Goal: Task Accomplishment & Management: Manage account settings

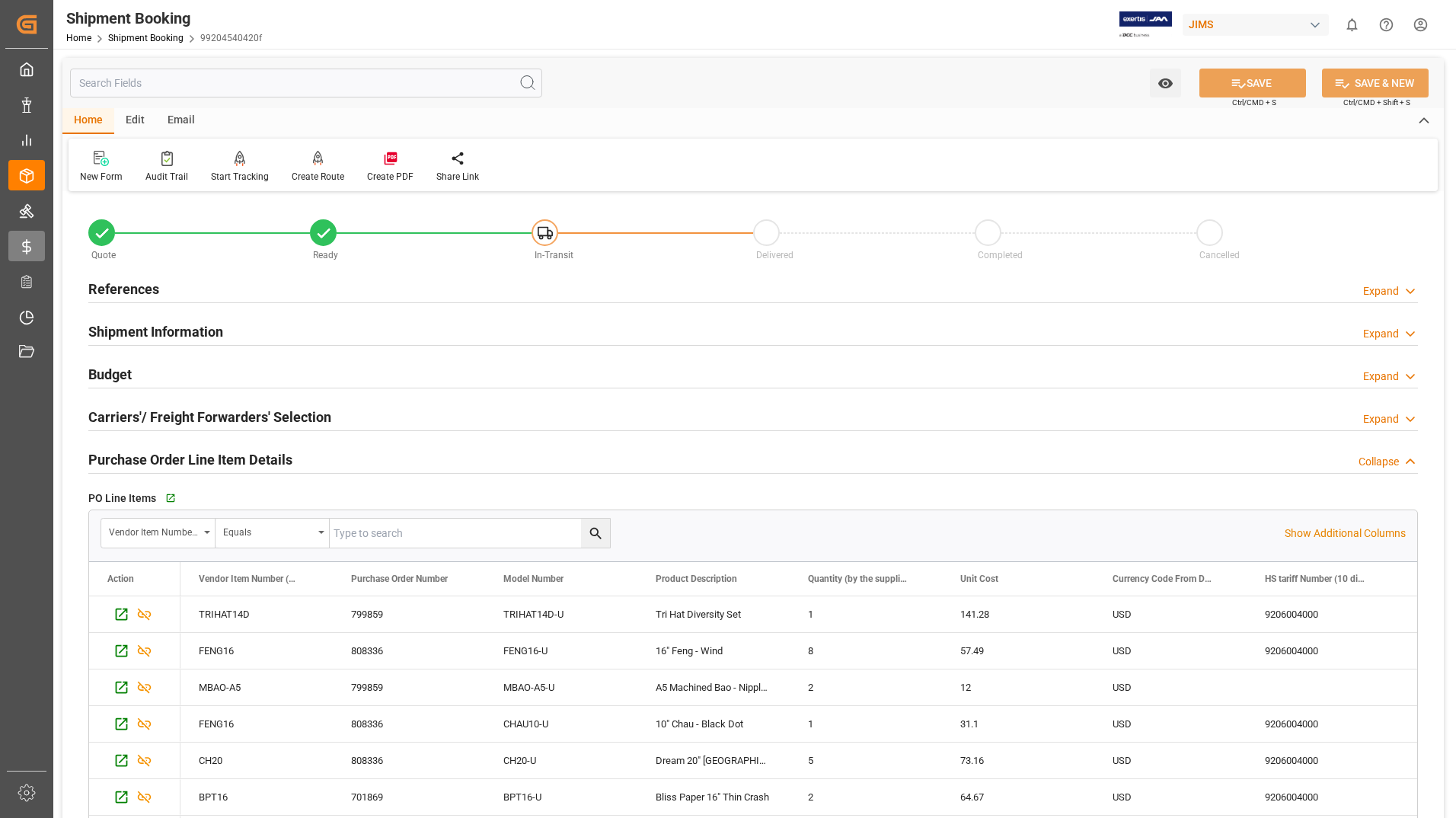
scroll to position [914, 0]
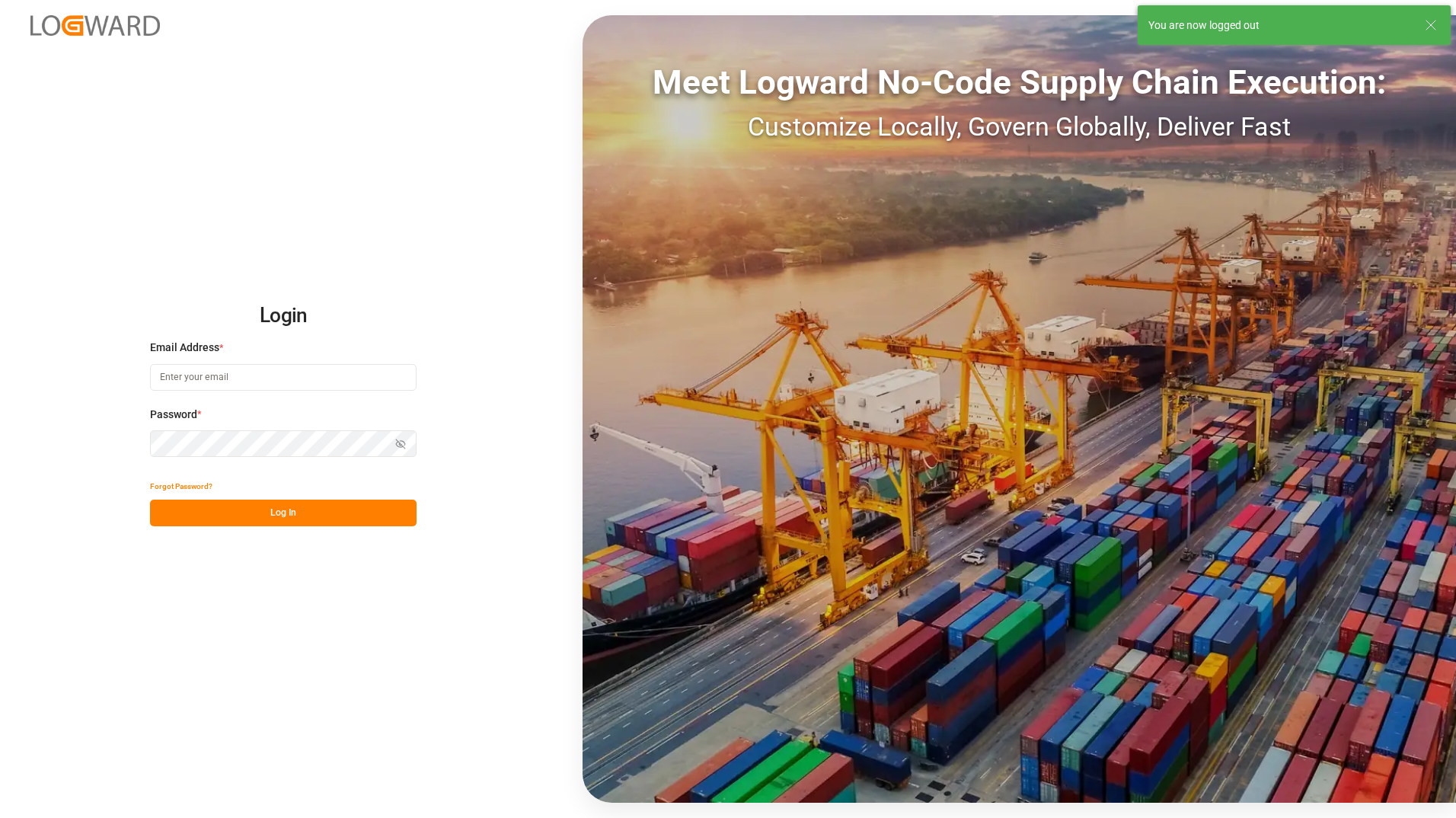
click at [208, 370] on input at bounding box center [283, 377] width 267 height 27
type input "Tessa.faulkner@jamindustriesusa.com"
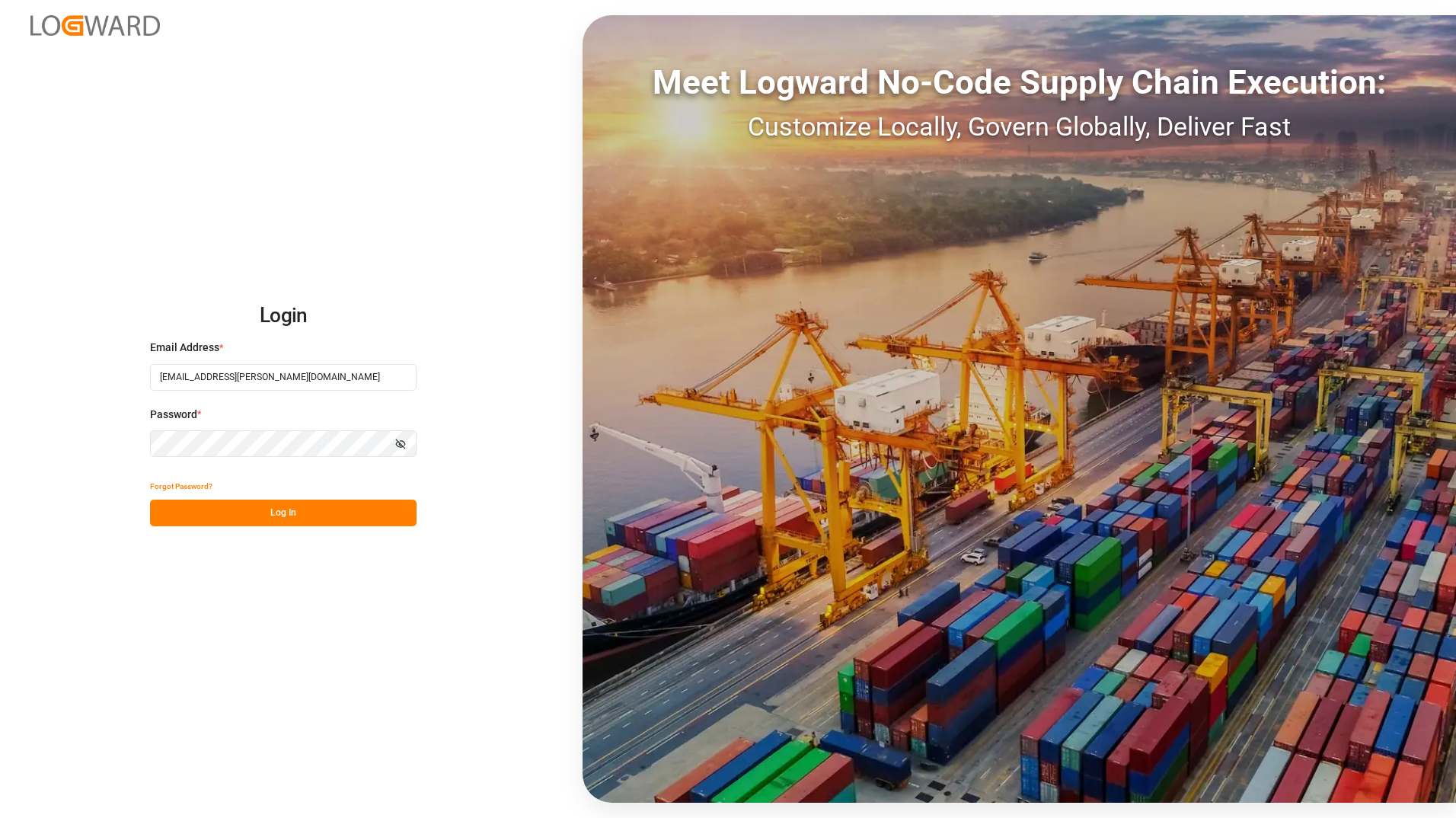
click at [165, 512] on button "Log In" at bounding box center [283, 513] width 267 height 27
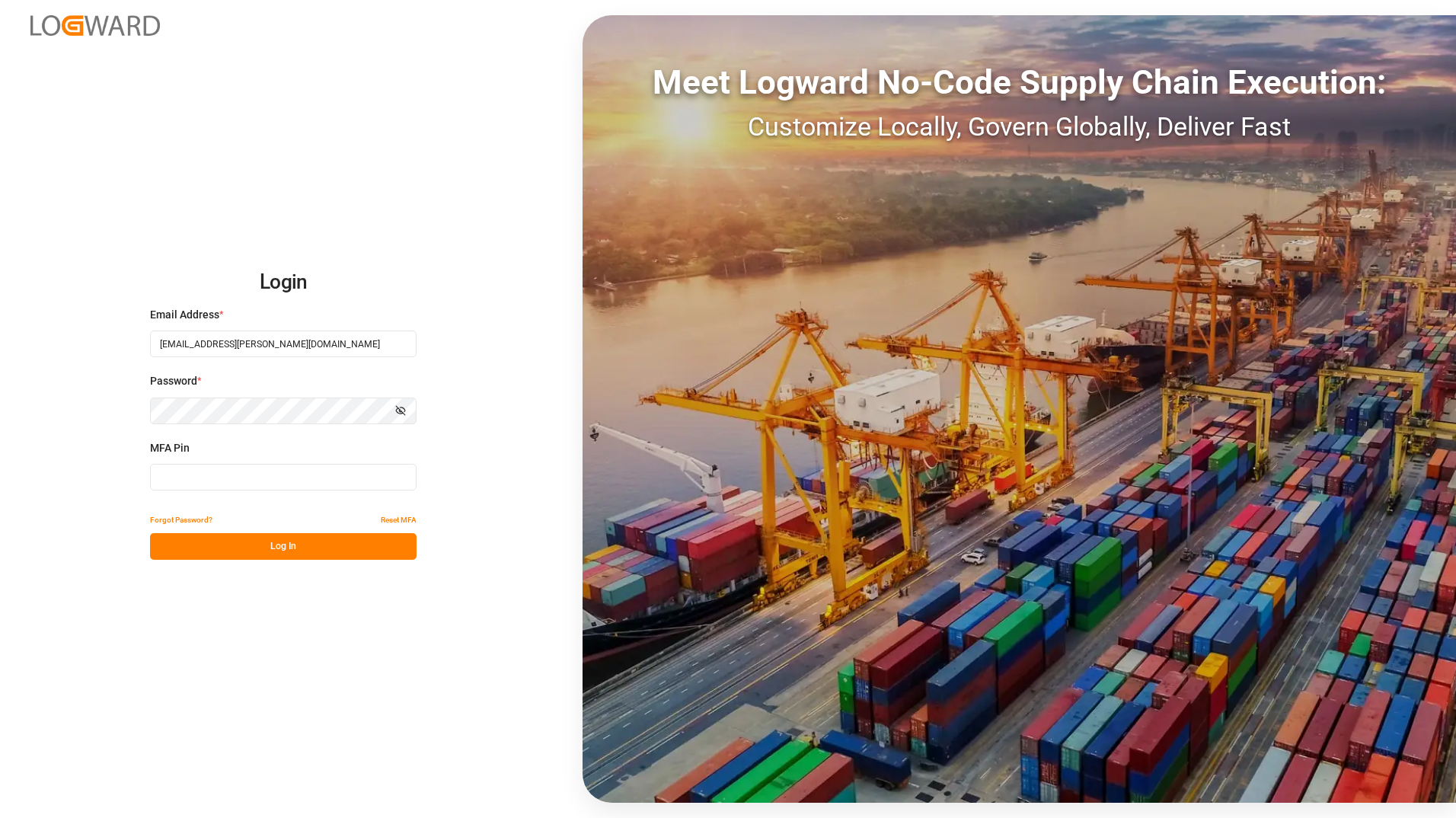
click at [250, 477] on input at bounding box center [283, 477] width 267 height 27
click at [220, 477] on input at bounding box center [283, 477] width 267 height 27
type input "7"
type input "673636"
click at [288, 548] on button "Log In" at bounding box center [283, 547] width 267 height 27
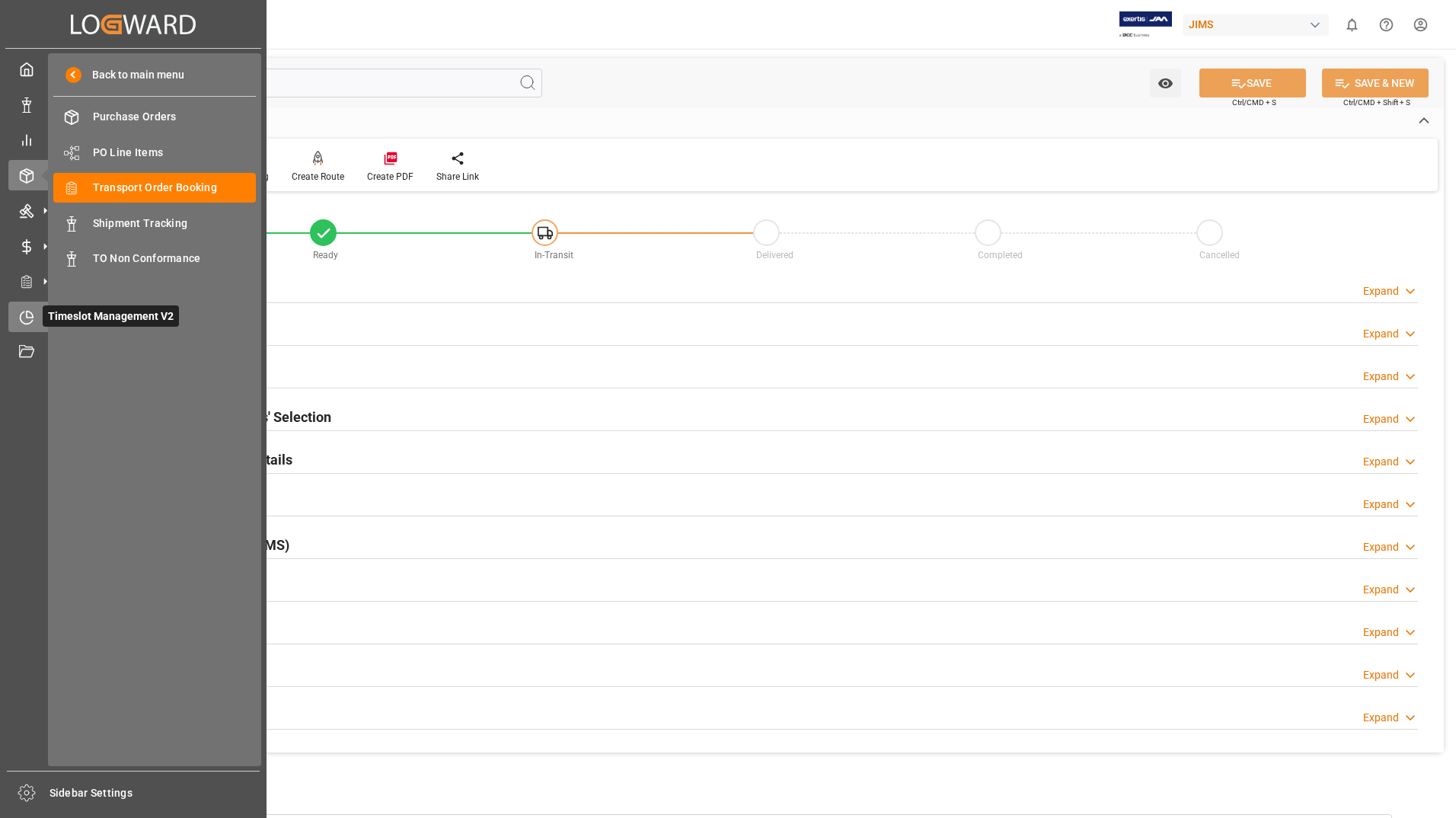
click at [57, 314] on span "Timeslot Management V2" at bounding box center [111, 316] width 137 height 21
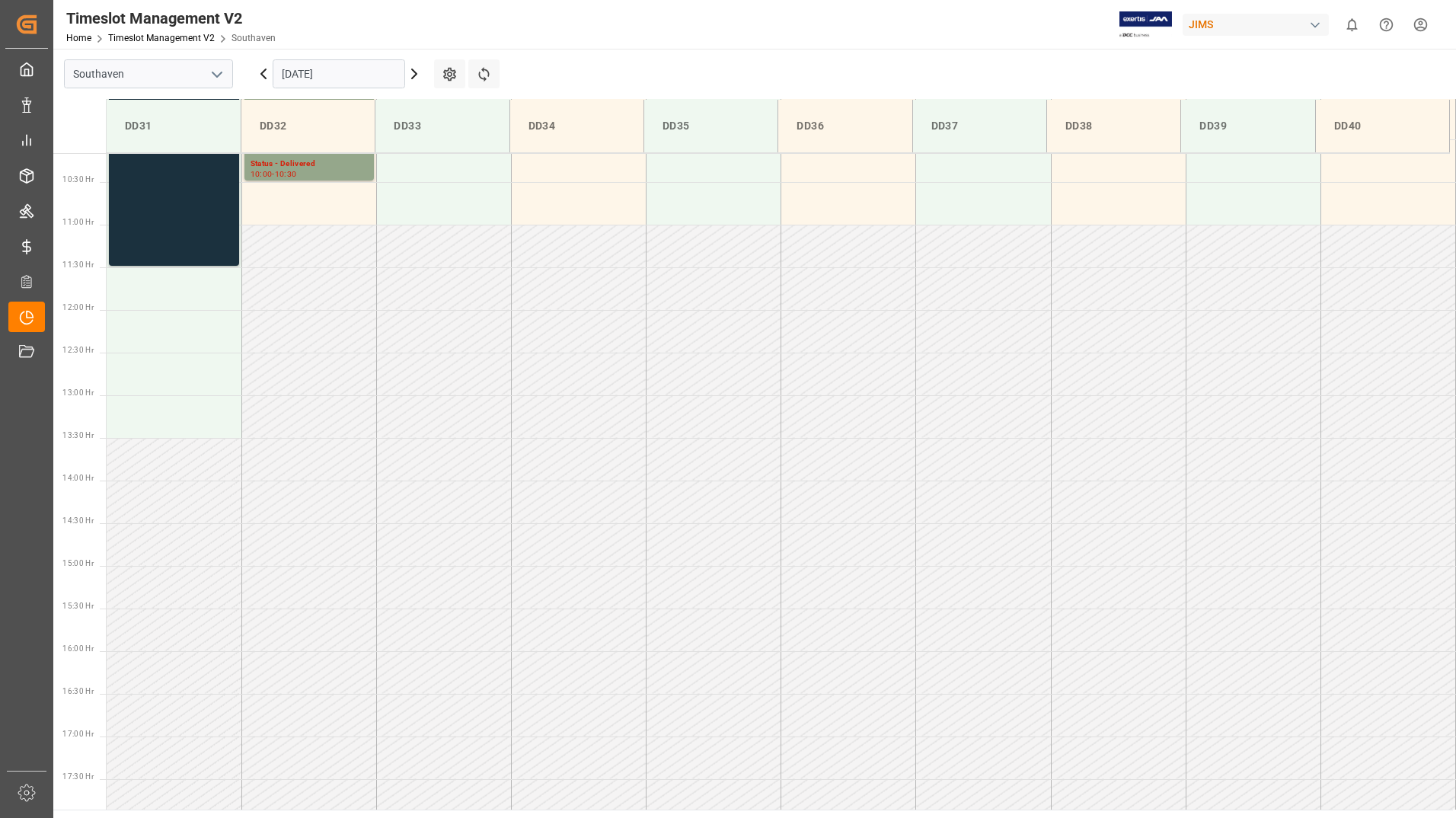
scroll to position [642, 0]
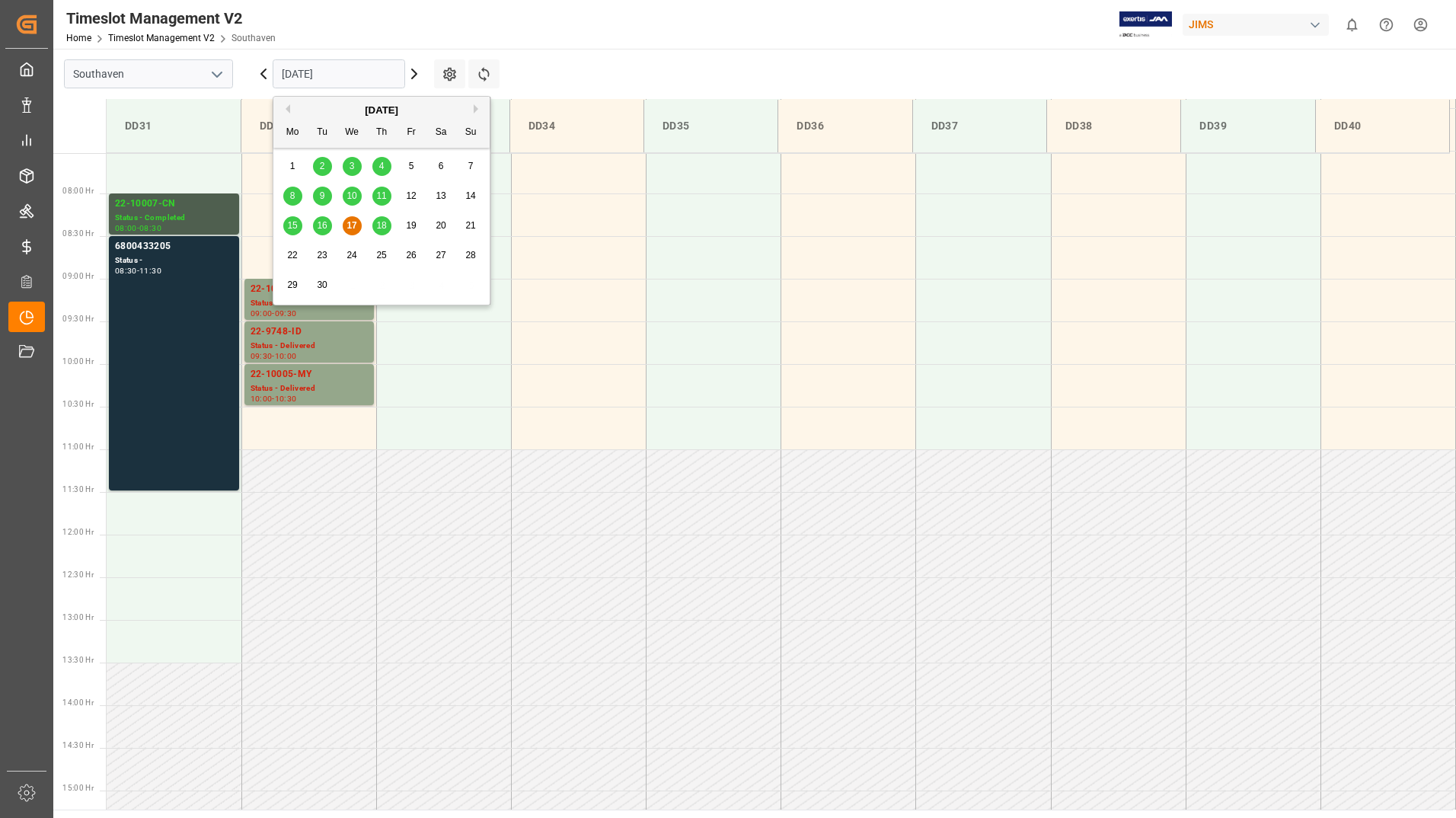
click at [370, 64] on input "17-09-2025" at bounding box center [339, 74] width 133 height 29
click at [380, 225] on span "18" at bounding box center [381, 225] width 10 height 11
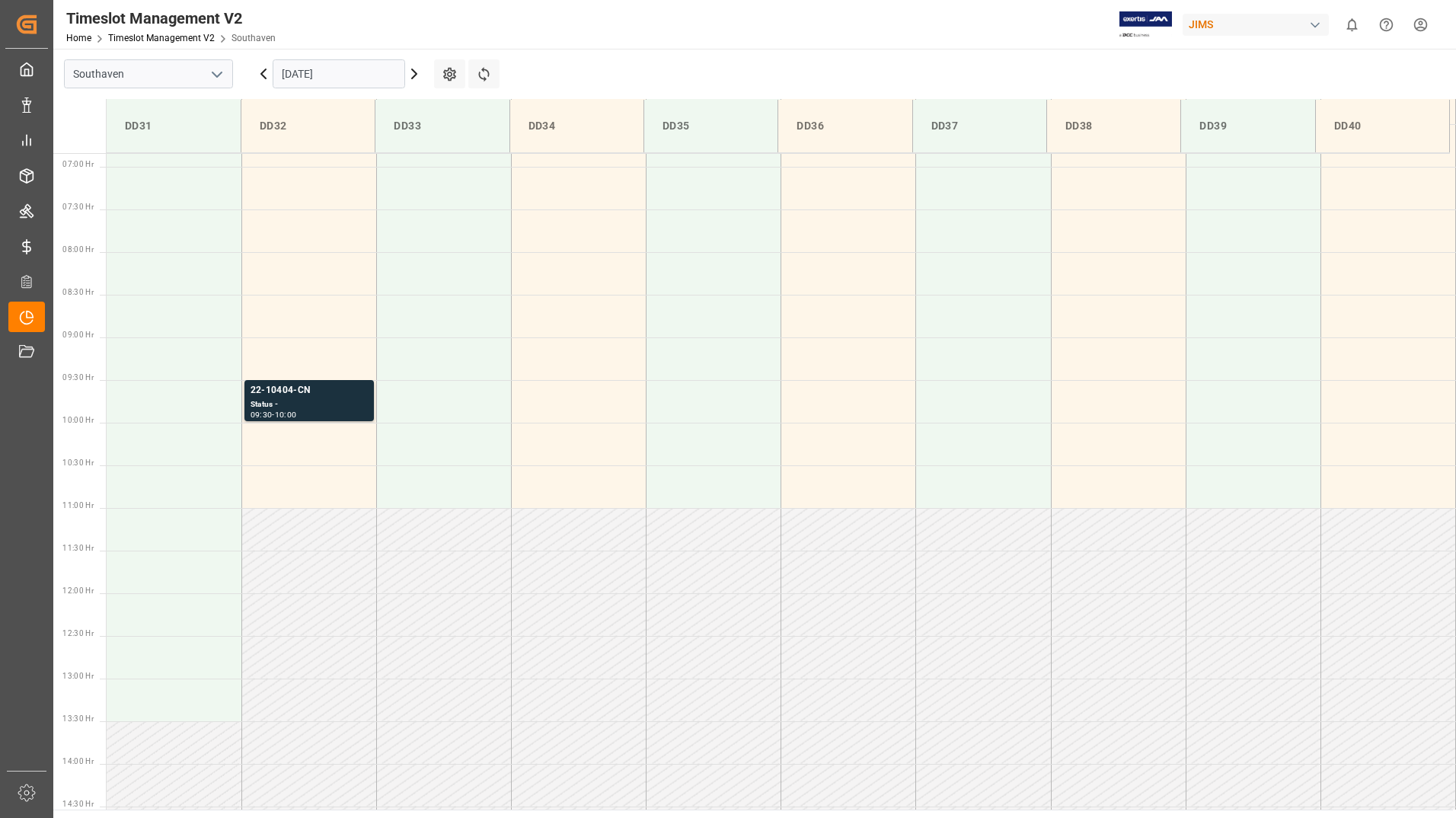
scroll to position [566, 0]
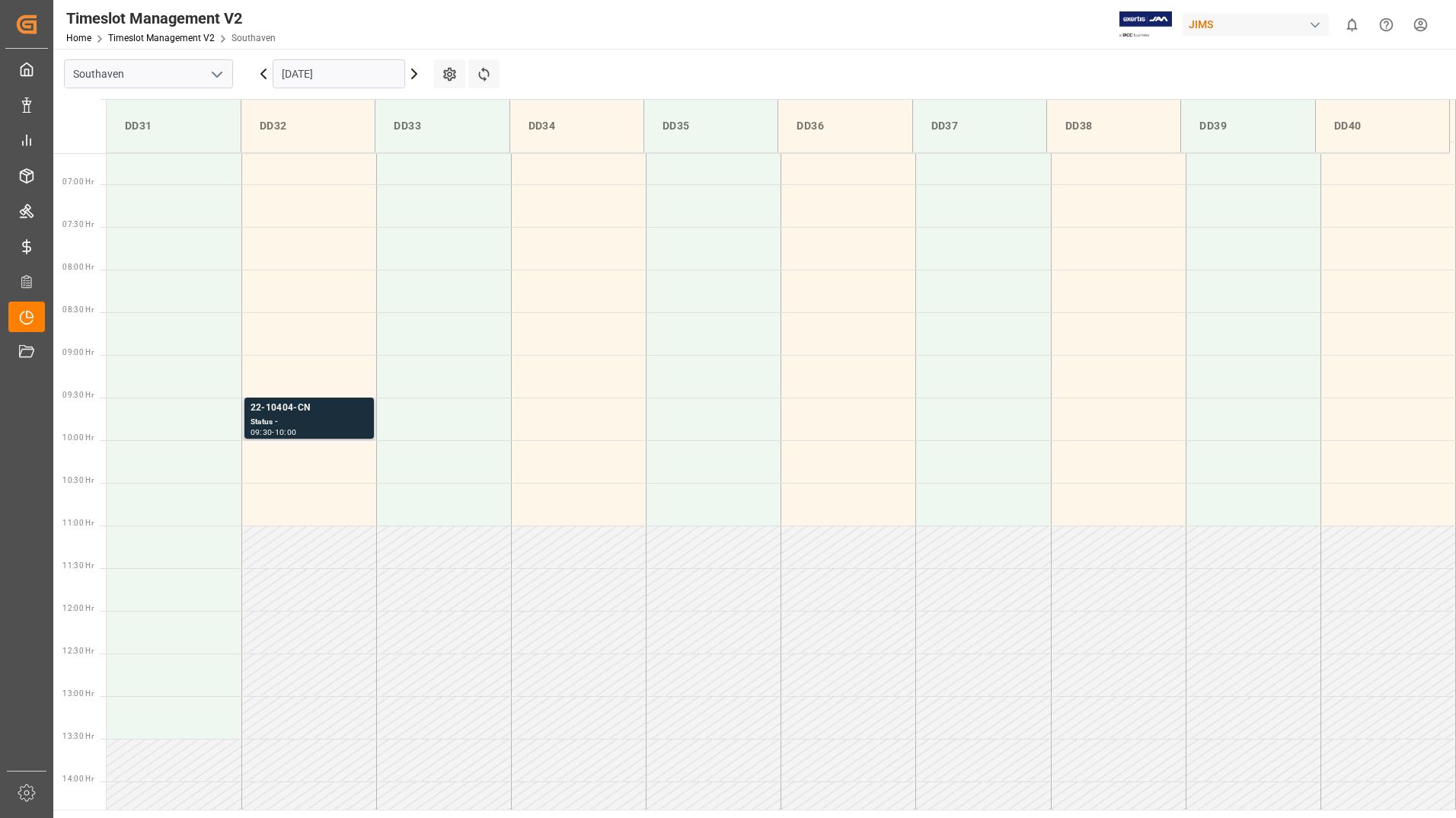
click at [288, 425] on div "Status -" at bounding box center [309, 422] width 117 height 13
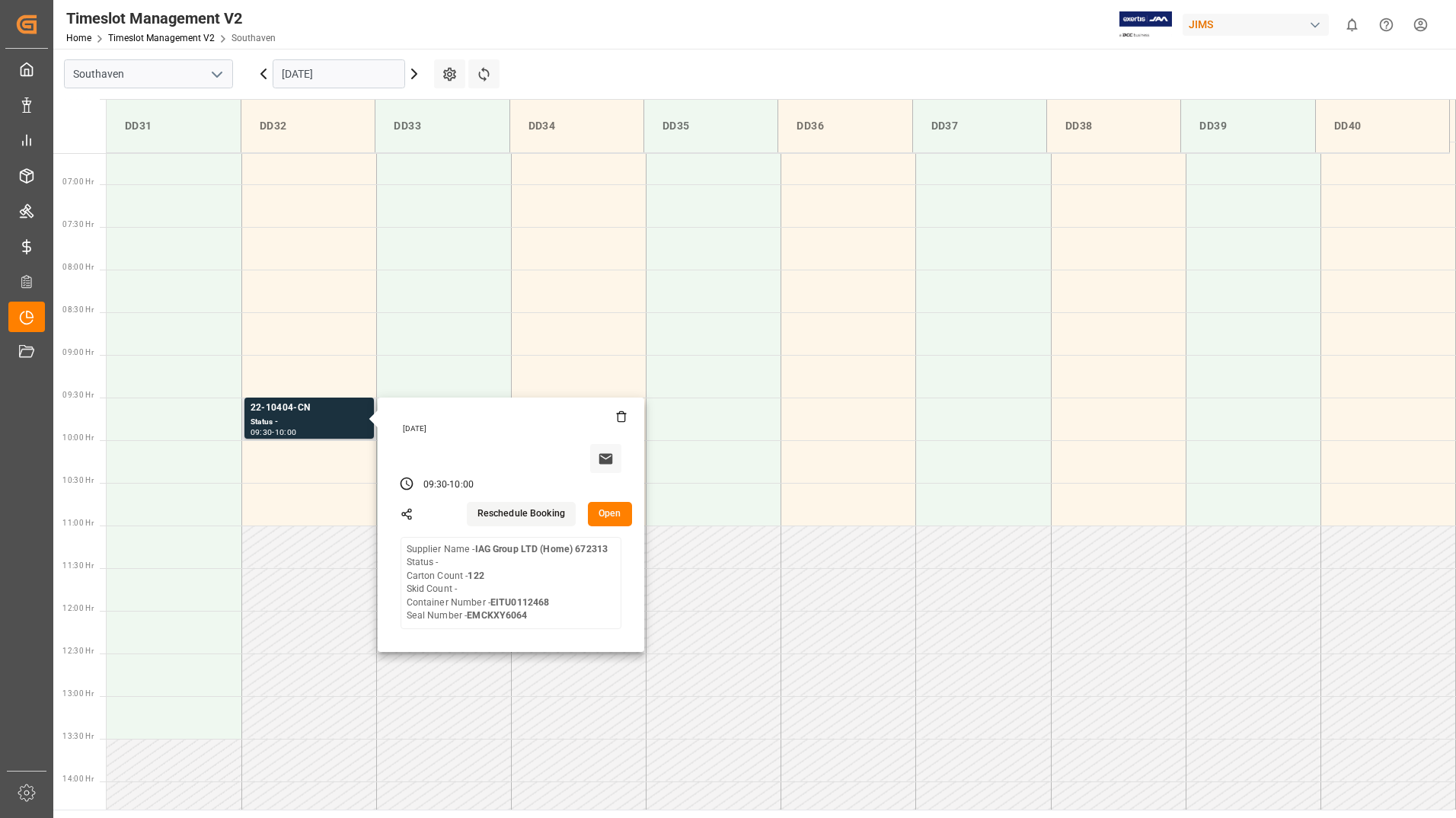
click at [620, 517] on button "Open" at bounding box center [610, 514] width 44 height 24
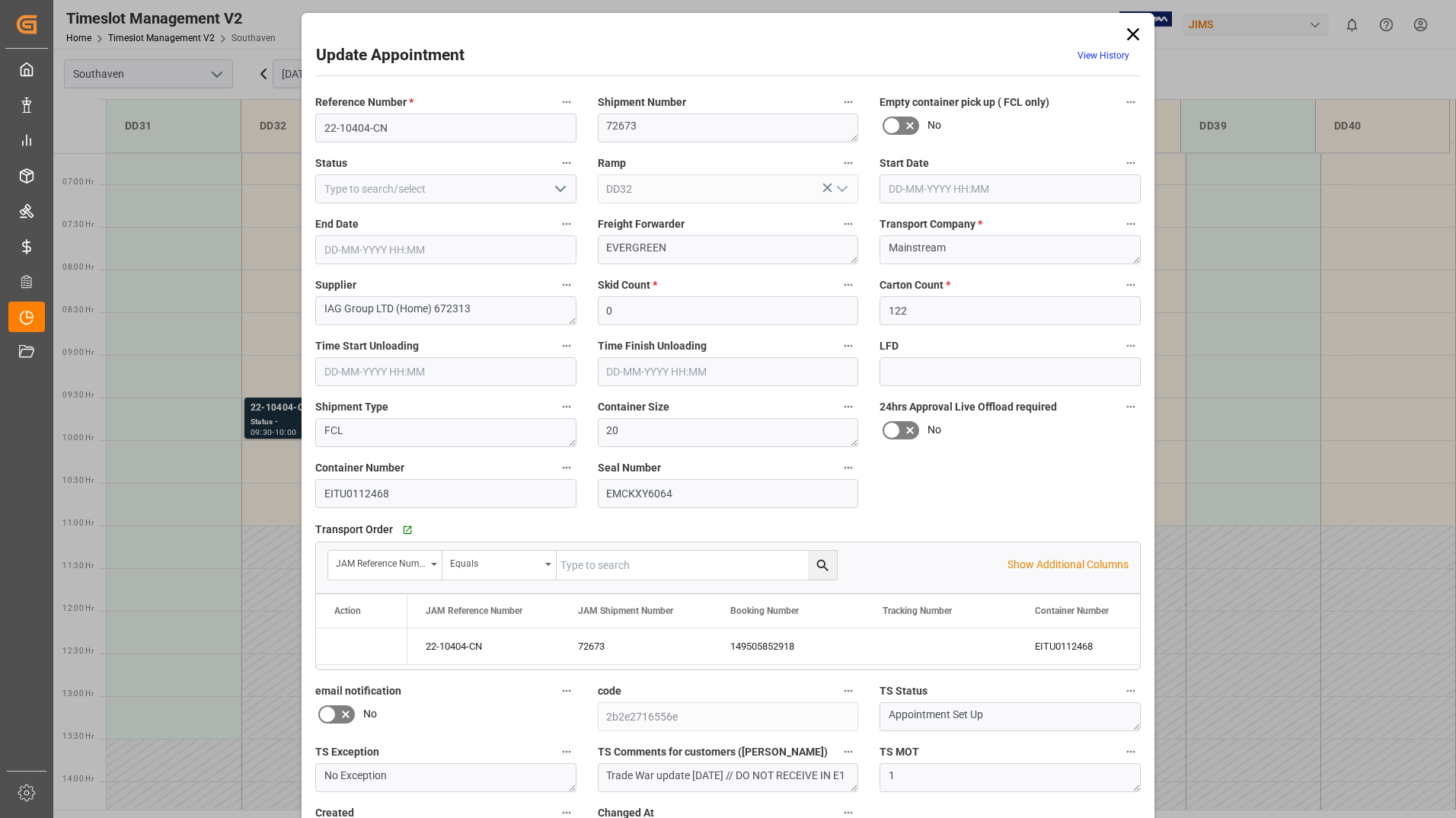
type input "18-09-2025 09:30"
type input "18-09-2025 10:00"
type input "11-09-2025 15:13"
drag, startPoint x: 321, startPoint y: 129, endPoint x: 393, endPoint y: 128, distance: 72.0
click at [393, 128] on input "22-10404-CN" at bounding box center [447, 128] width 262 height 29
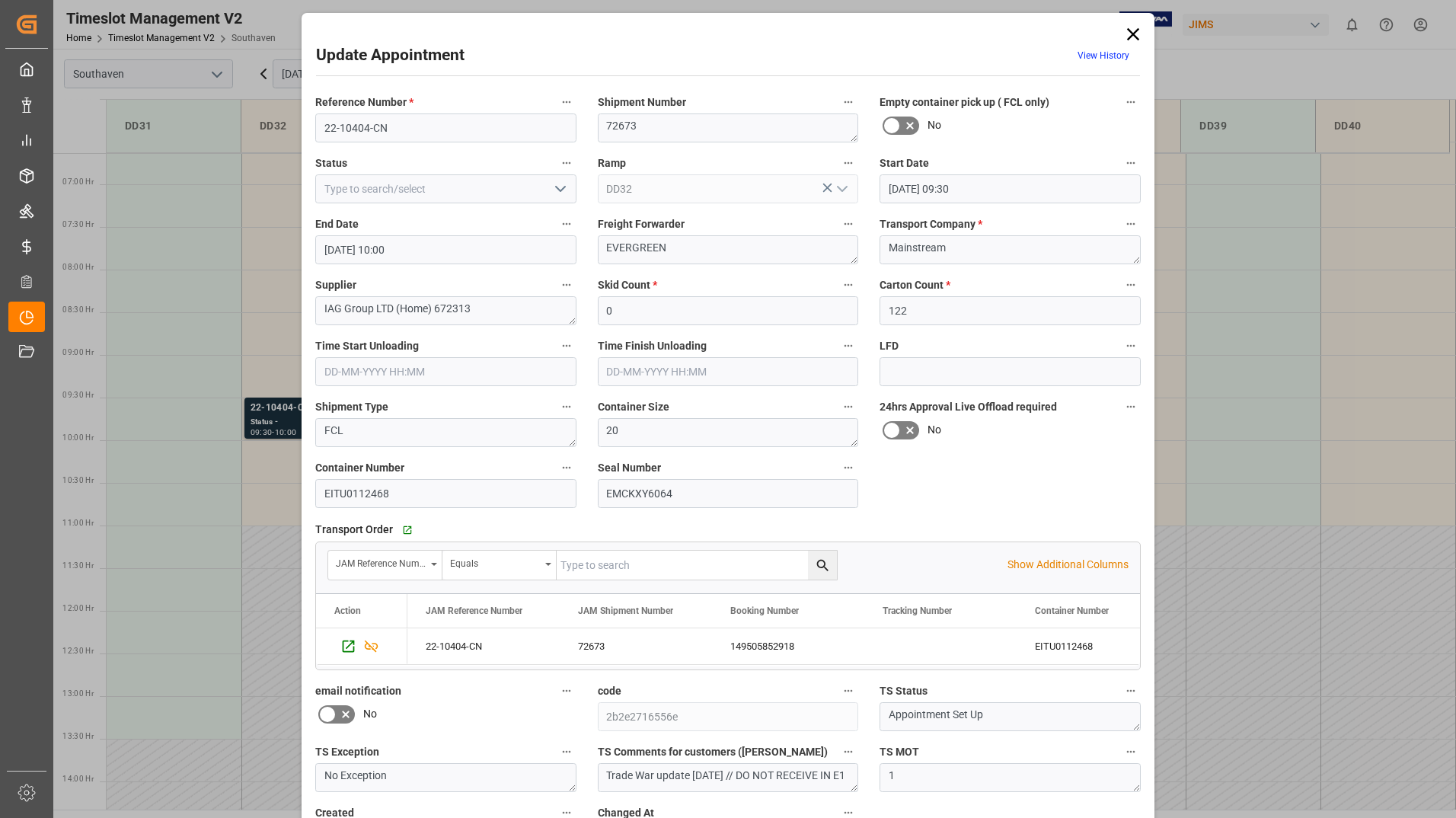
click at [1132, 31] on icon at bounding box center [1134, 35] width 21 height 21
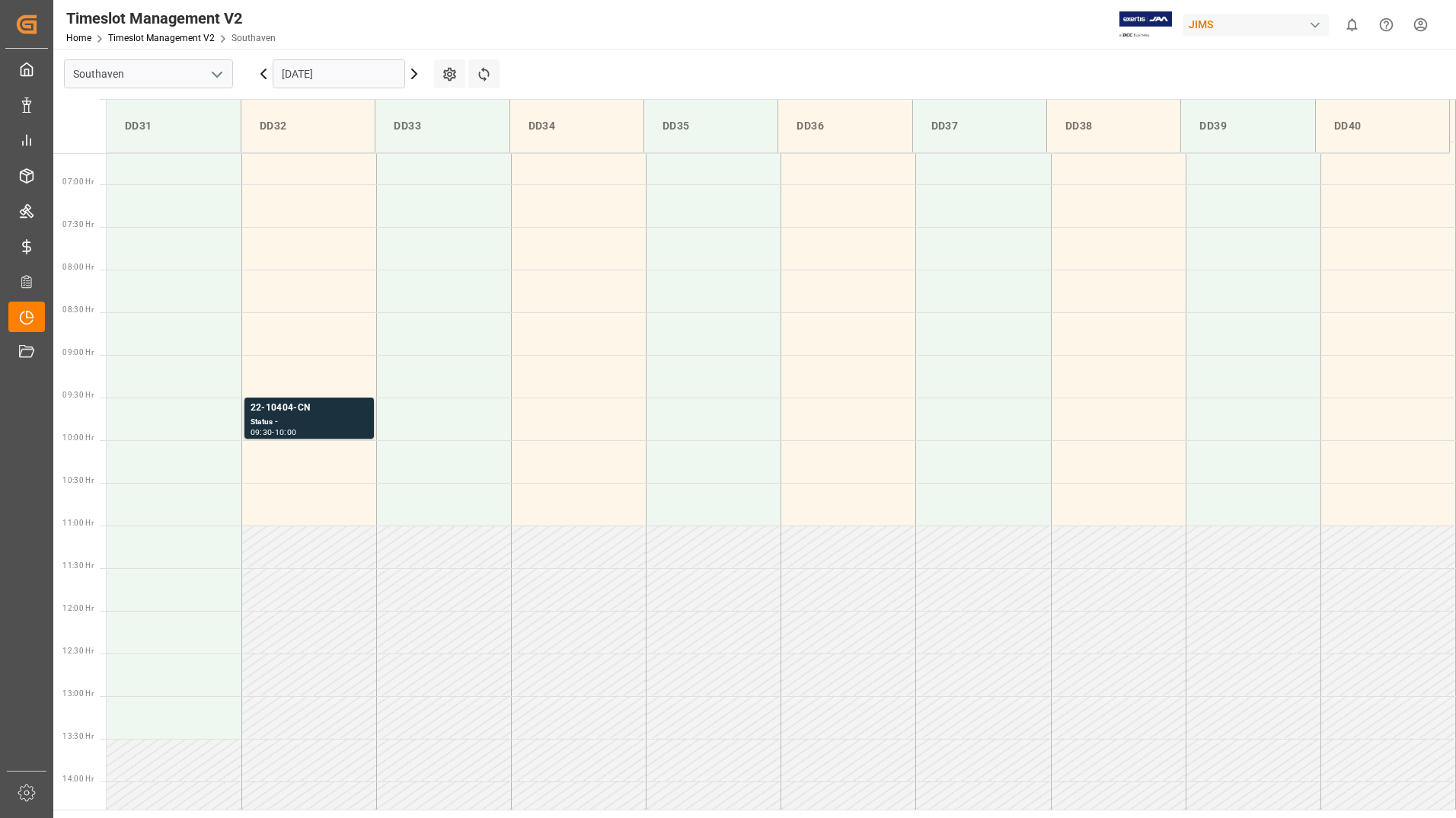
click at [355, 80] on input "18-09-2025" at bounding box center [339, 74] width 133 height 29
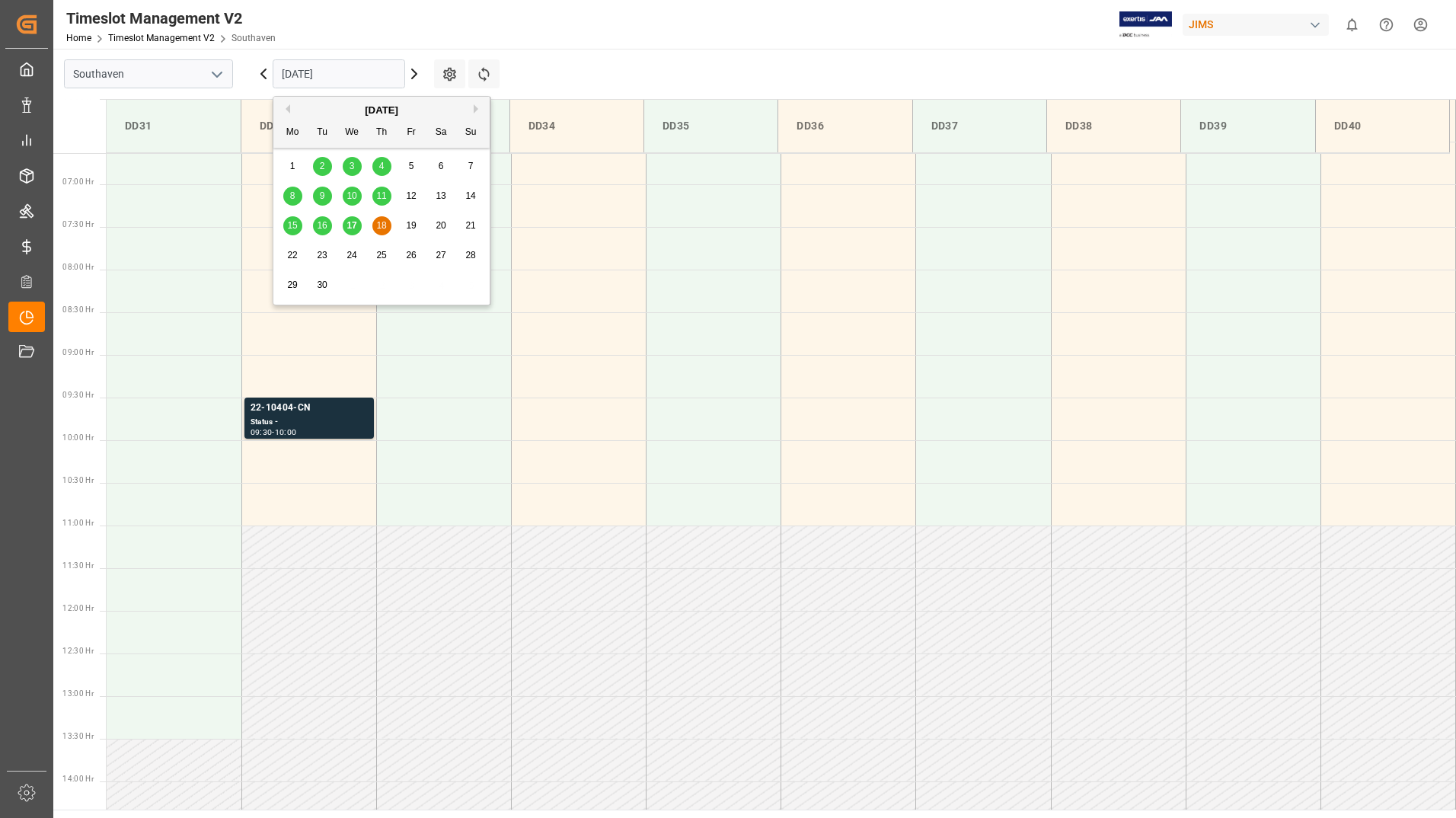
click at [356, 221] on span "17" at bounding box center [351, 225] width 10 height 11
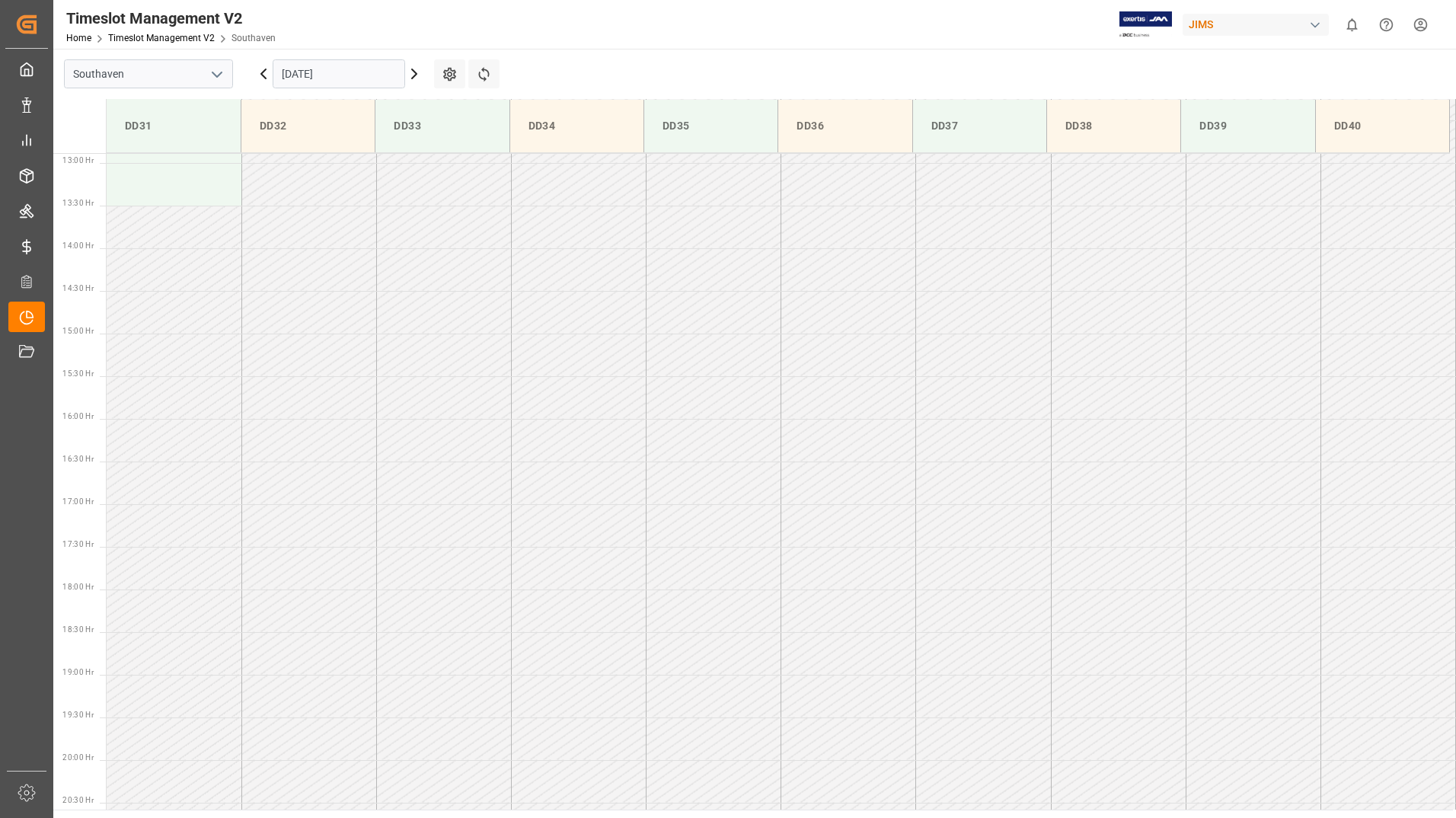
scroll to position [642, 0]
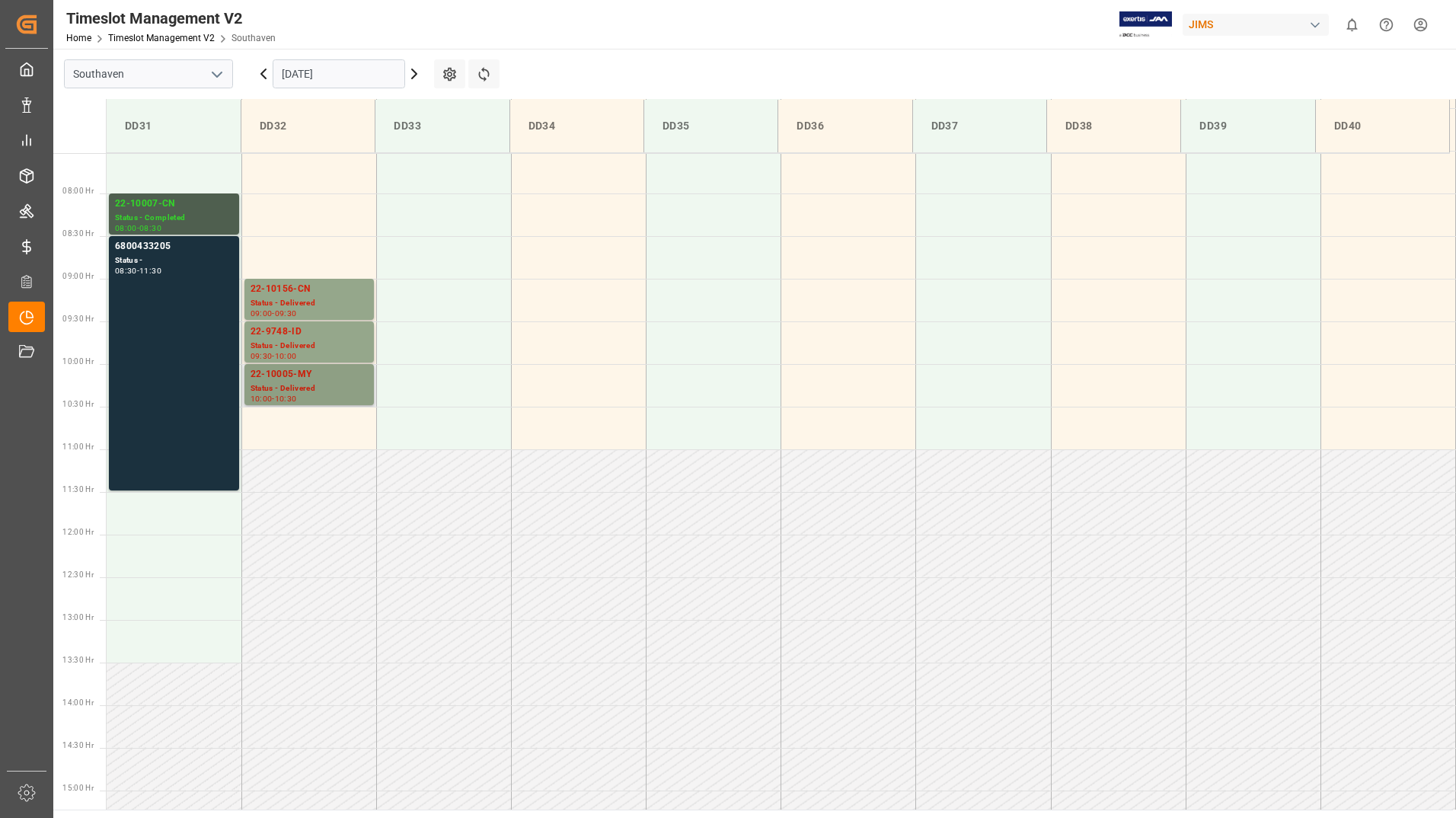
click at [301, 386] on div "Status - Delivered" at bounding box center [309, 388] width 117 height 13
click at [332, 345] on div "Status - Delivered" at bounding box center [309, 345] width 117 height 13
click at [332, 309] on div "Status - Delivered" at bounding box center [309, 303] width 117 height 13
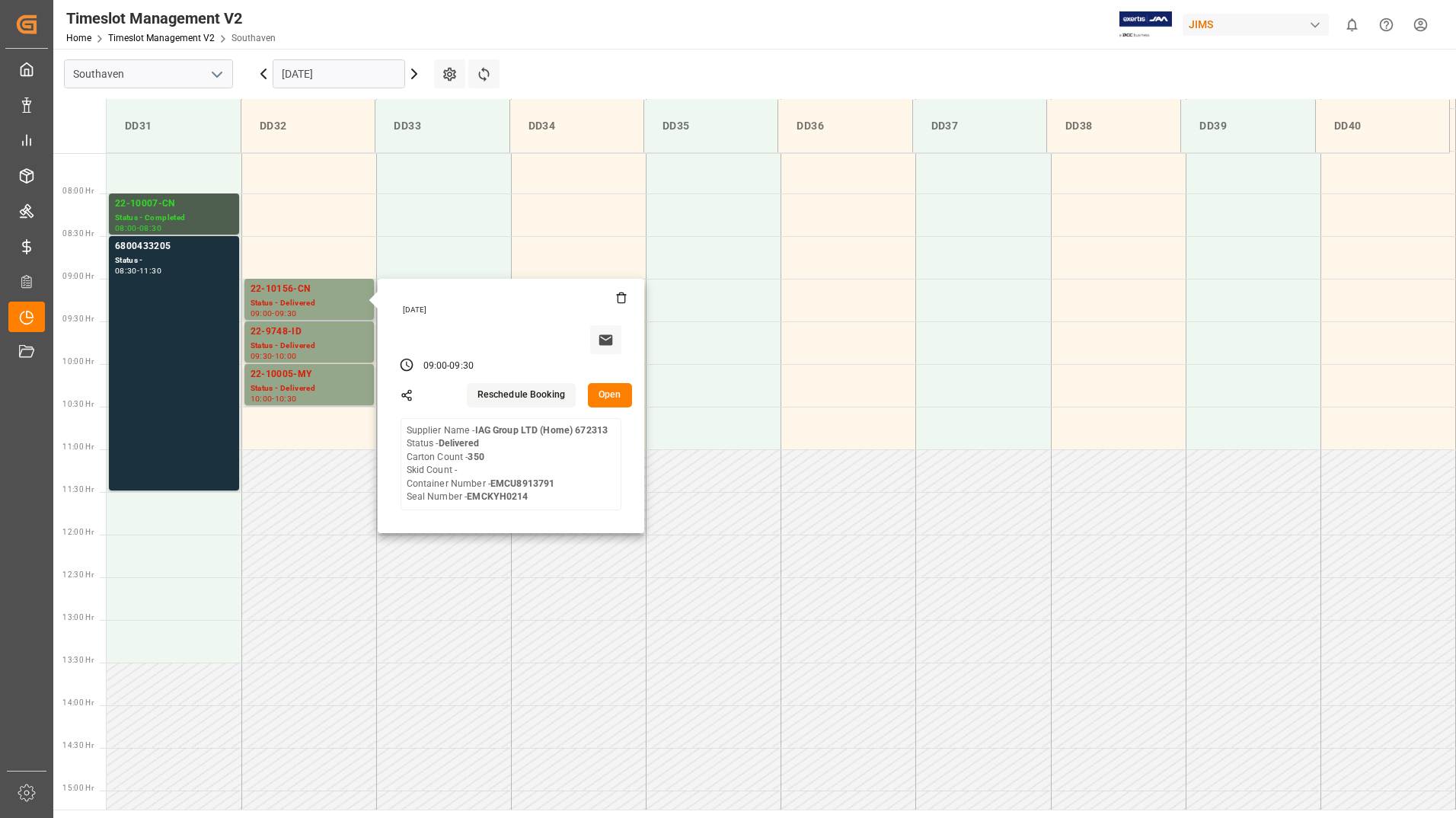
click at [595, 395] on button "Open" at bounding box center [610, 395] width 44 height 24
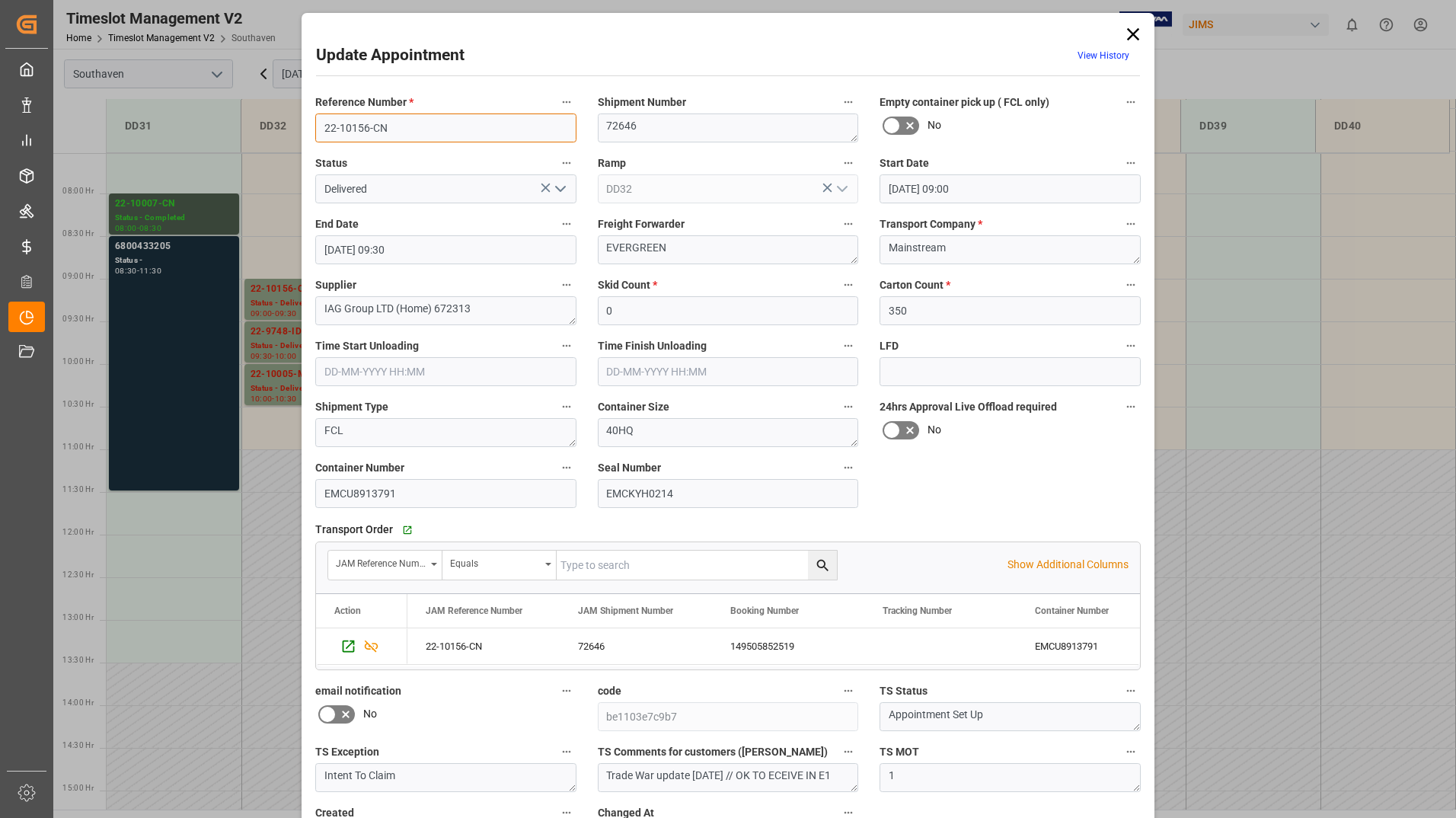
drag, startPoint x: 323, startPoint y: 127, endPoint x: 389, endPoint y: 128, distance: 66.0
click at [389, 128] on input "22-10156-CN" at bounding box center [447, 128] width 262 height 29
click at [1131, 29] on icon at bounding box center [1134, 35] width 21 height 21
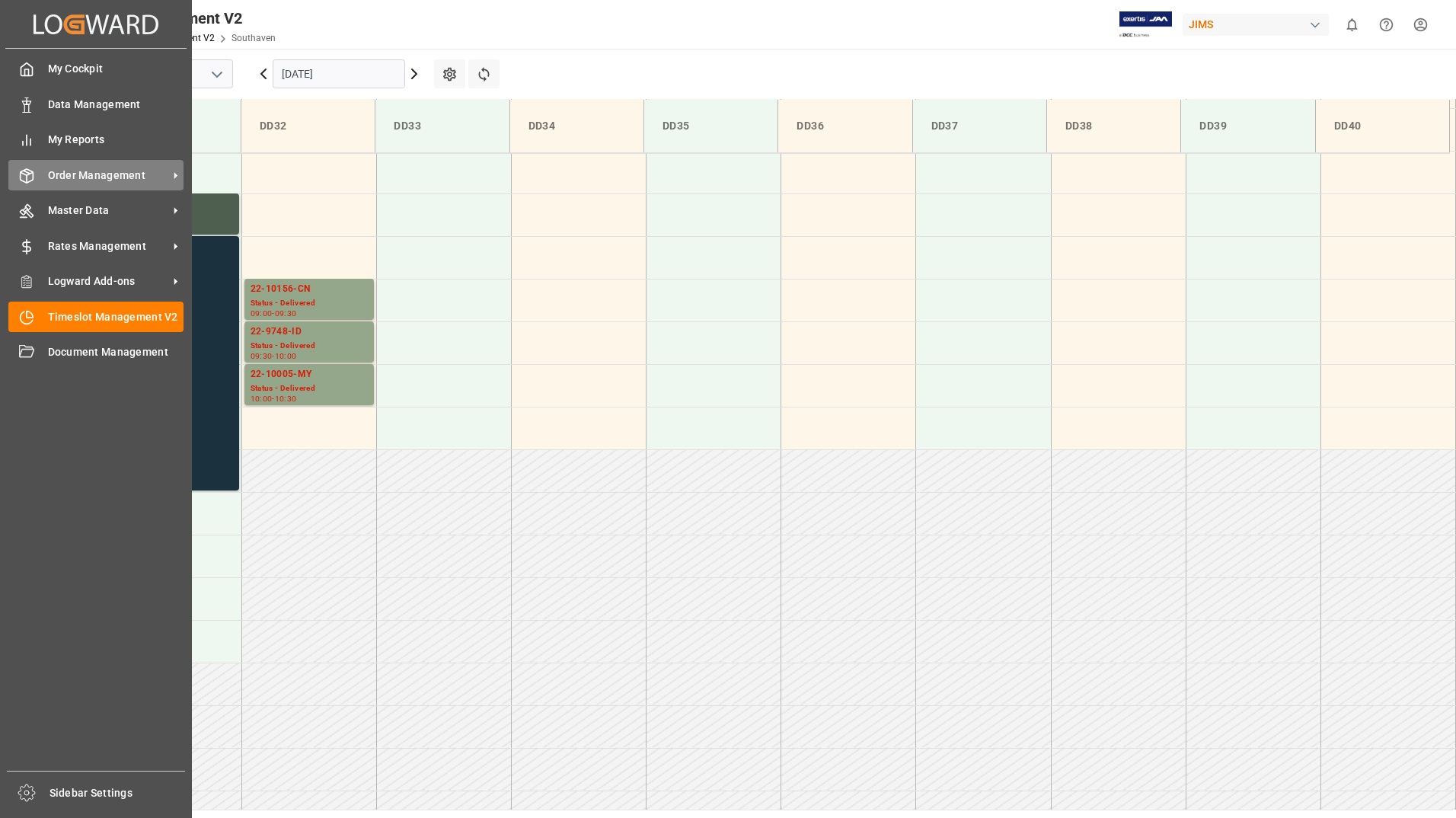
click at [94, 177] on span "Order Management" at bounding box center [108, 175] width 120 height 16
click at [45, 178] on div "Order Management Order Management" at bounding box center [96, 174] width 175 height 30
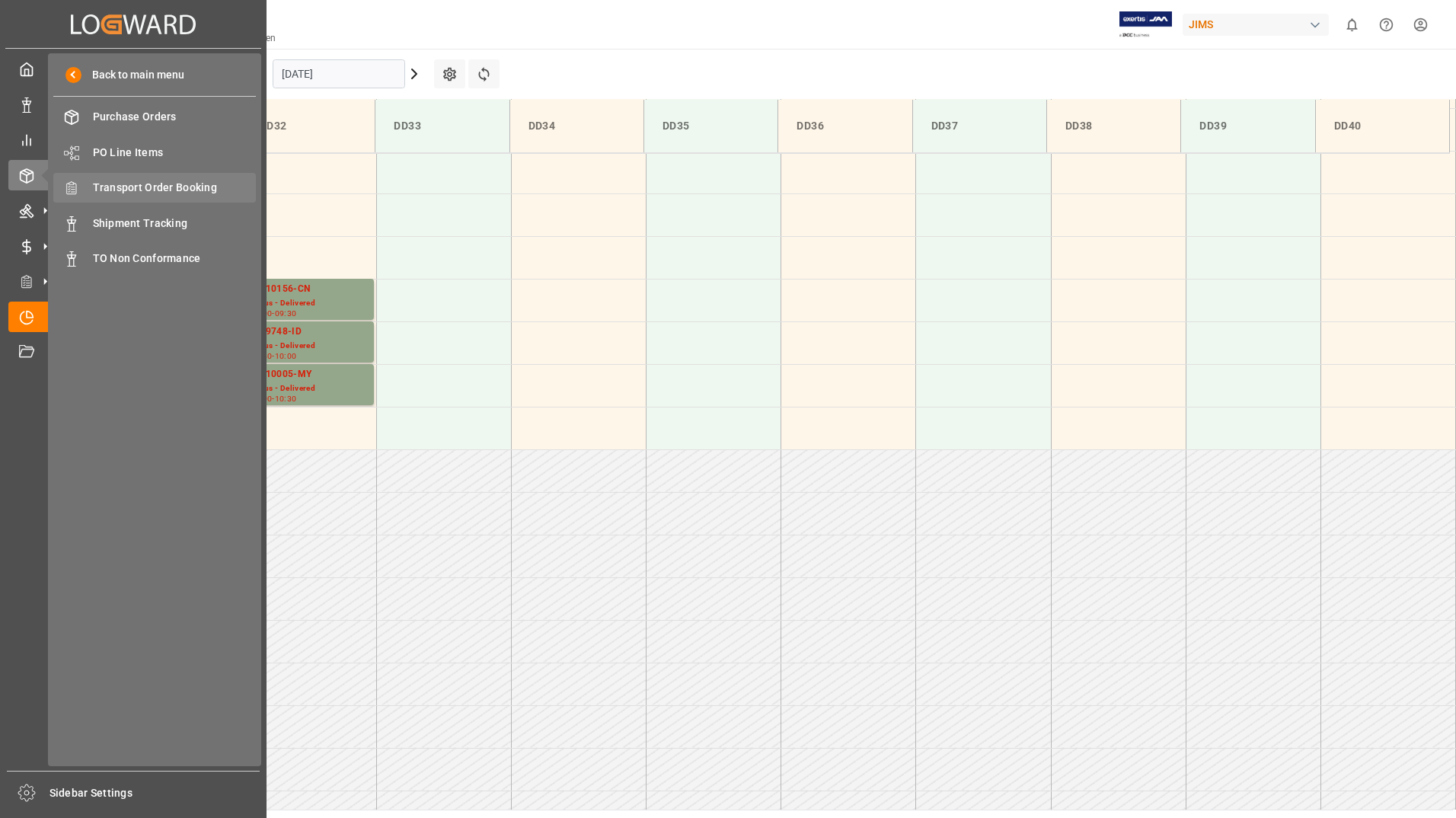
click at [165, 189] on span "Transport Order Booking" at bounding box center [175, 188] width 164 height 16
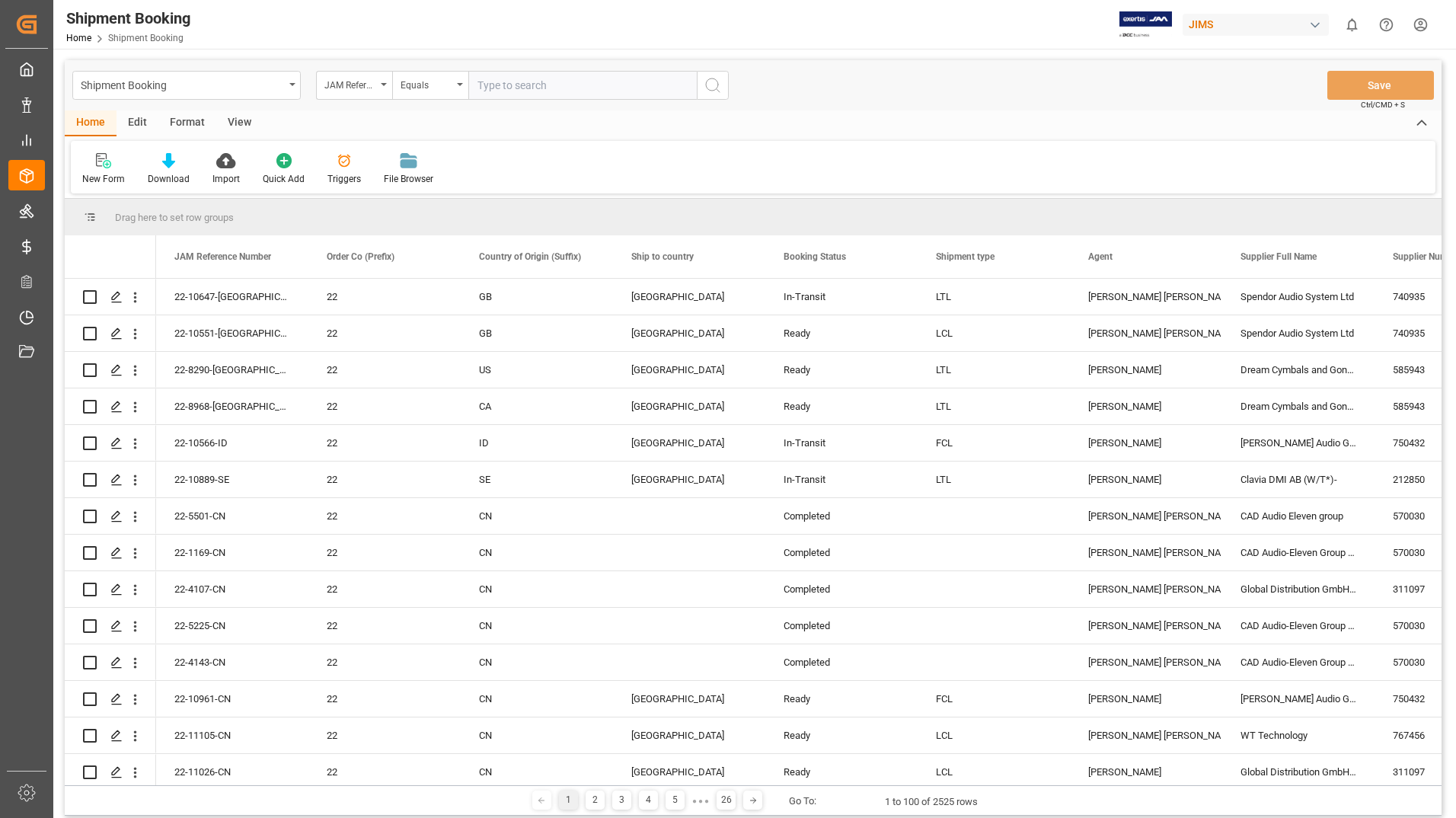
click at [517, 83] on input "text" at bounding box center [582, 86] width 228 height 29
type input "22-10156-CN"
click at [714, 88] on icon "search button" at bounding box center [712, 85] width 18 height 18
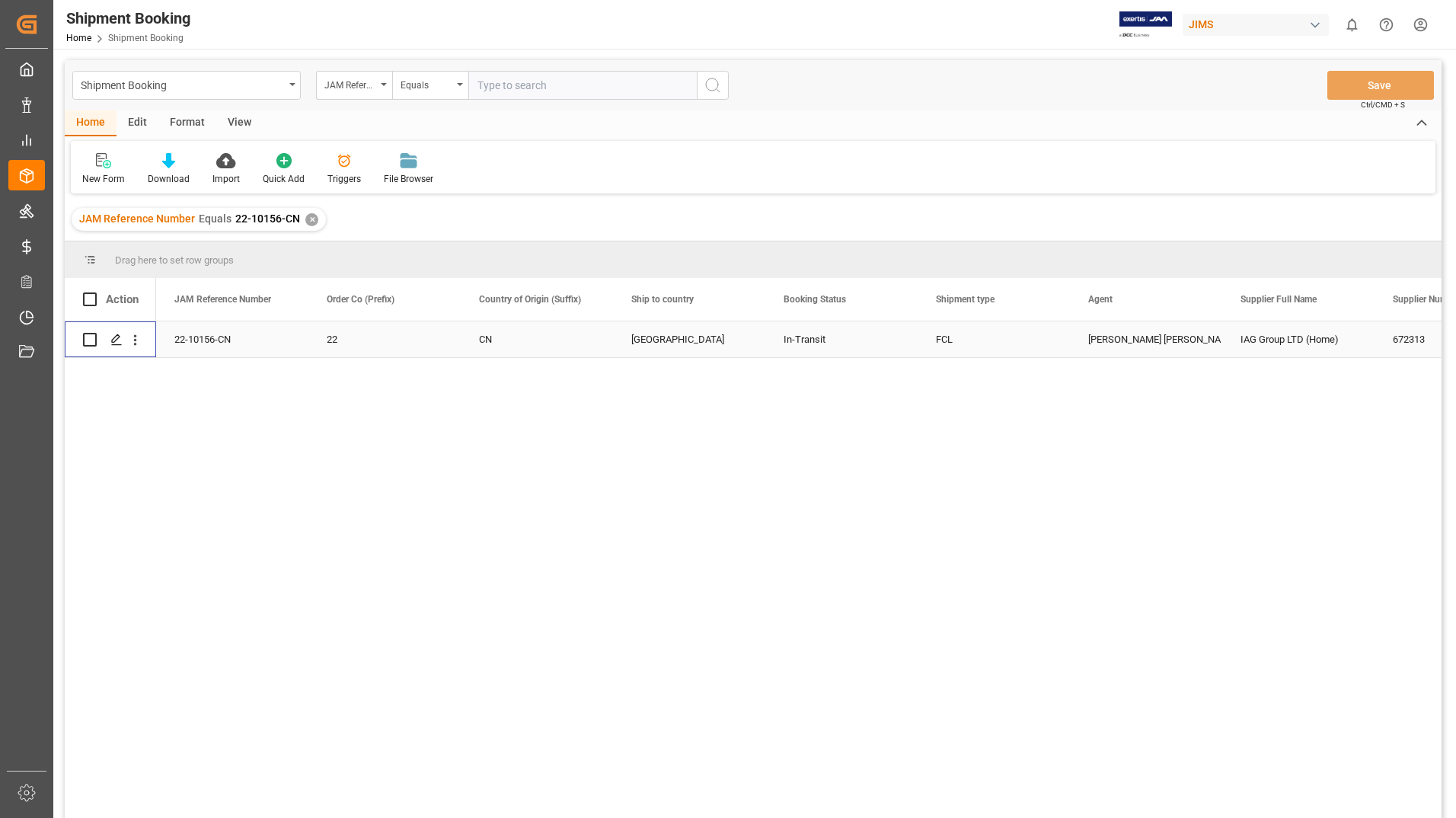
click at [86, 338] on input "Press Space to toggle row selection (unchecked)" at bounding box center [89, 340] width 13 height 13
checkbox input "true"
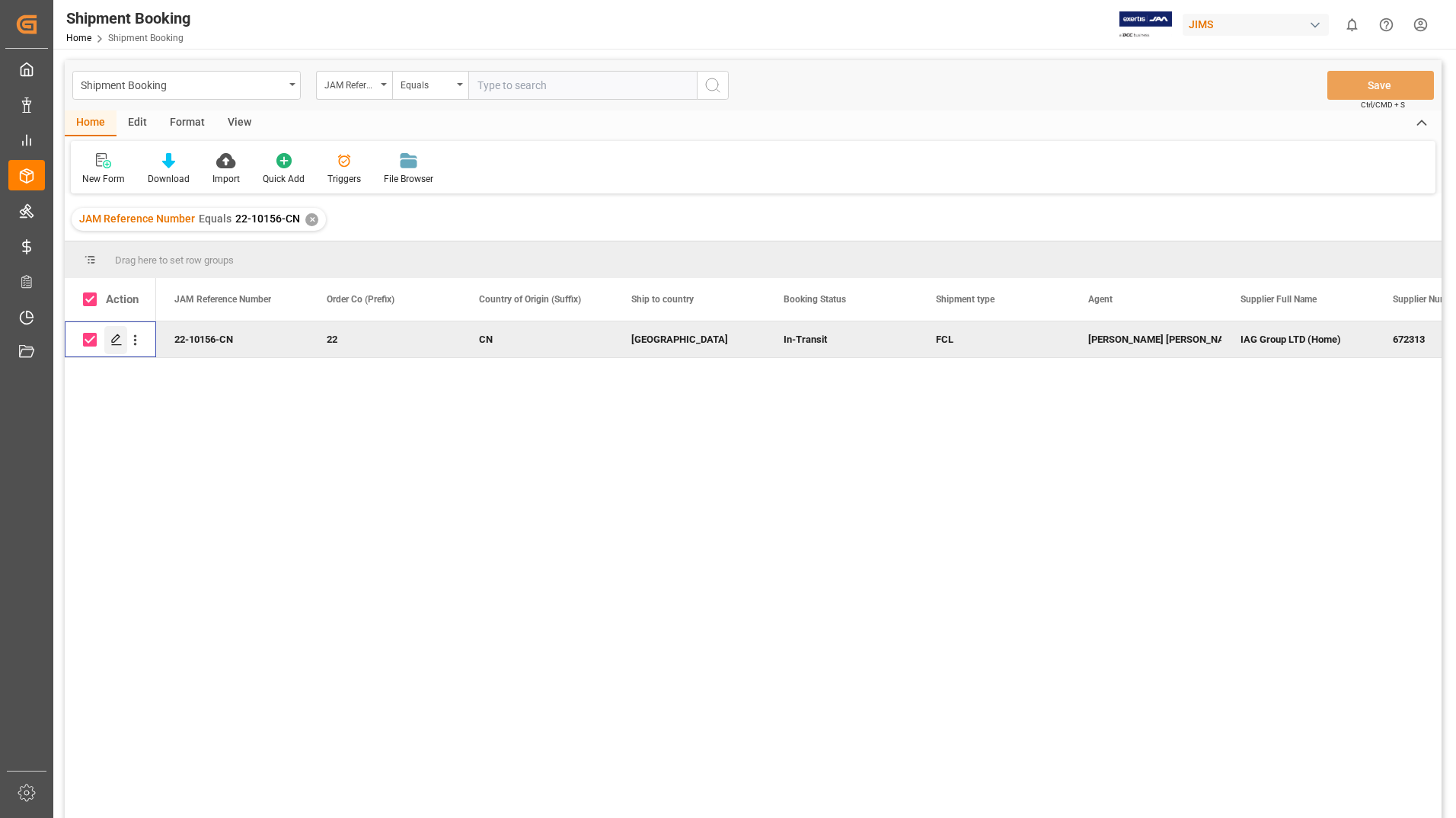
click at [115, 342] on polygon "Press SPACE to deselect this row." at bounding box center [115, 339] width 8 height 8
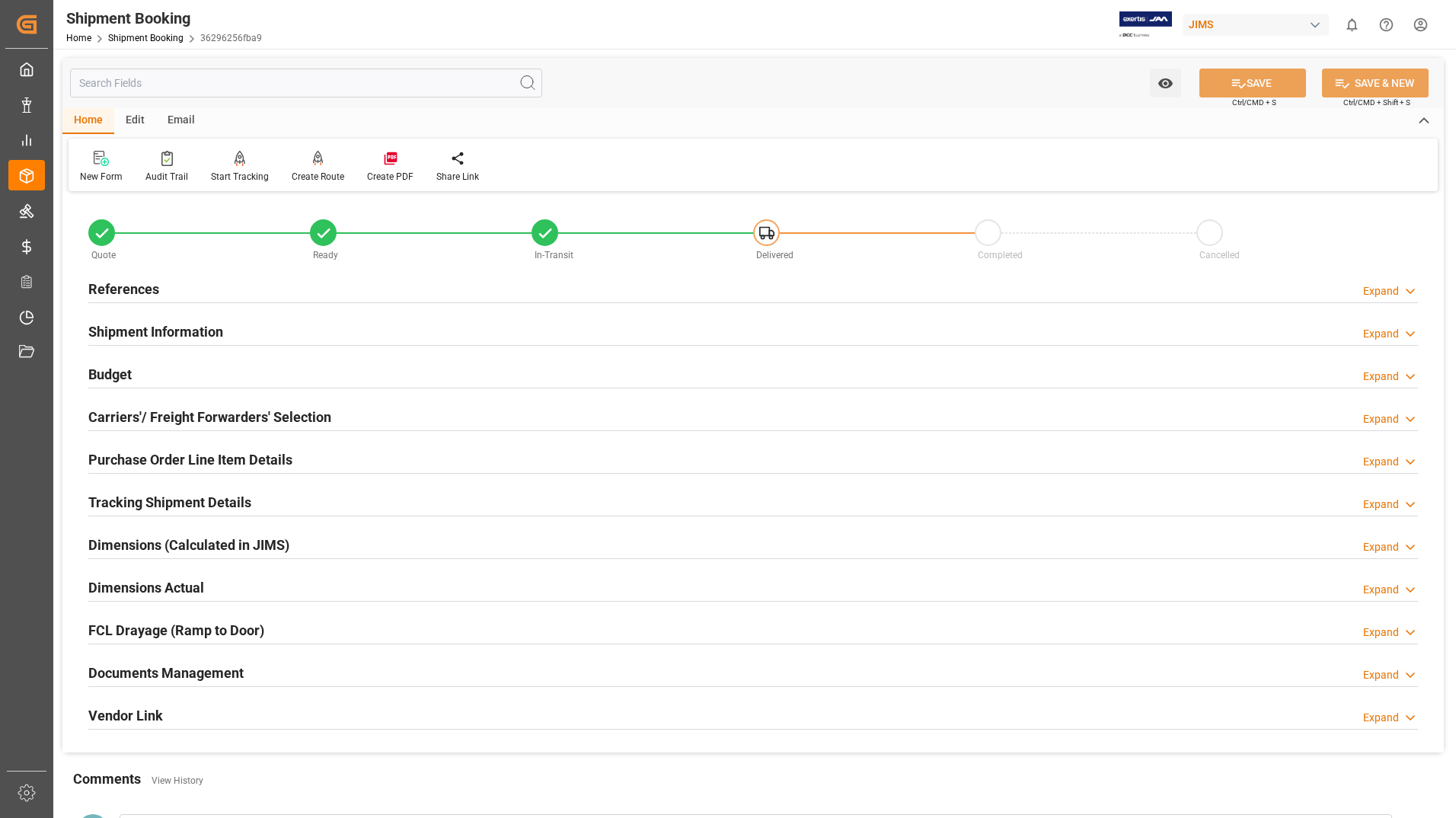
click at [155, 664] on h2 "Documents Management" at bounding box center [166, 673] width 155 height 20
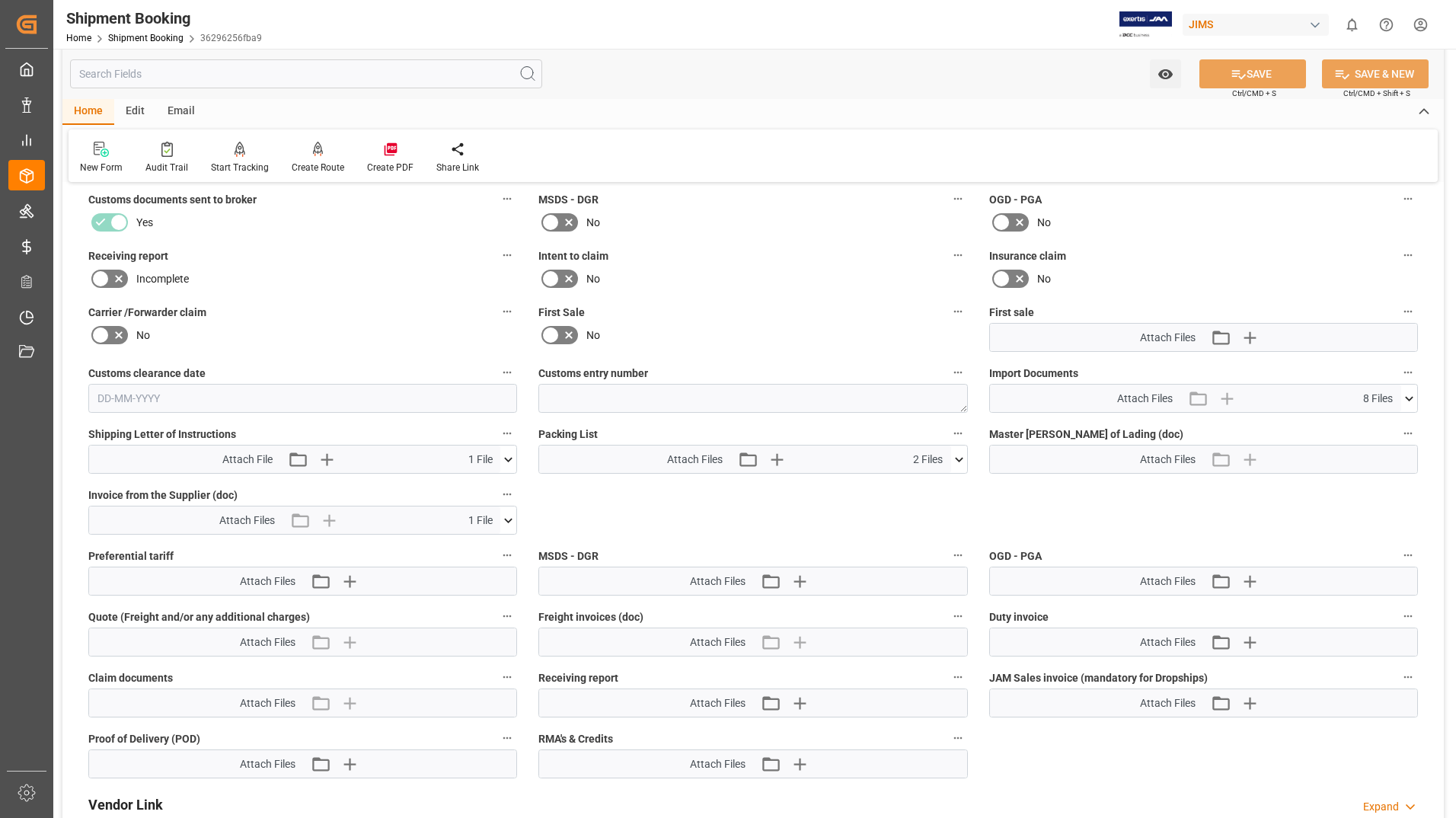
scroll to position [609, 0]
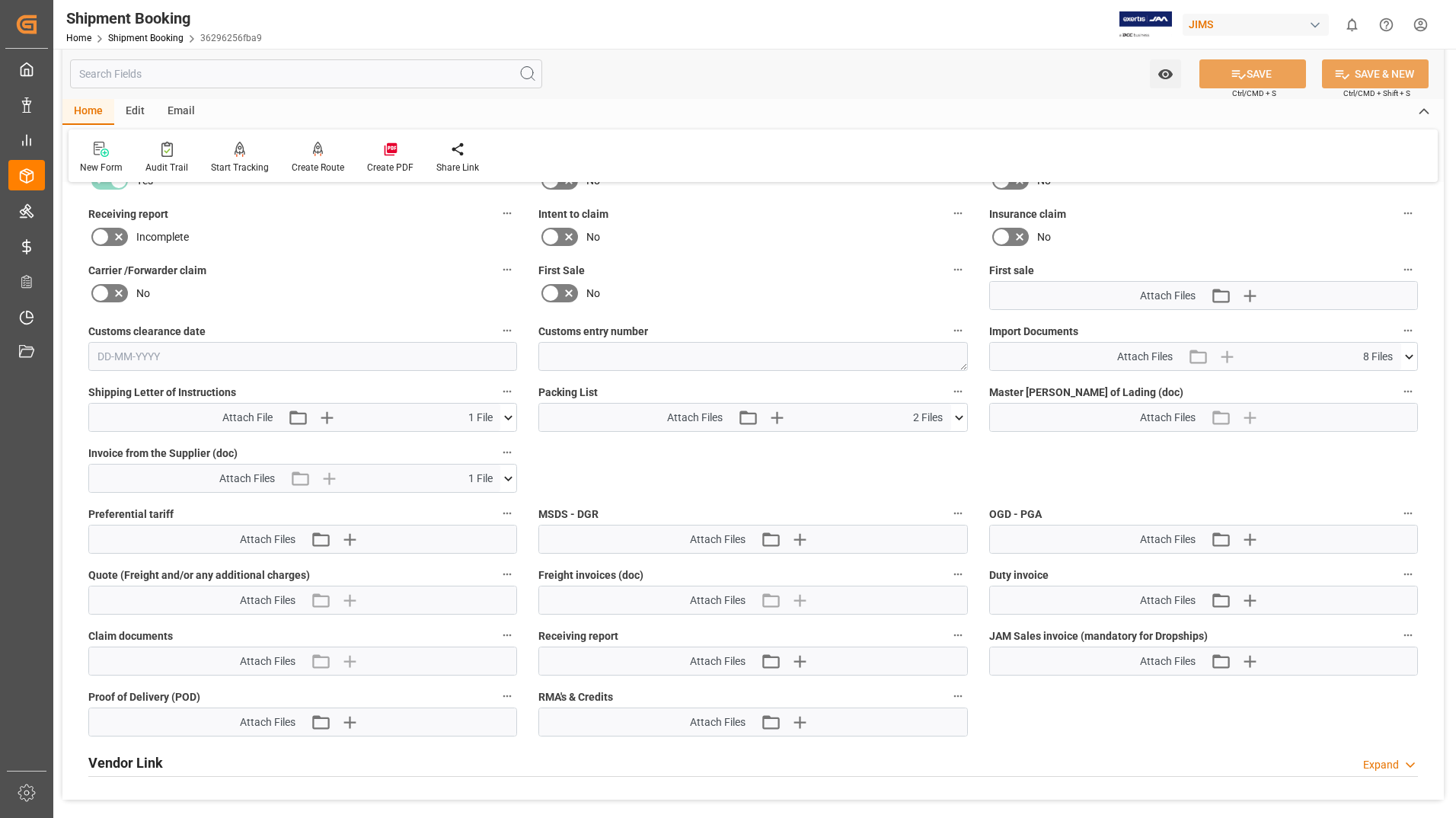
click at [959, 413] on icon at bounding box center [959, 418] width 16 height 16
click at [954, 447] on icon at bounding box center [951, 446] width 16 height 16
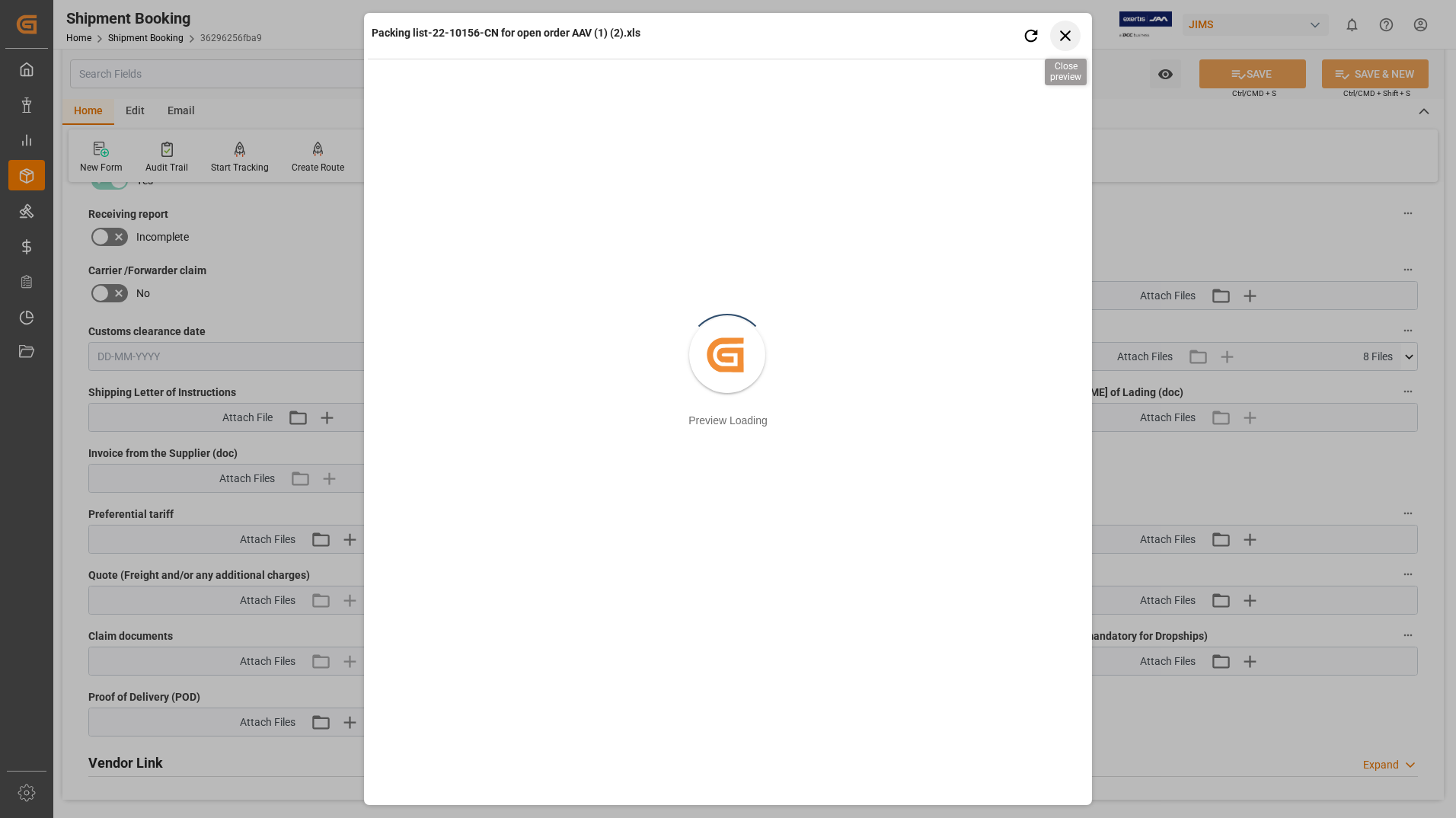
click at [1065, 38] on icon "button" at bounding box center [1066, 36] width 19 height 19
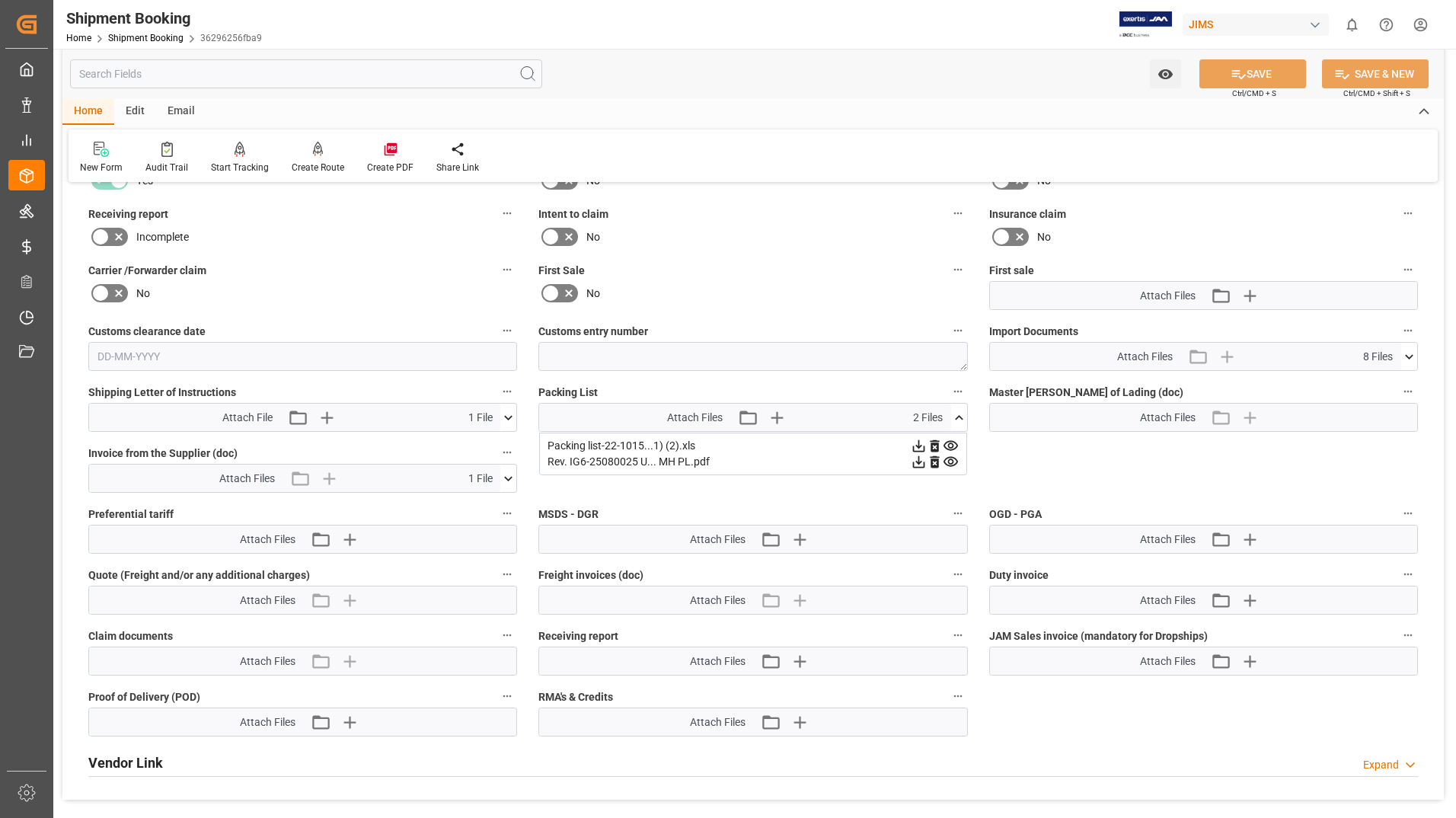
click at [918, 444] on icon at bounding box center [919, 446] width 16 height 16
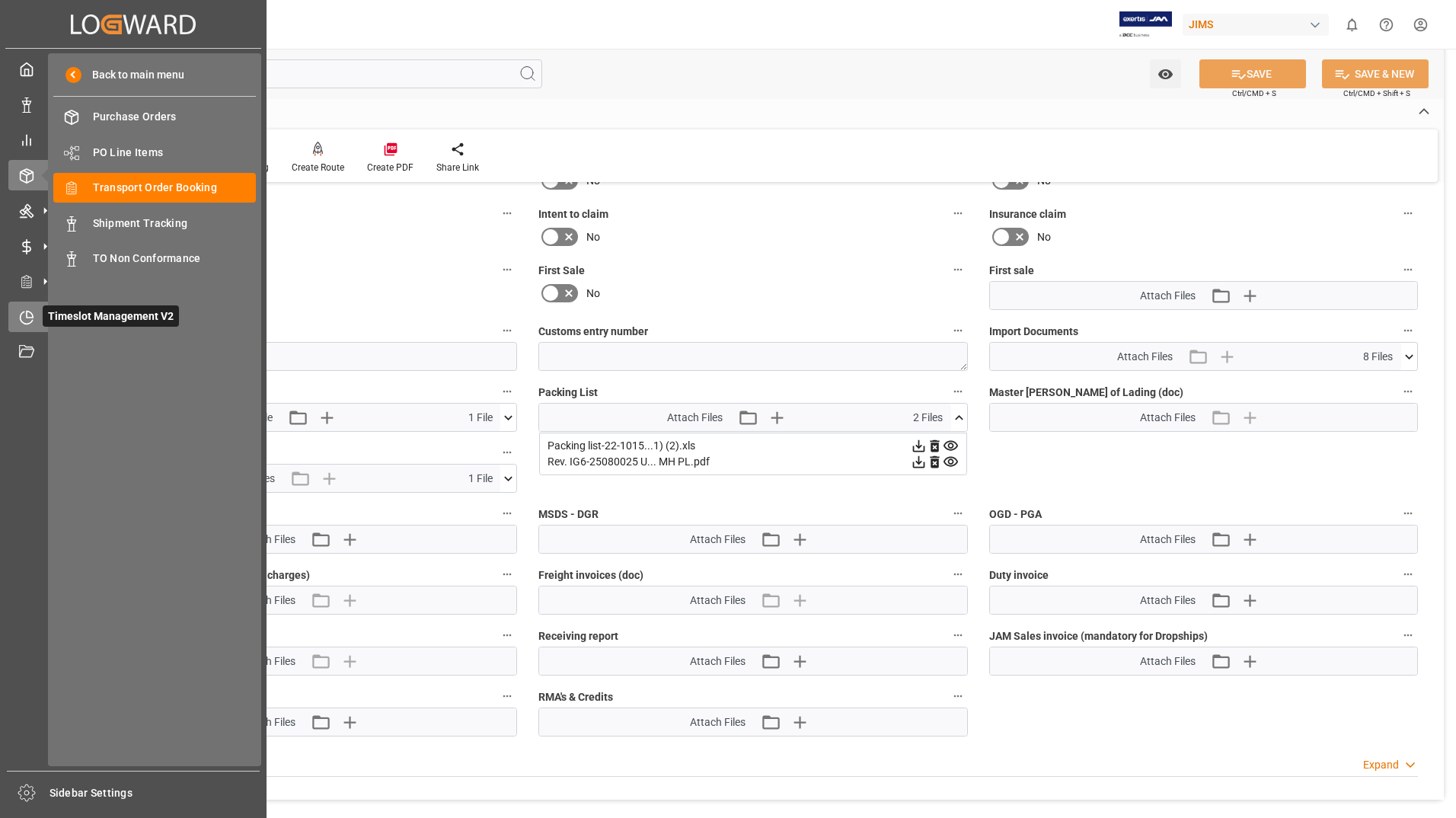
click at [62, 312] on span "Timeslot Management V2" at bounding box center [111, 316] width 137 height 21
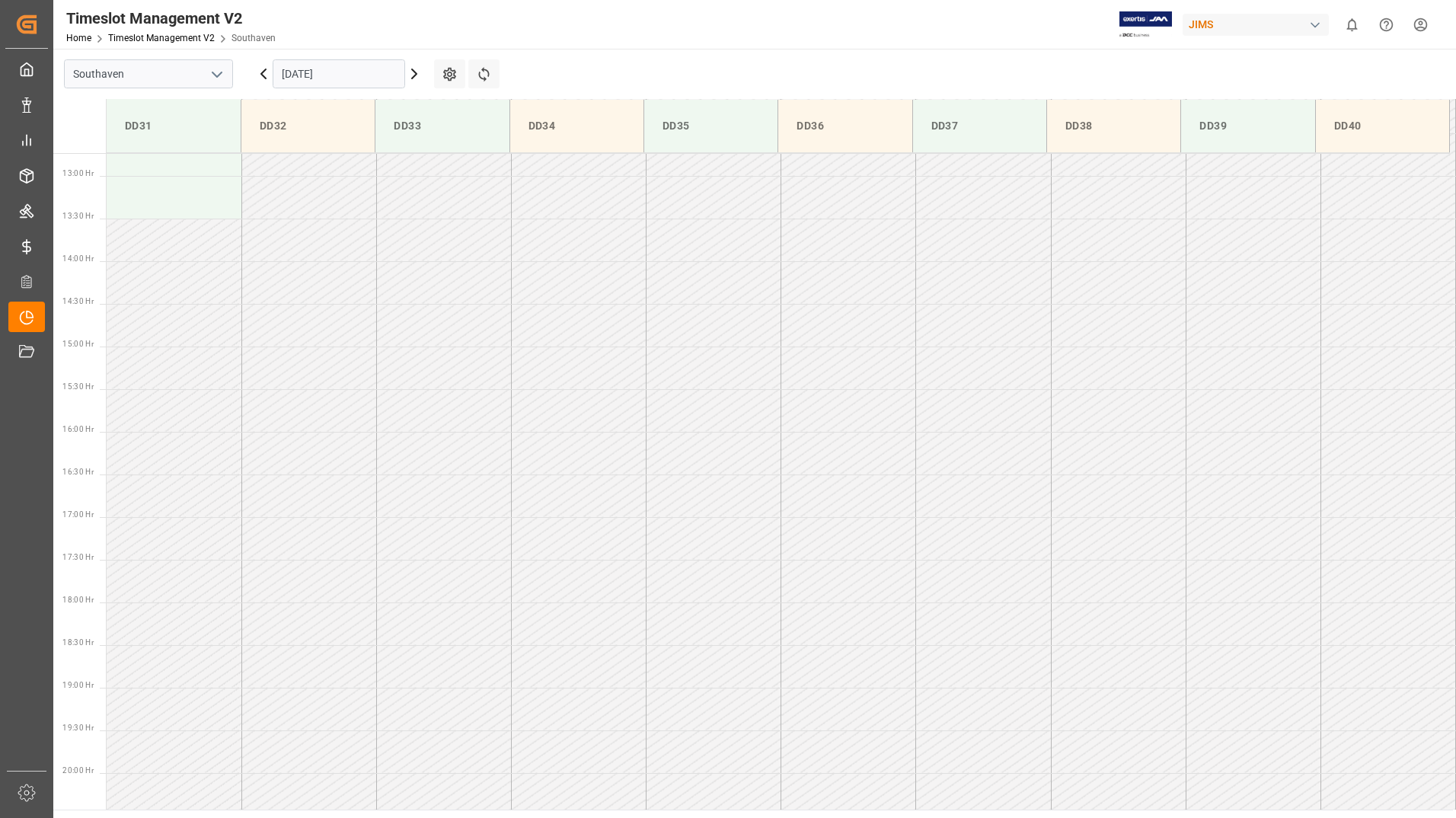
scroll to position [1099, 0]
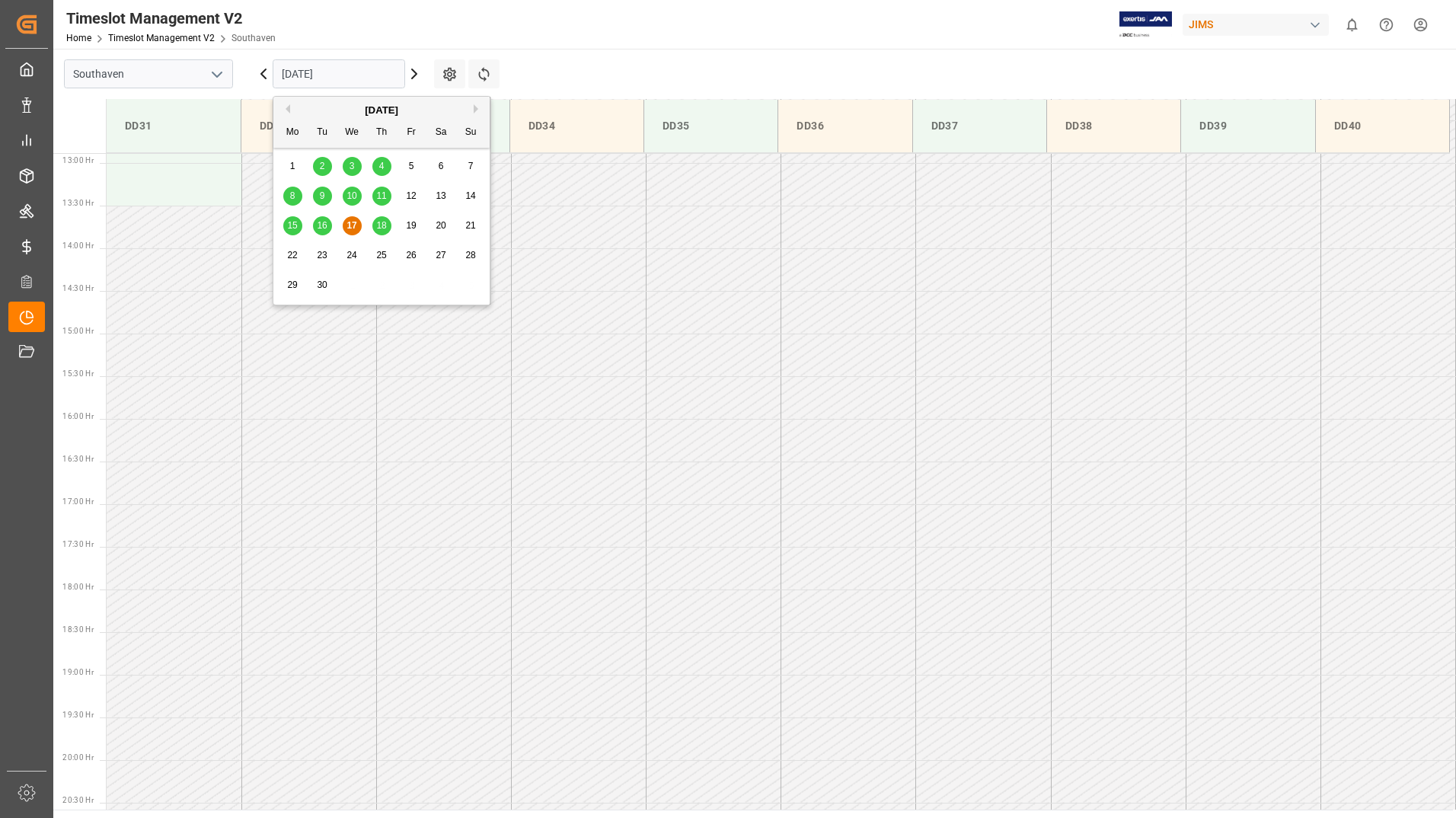
click at [362, 73] on input "17-09-2025" at bounding box center [339, 74] width 133 height 29
click at [382, 225] on span "18" at bounding box center [381, 225] width 10 height 11
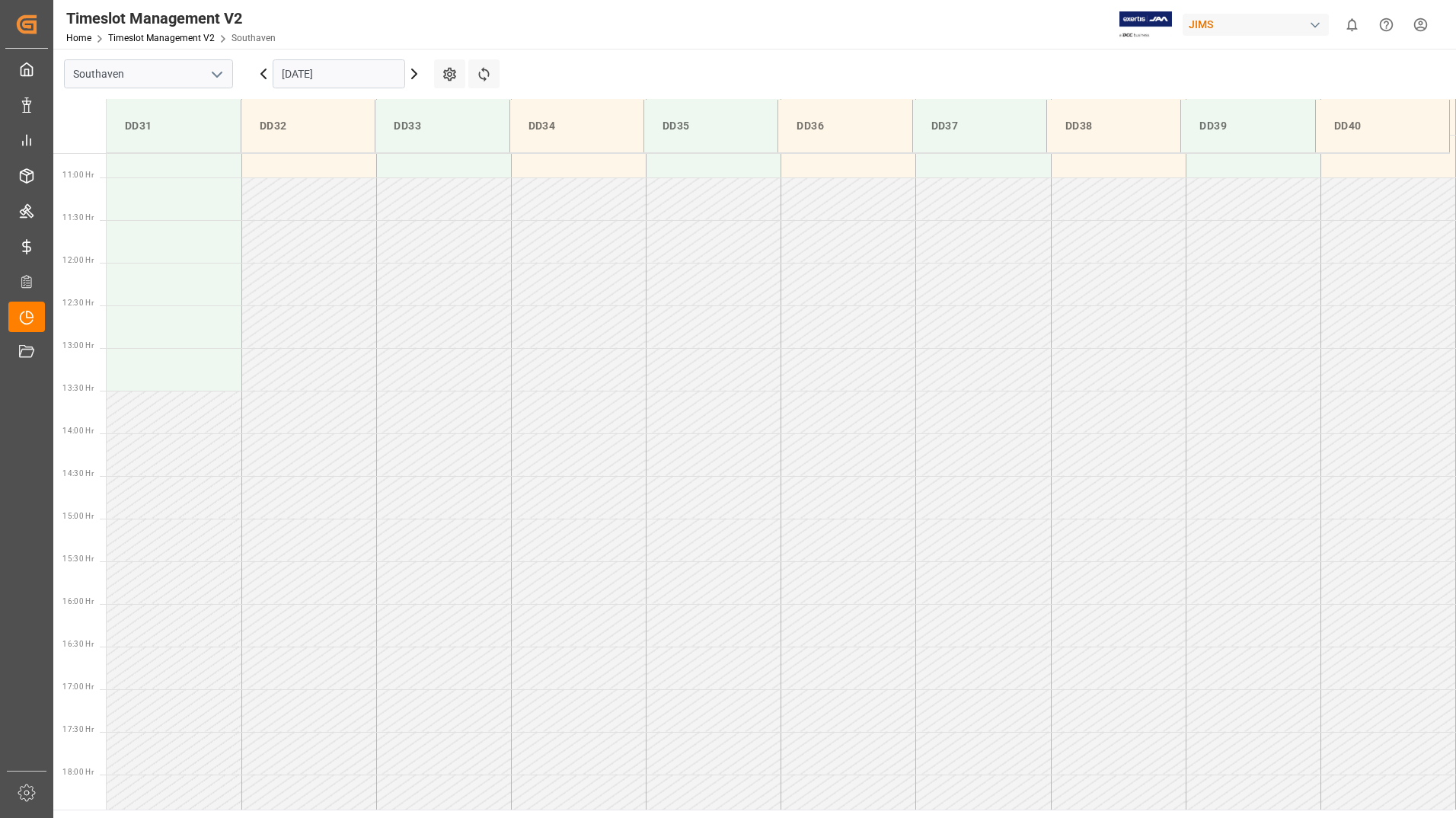
scroll to position [642, 0]
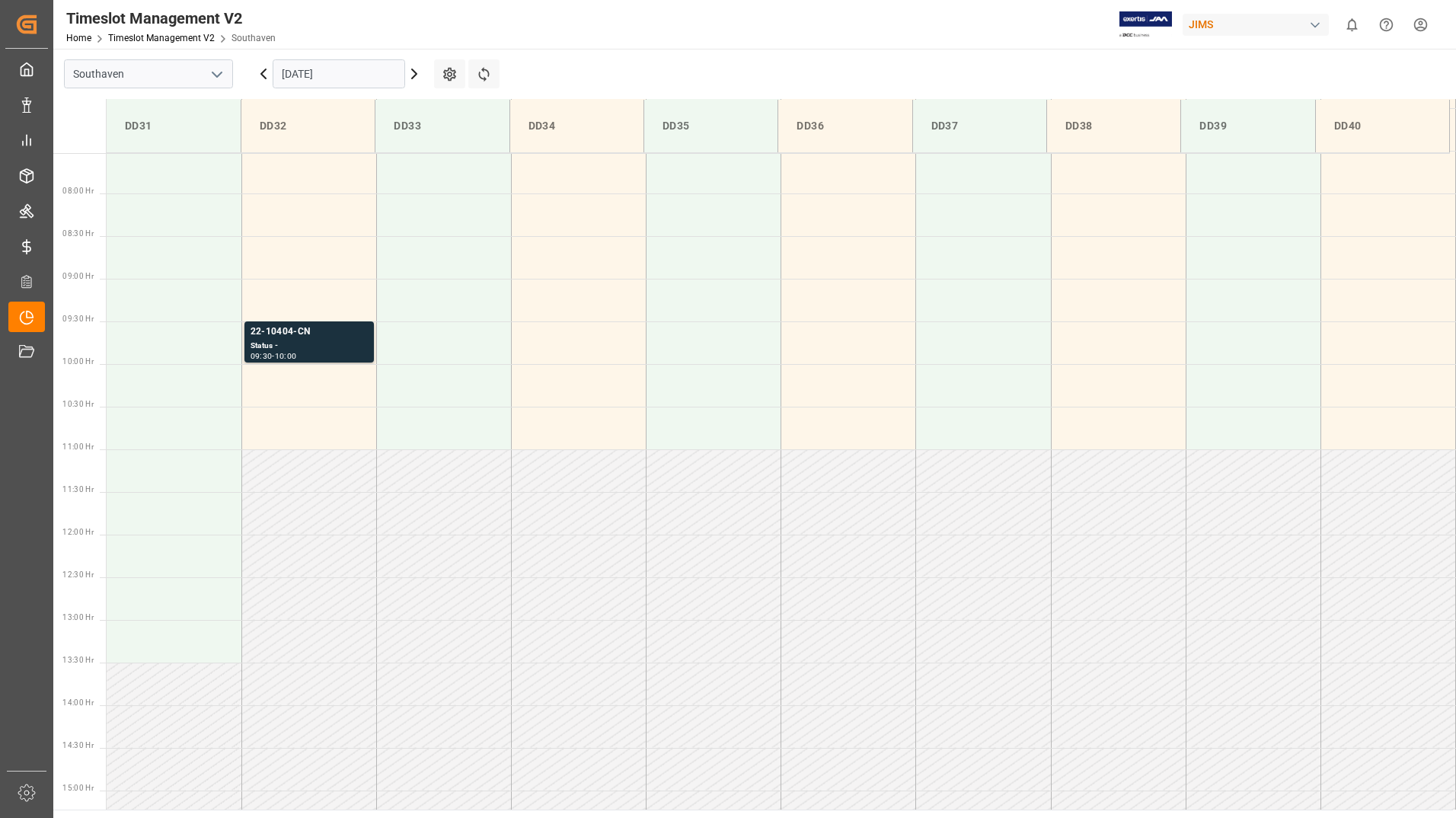
click at [327, 71] on input "18-09-2025" at bounding box center [339, 74] width 133 height 29
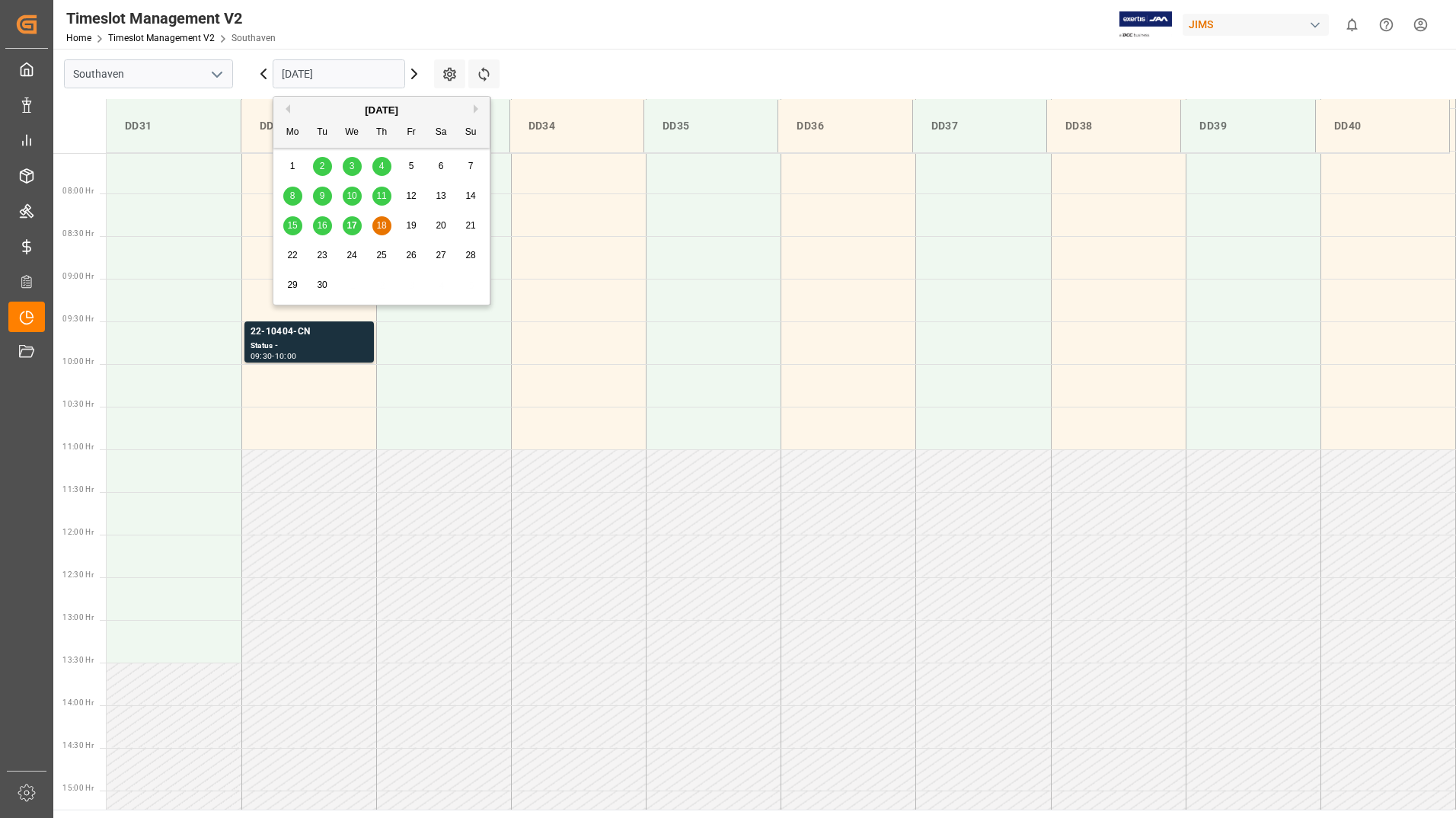
click at [345, 223] on div "17" at bounding box center [352, 226] width 19 height 18
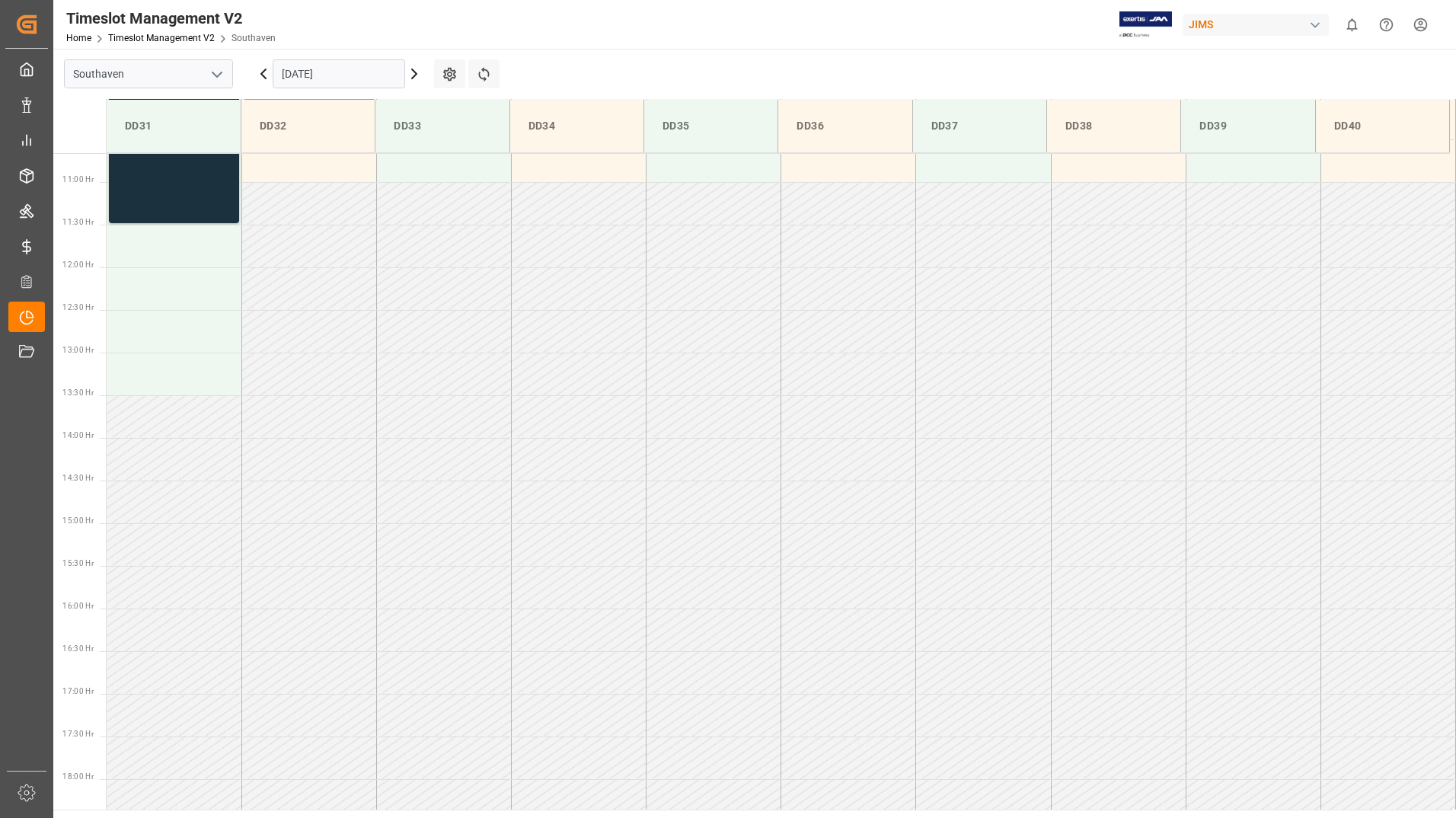
scroll to position [652, 0]
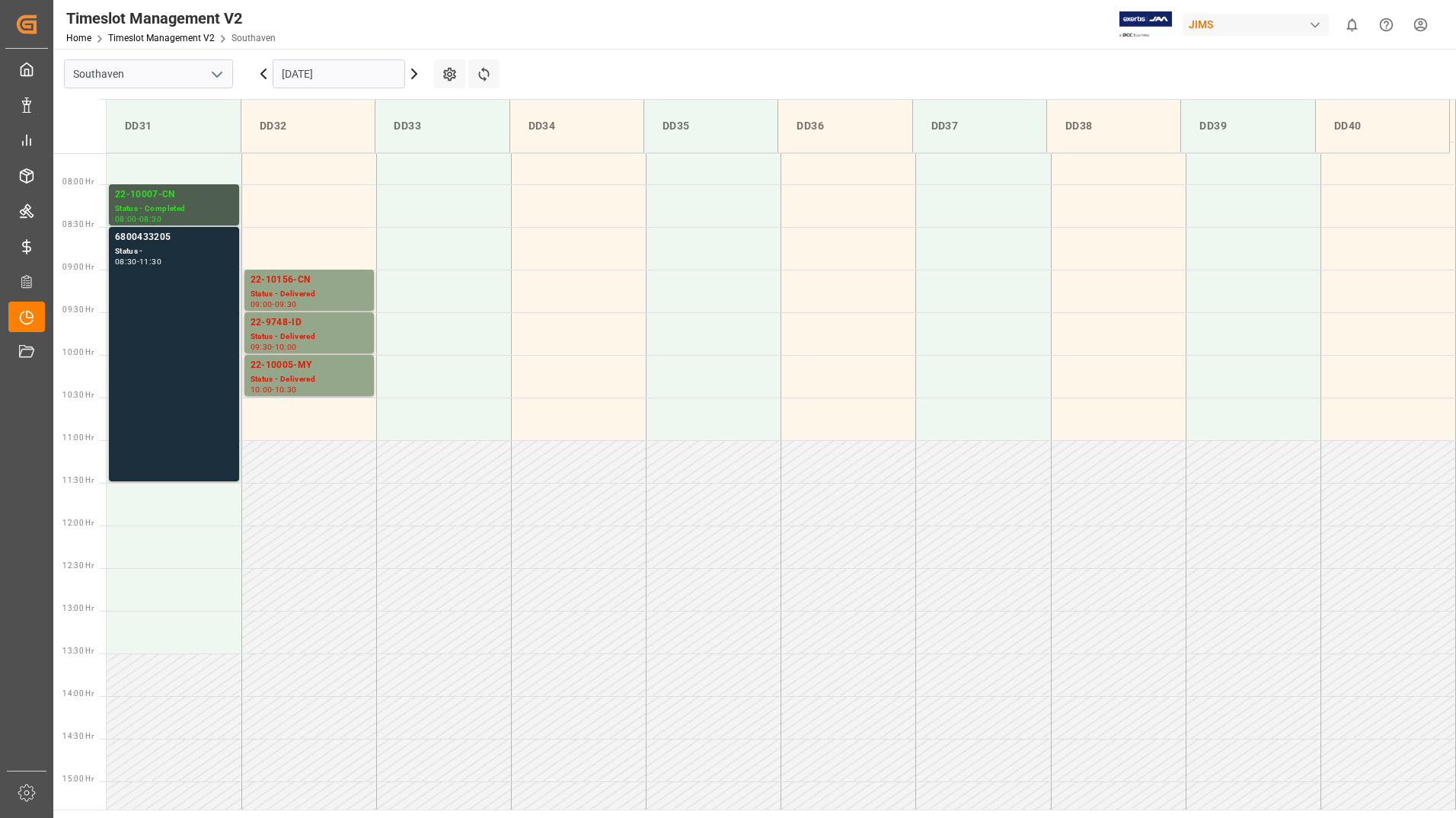
click at [152, 292] on div "6800433205 Status - 08:30 - 11:30" at bounding box center [174, 354] width 118 height 248
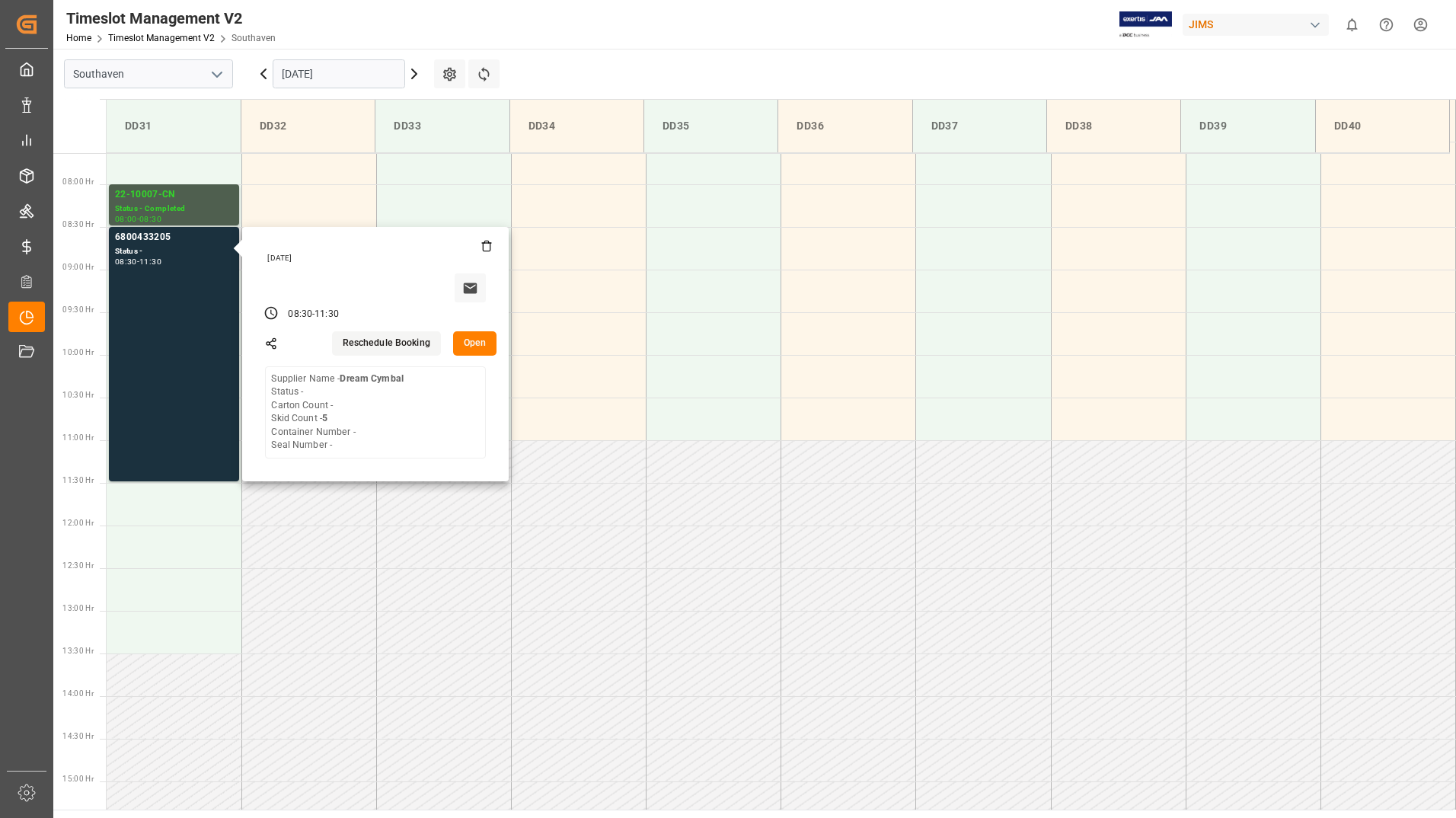
click at [472, 346] on button "Open" at bounding box center [475, 343] width 44 height 24
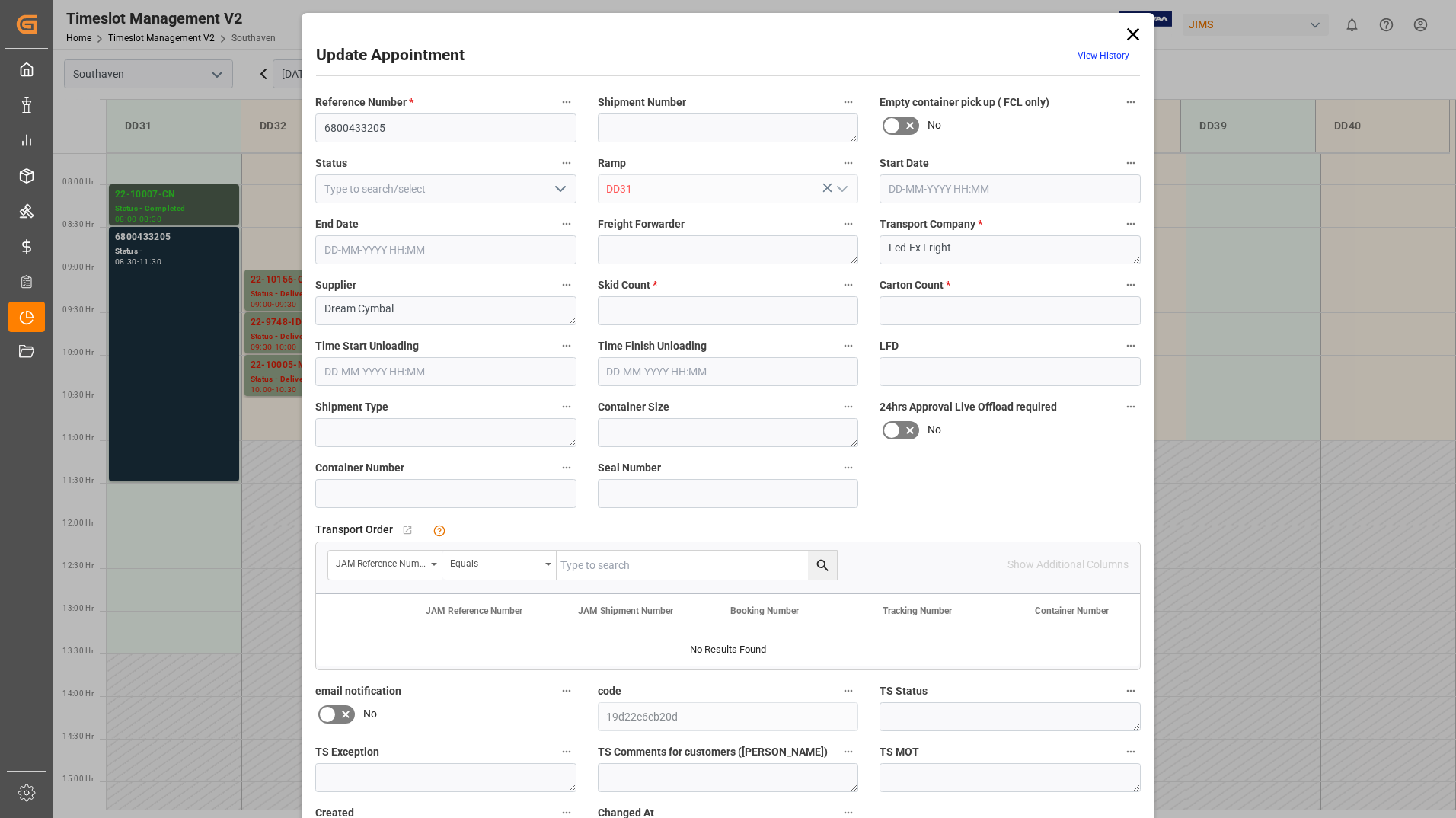
type input "5"
type input "0"
type input "17-09-2025 08:30"
type input "17-09-2025 11:30"
type input "15-09-2025 16:14"
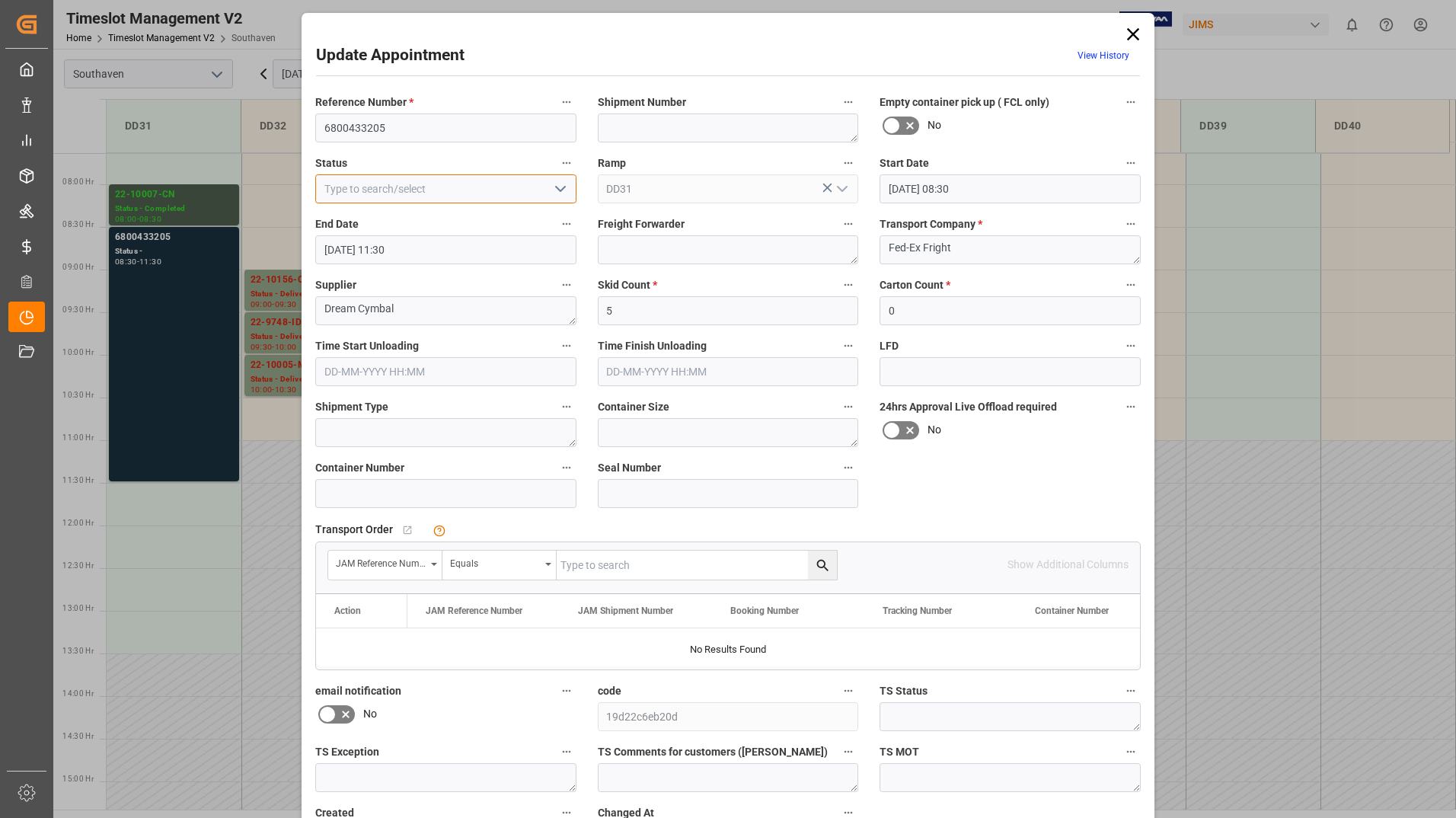
click at [540, 187] on input at bounding box center [447, 189] width 262 height 29
click at [564, 192] on icon "open menu" at bounding box center [560, 189] width 18 height 18
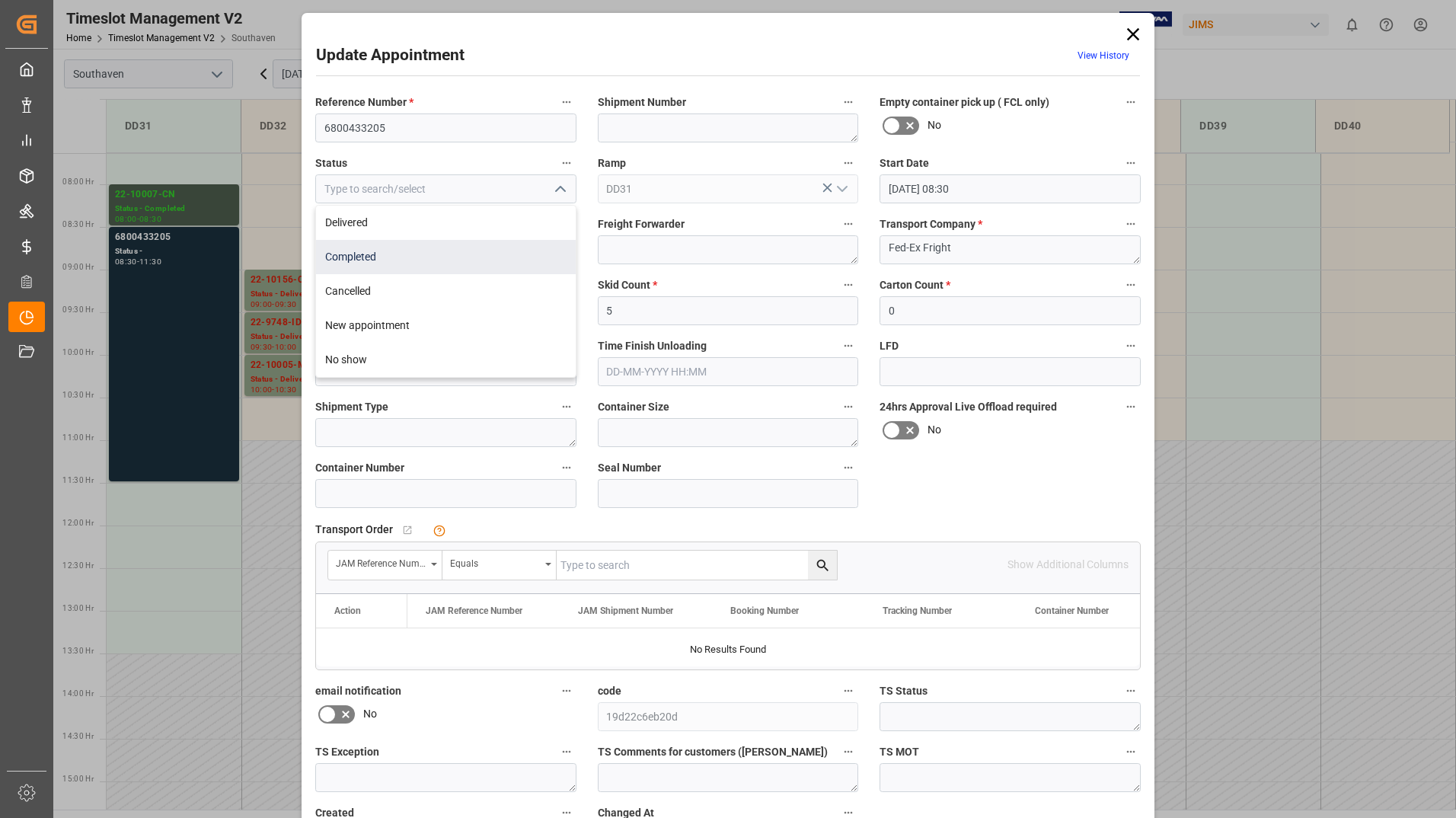
click at [499, 252] on div "Completed" at bounding box center [446, 257] width 260 height 35
type input "Completed"
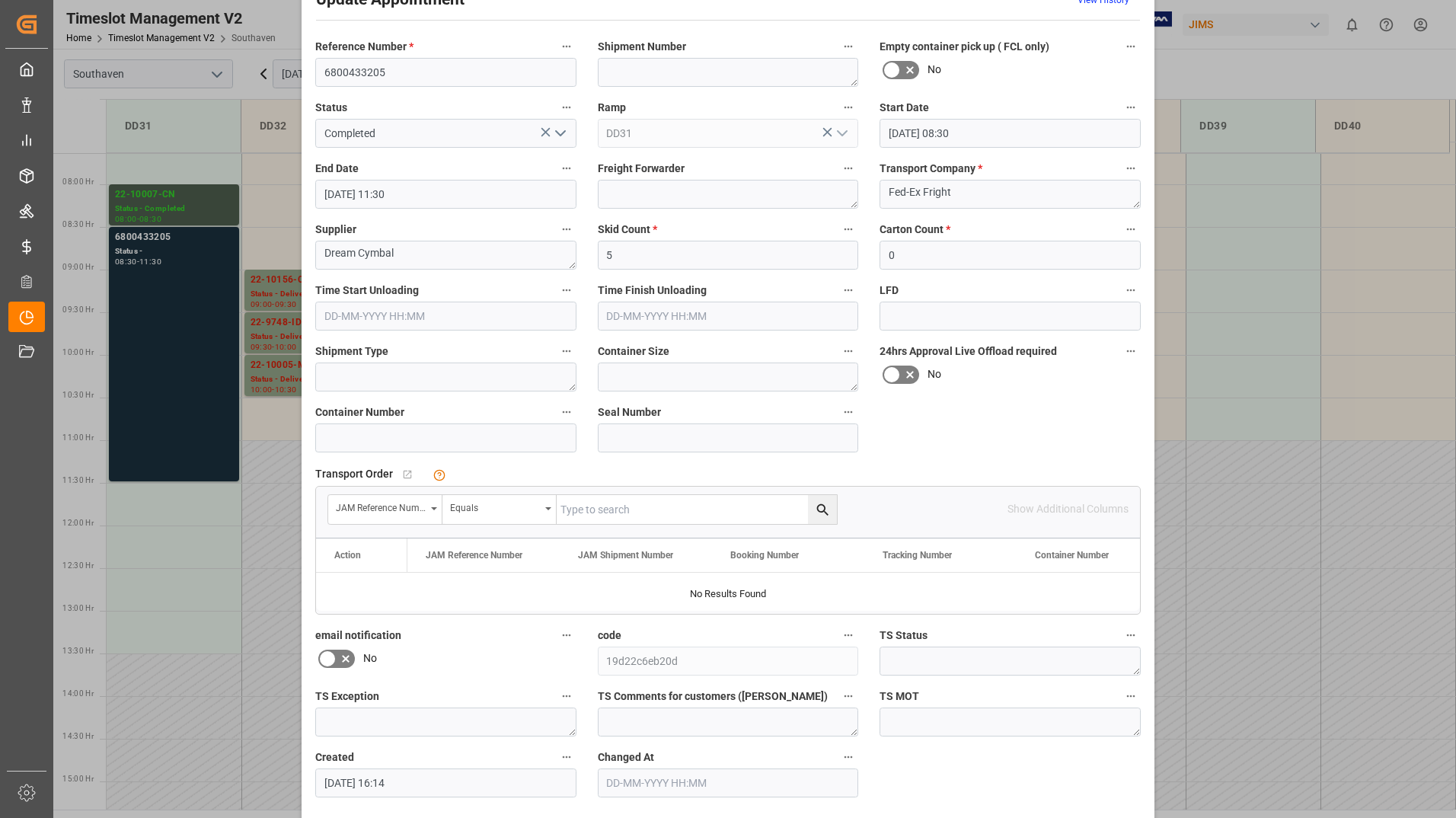
scroll to position [113, 0]
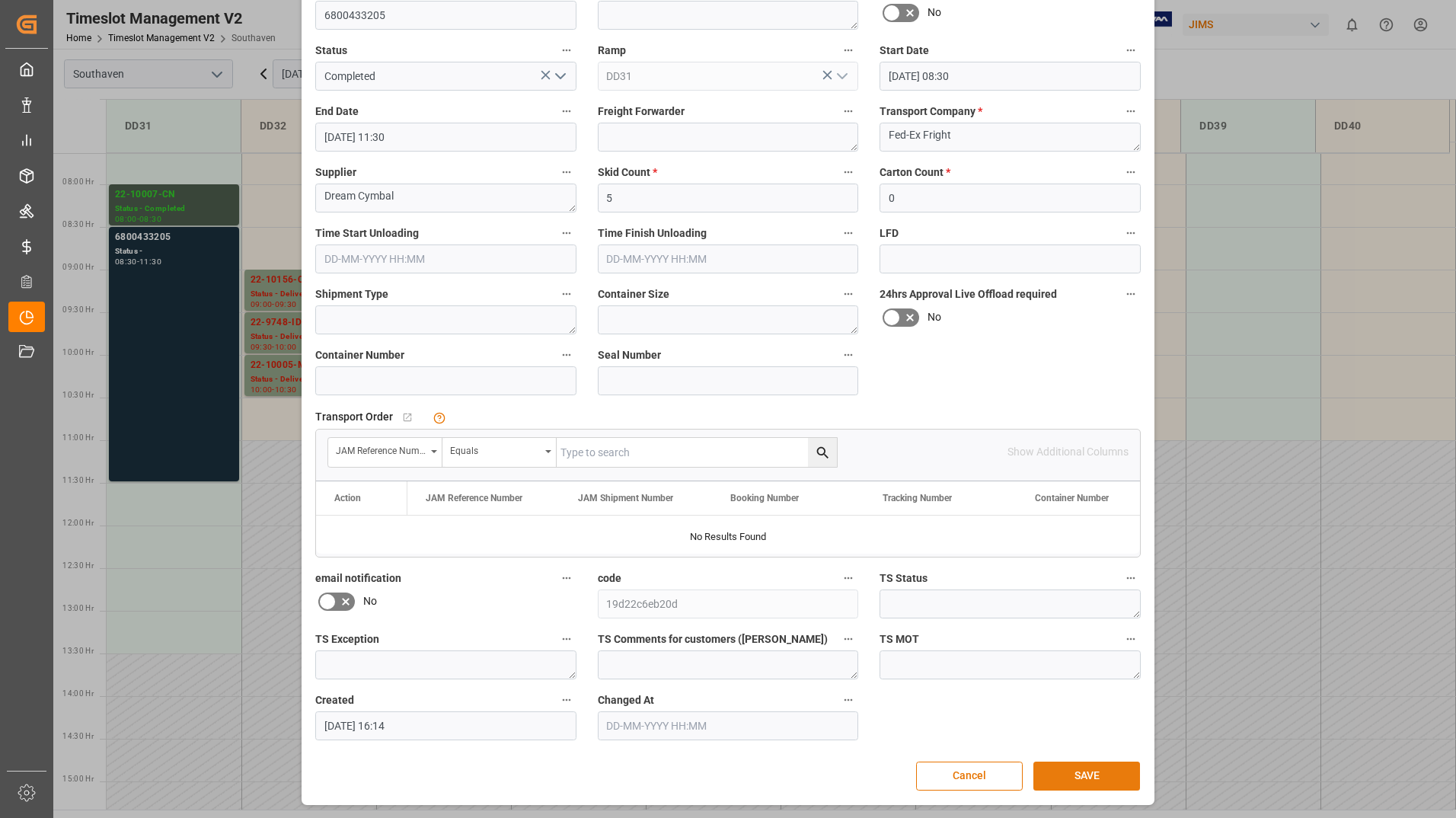
click at [1051, 777] on button "SAVE" at bounding box center [1086, 777] width 107 height 29
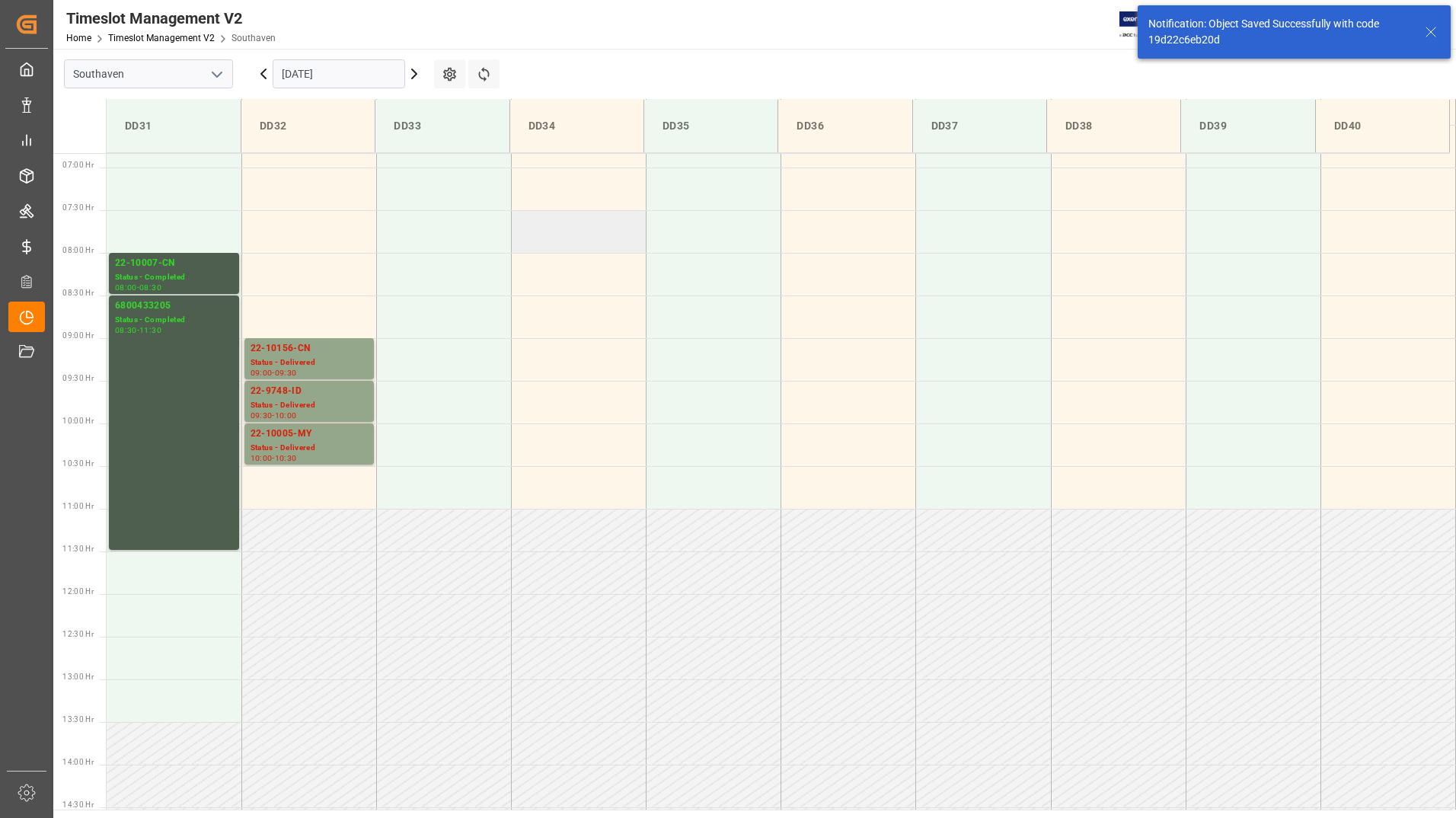
scroll to position [587, 0]
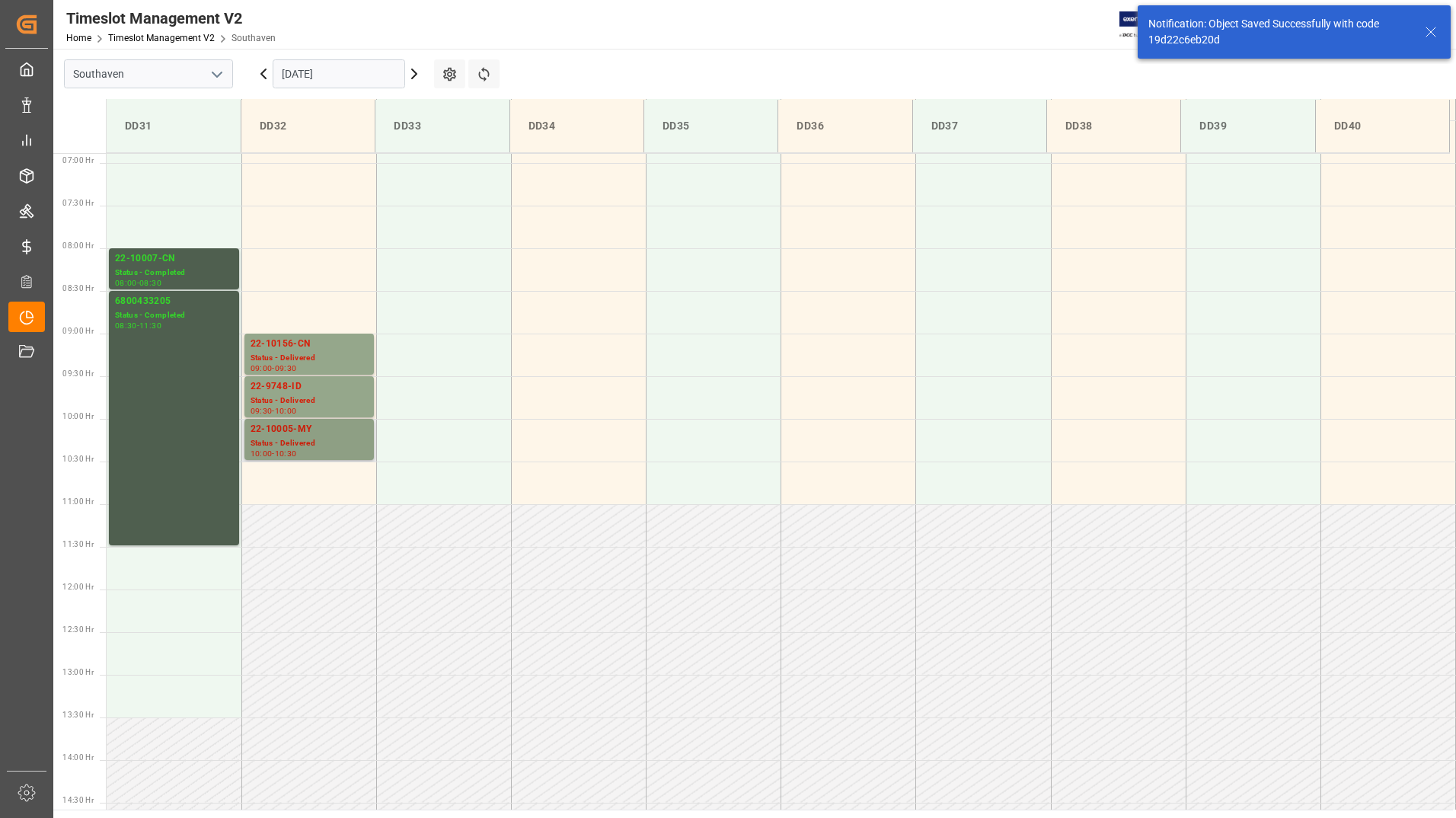
click at [330, 443] on div "Status - Delivered" at bounding box center [309, 443] width 117 height 13
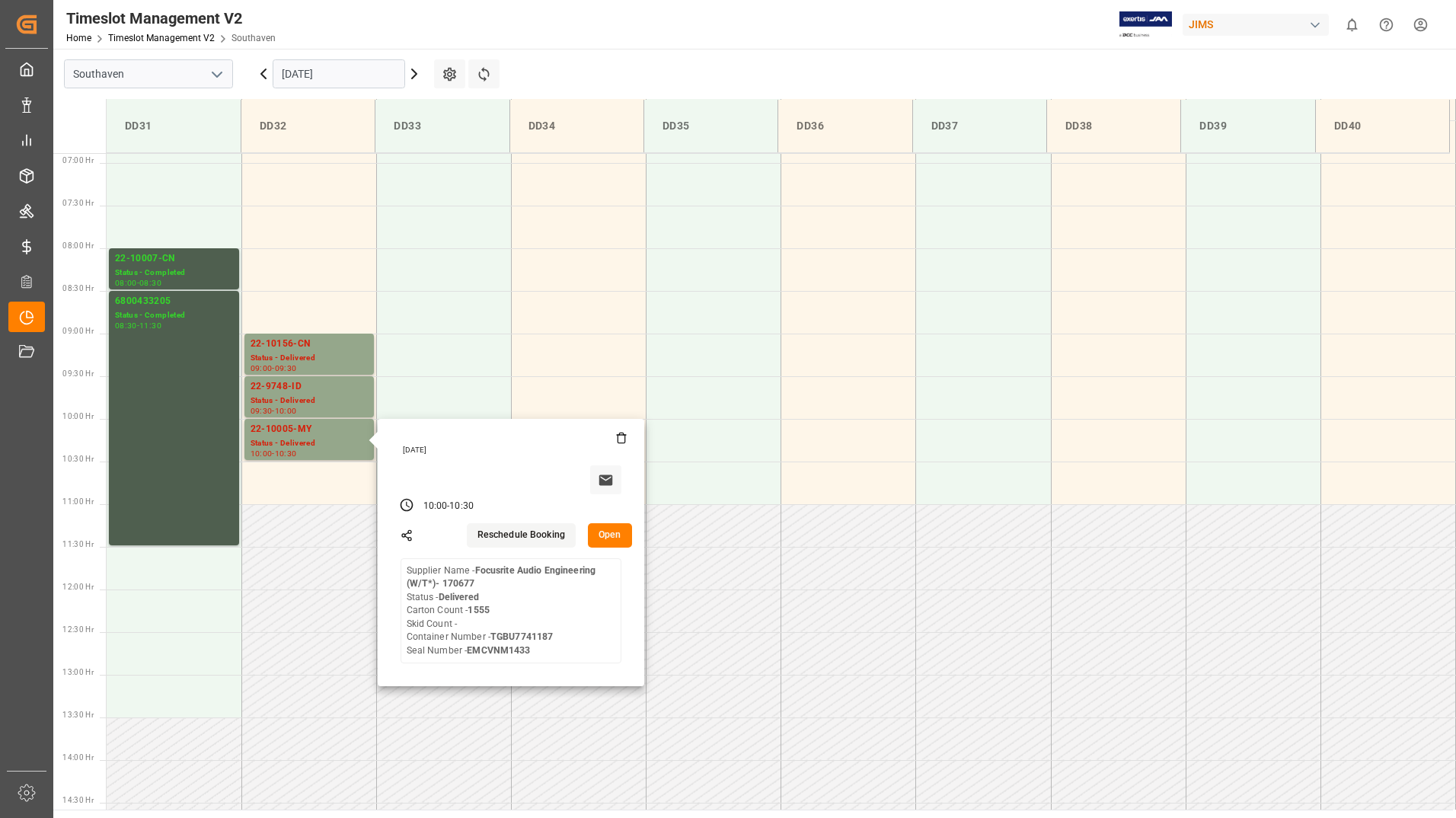
click at [354, 71] on input "17-09-2025" at bounding box center [339, 74] width 133 height 29
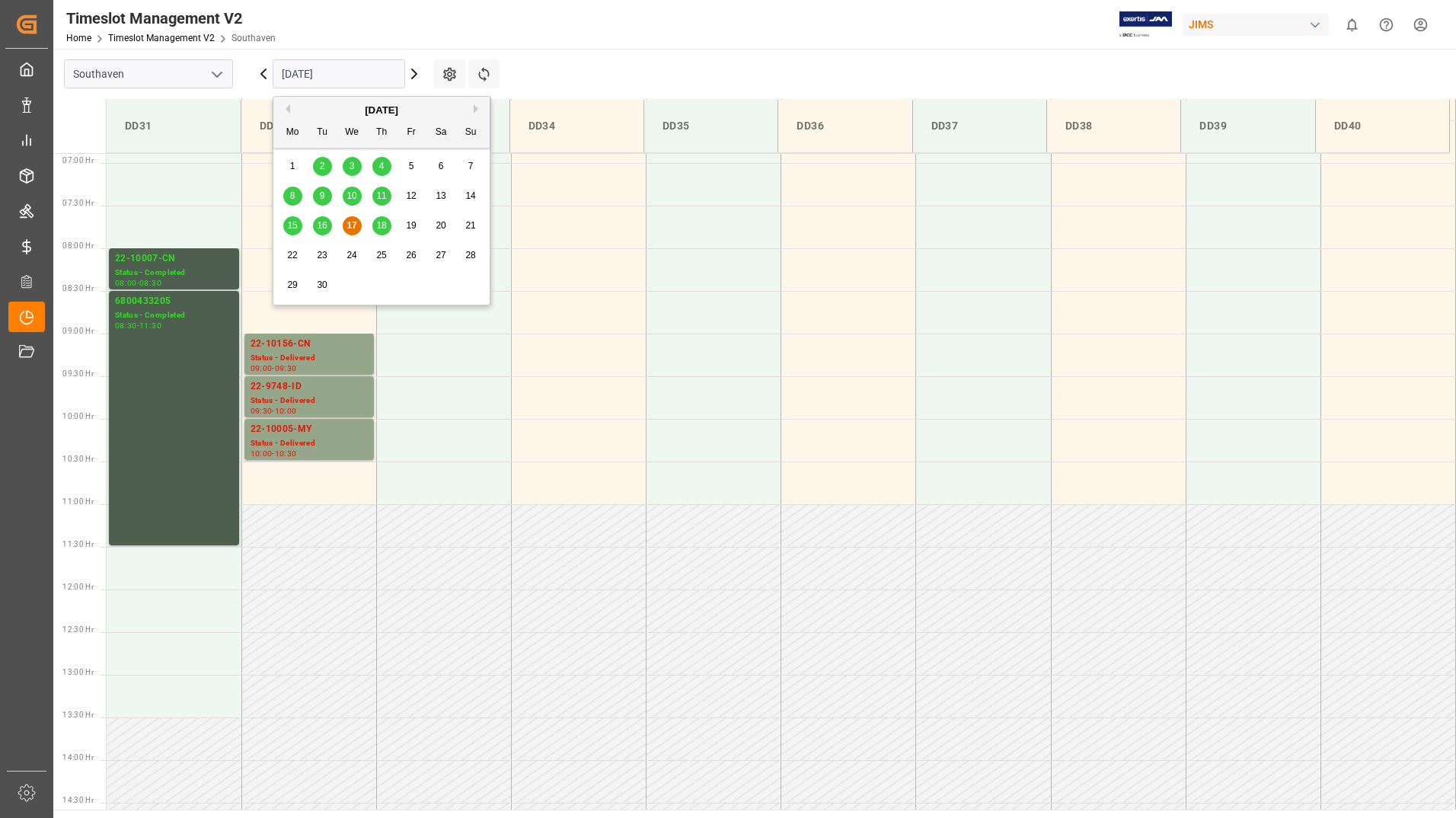
click at [377, 224] on span "18" at bounding box center [381, 225] width 10 height 11
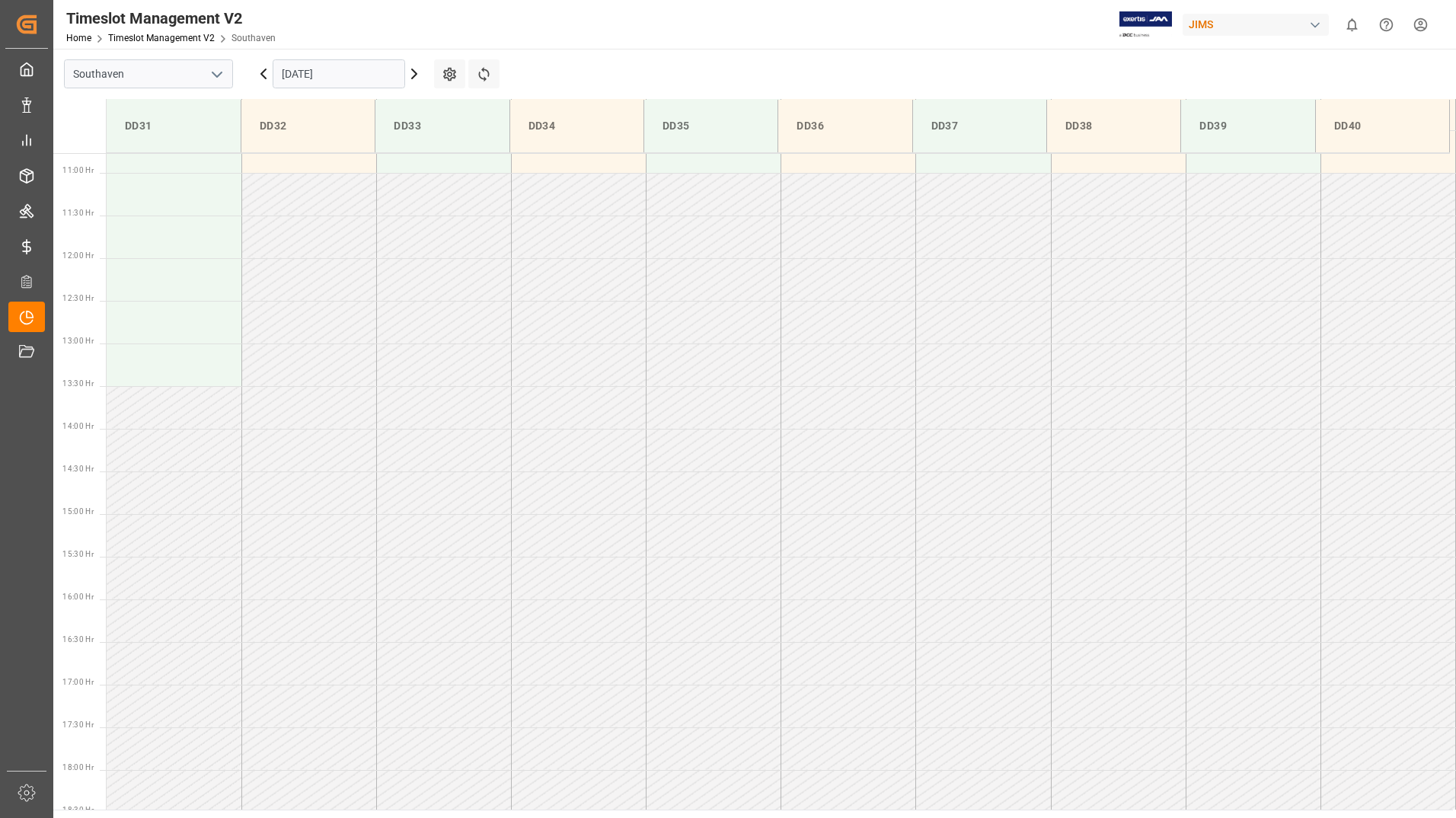
scroll to position [652, 0]
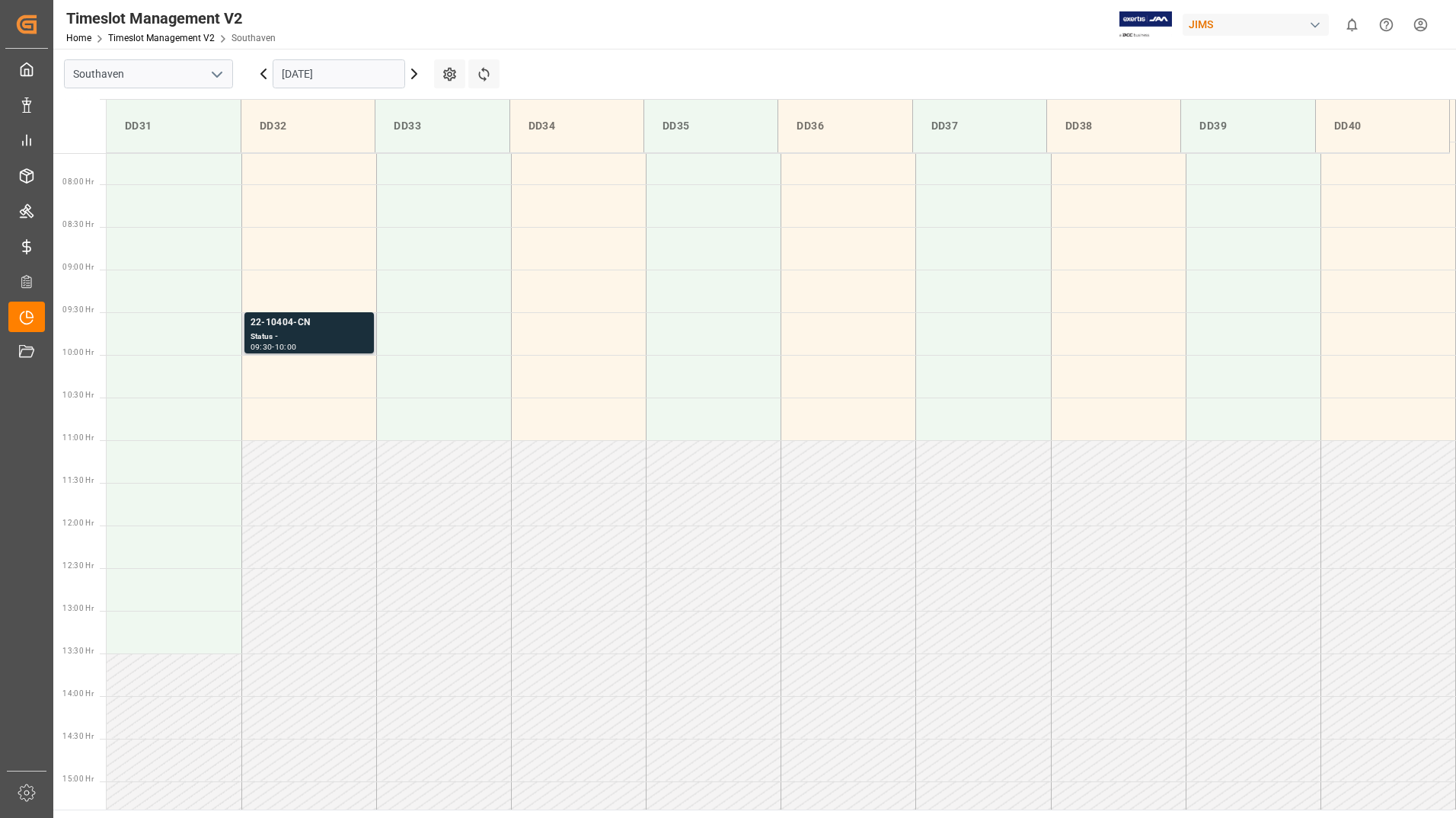
click at [350, 345] on div "09:30 - 10:00" at bounding box center [309, 347] width 117 height 9
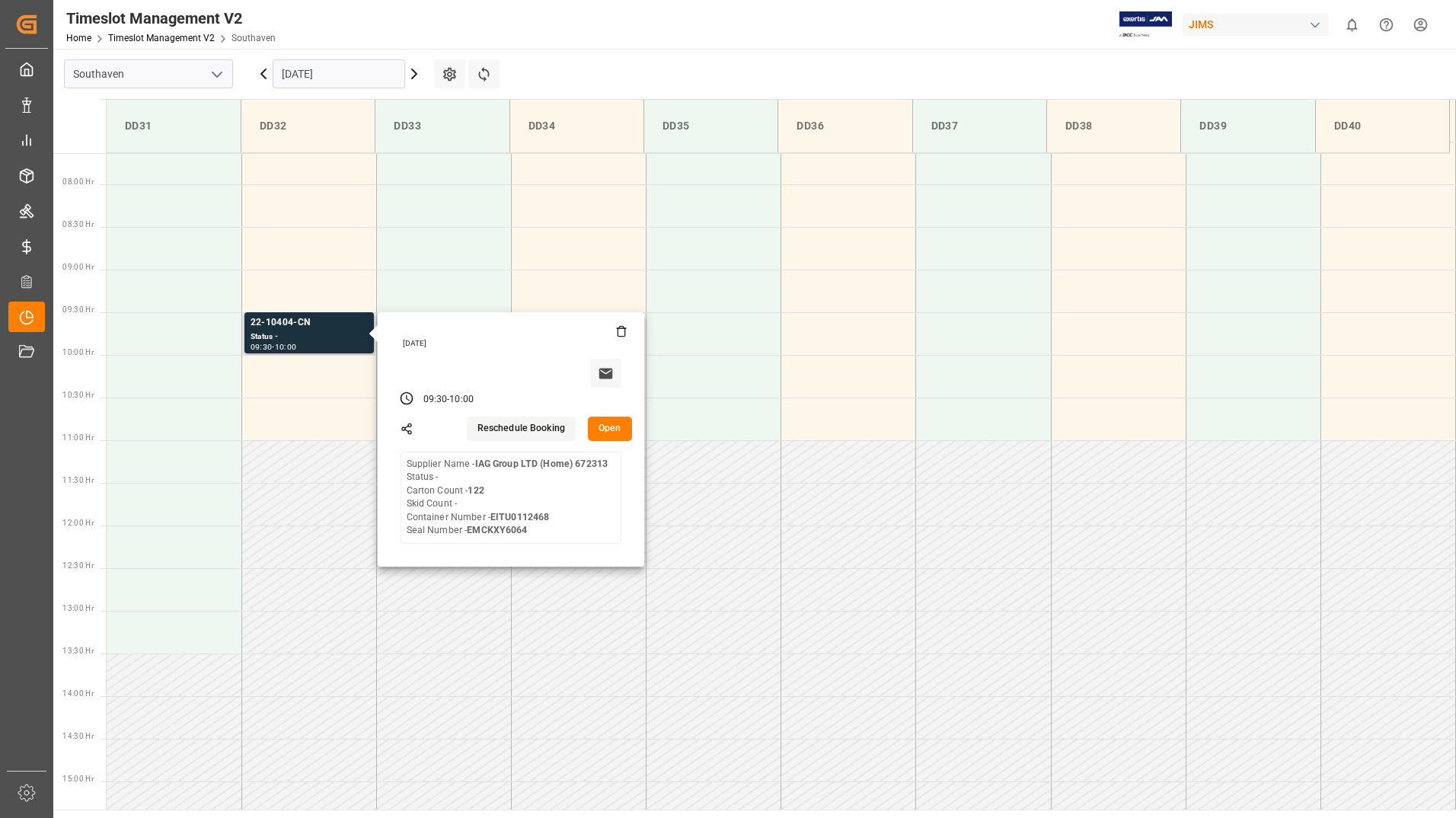
click at [605, 431] on button "Open" at bounding box center [610, 428] width 44 height 24
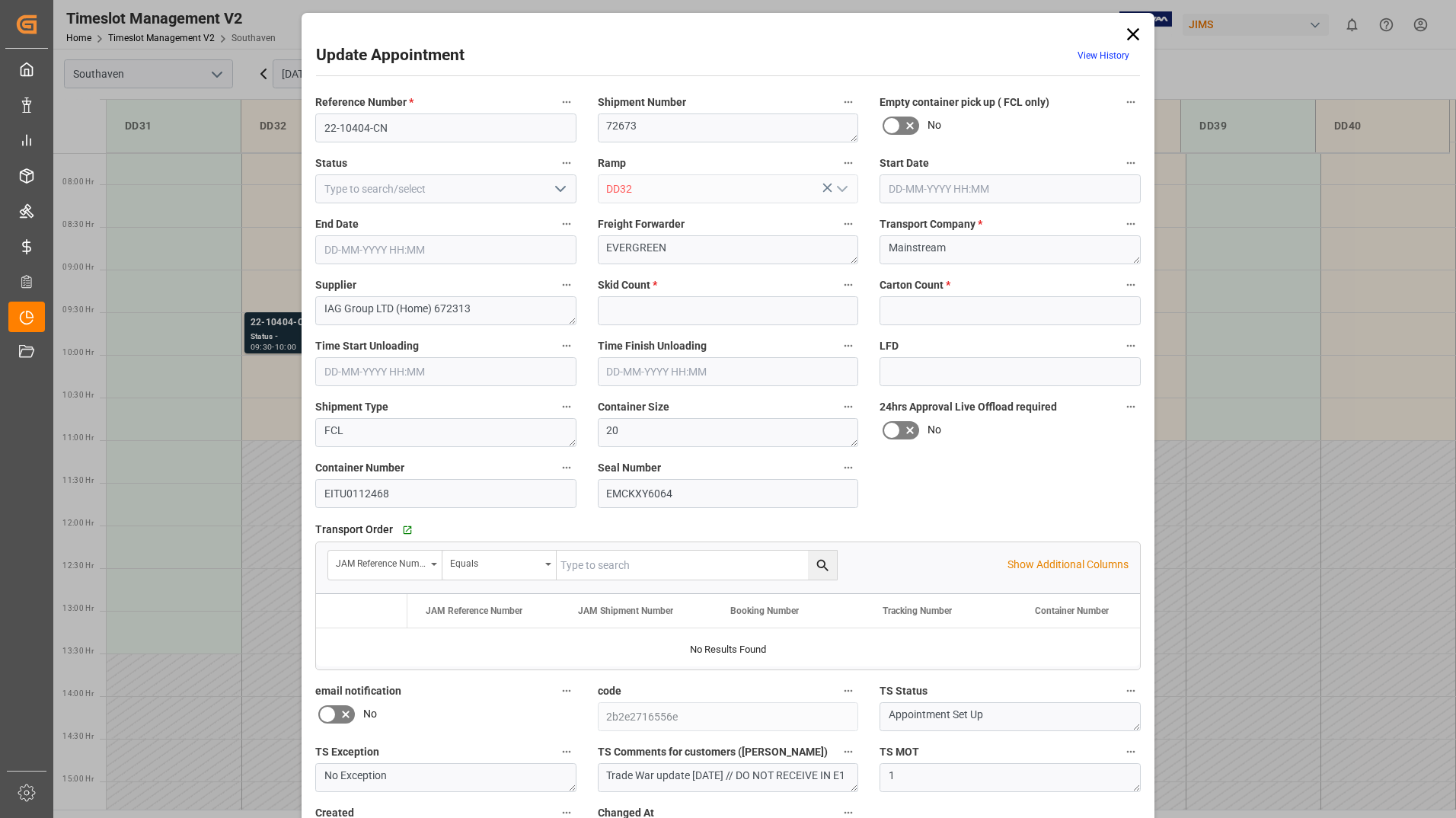
type input "0"
type input "122"
type input "18-09-2025 09:30"
type input "18-09-2025 10:00"
type input "11-09-2025 15:13"
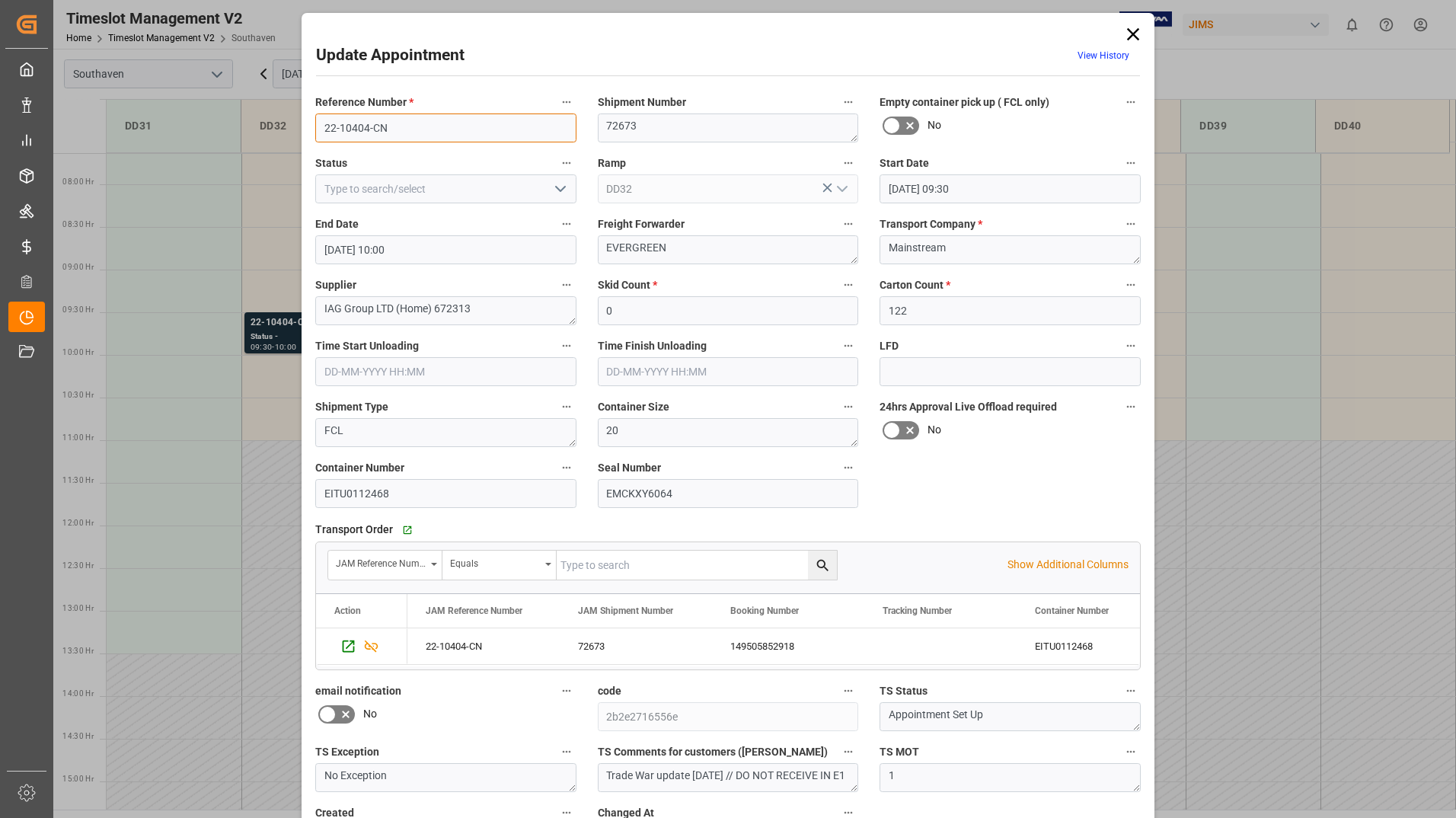
drag, startPoint x: 319, startPoint y: 118, endPoint x: 392, endPoint y: 118, distance: 73.0
click at [392, 118] on input "22-10404-CN" at bounding box center [447, 128] width 262 height 29
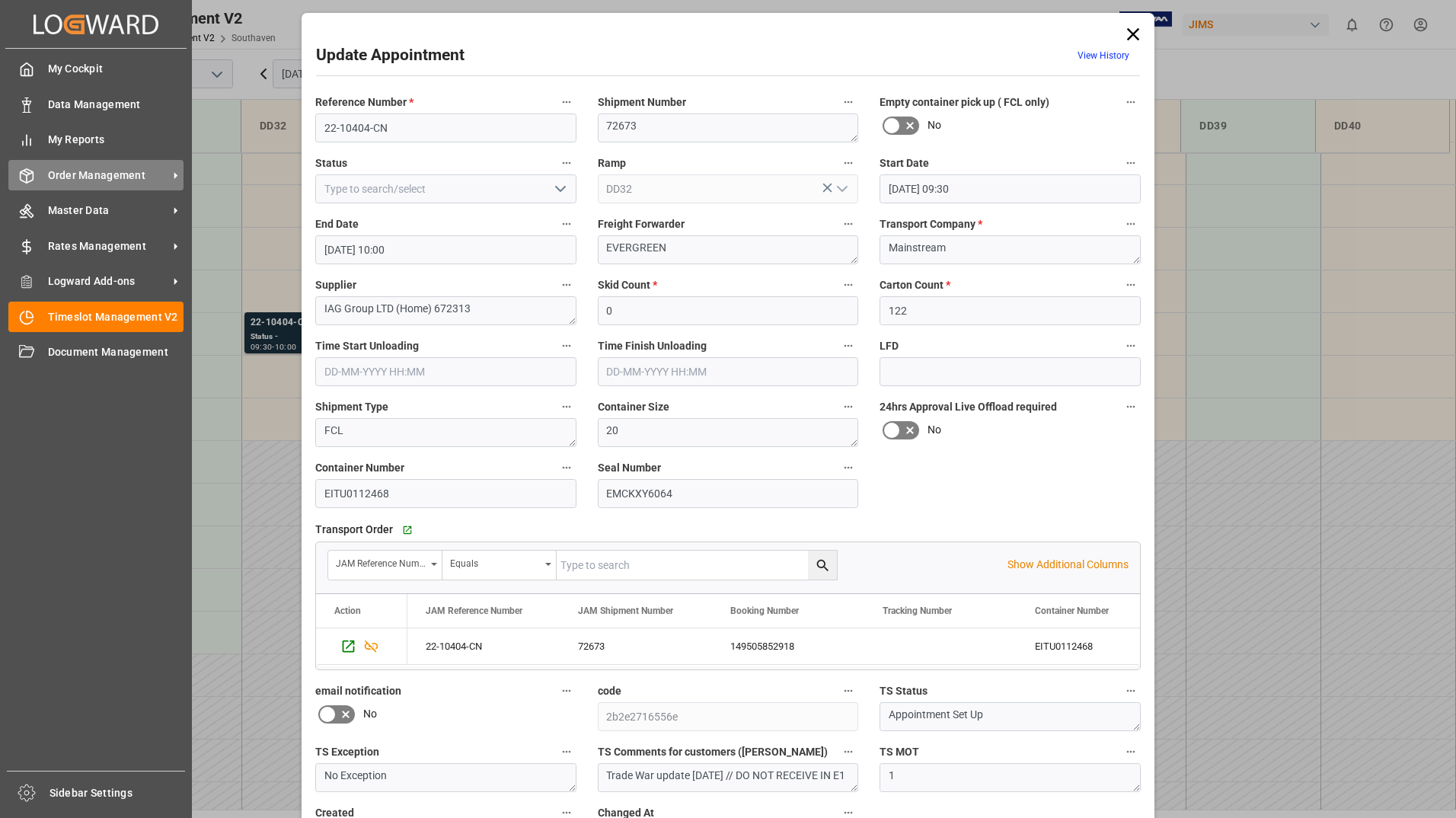
click at [82, 173] on span "Order Management" at bounding box center [108, 175] width 120 height 16
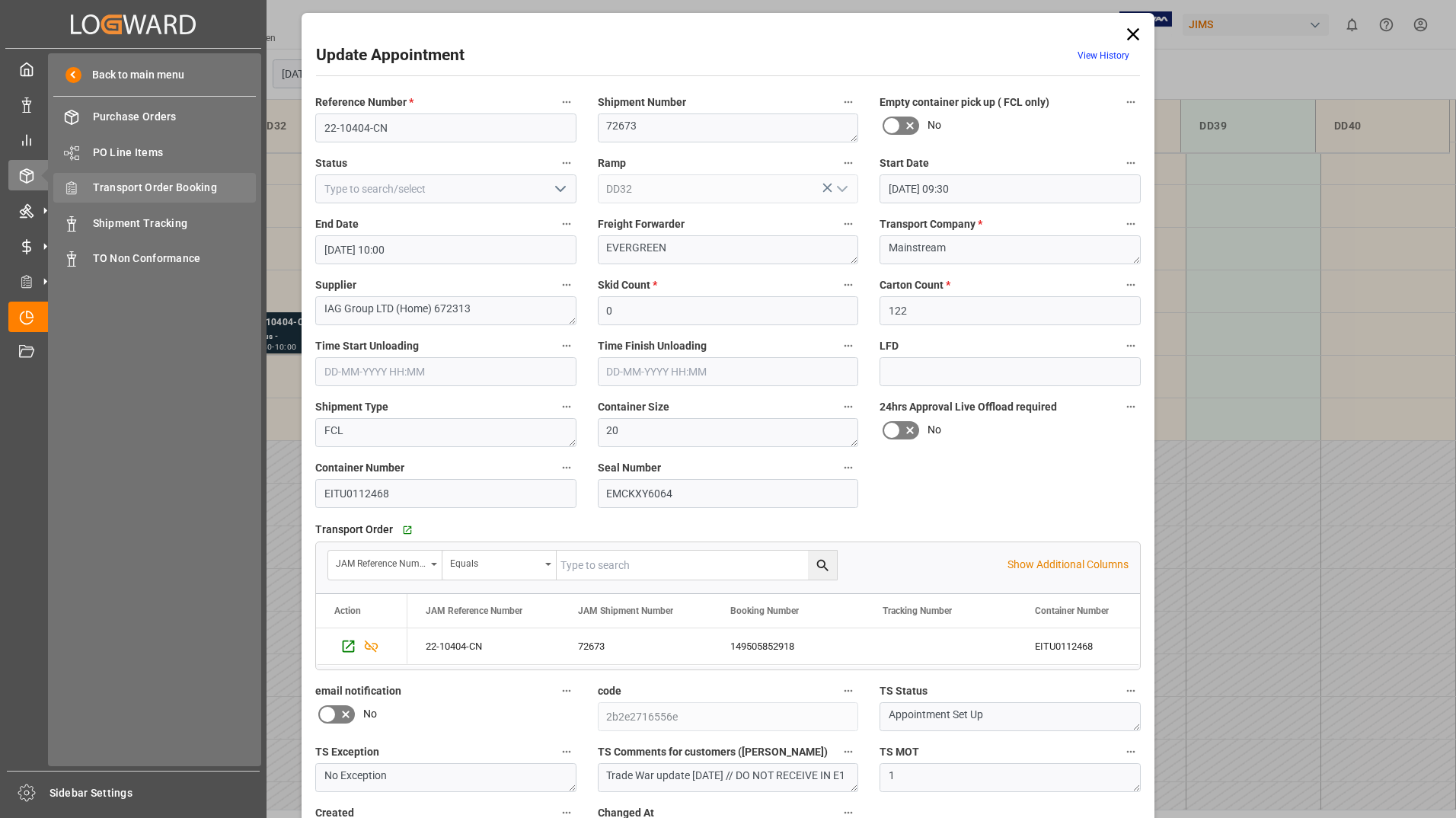
click at [173, 184] on span "Transport Order Booking" at bounding box center [175, 188] width 164 height 16
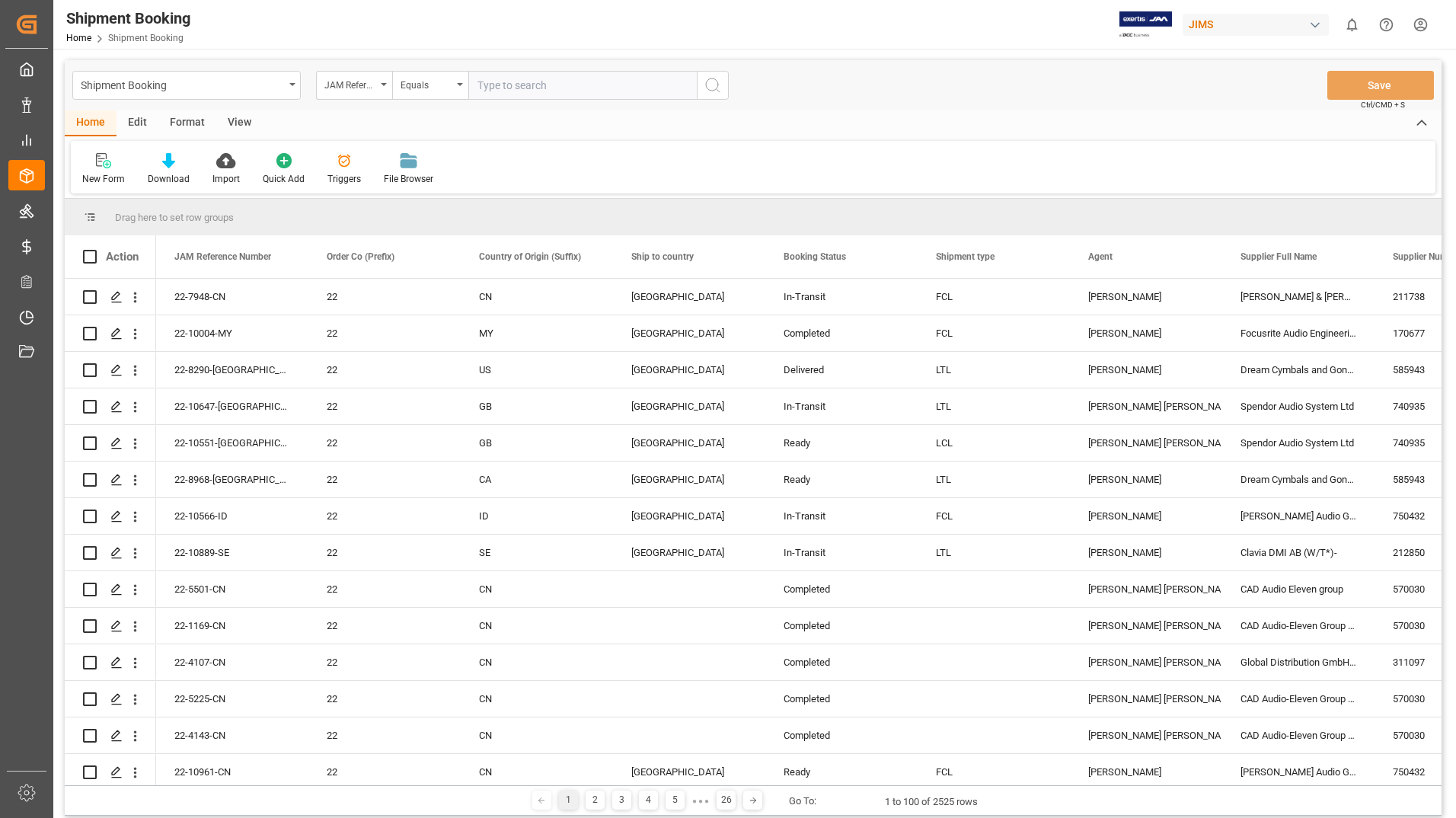
click at [519, 82] on input "text" at bounding box center [582, 86] width 228 height 29
type input "22-10404-CN"
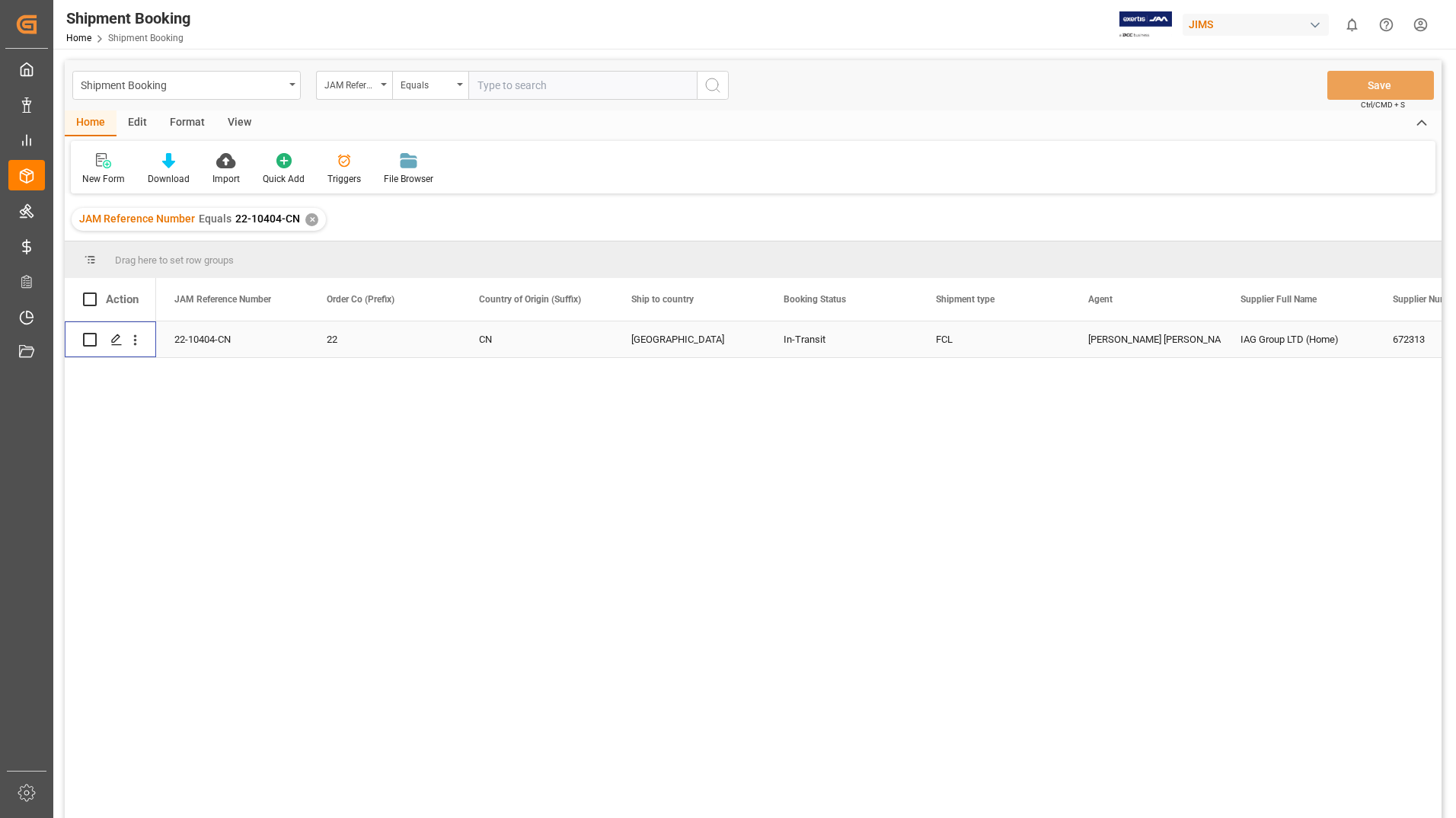
click at [93, 340] on input "Press Space to toggle row selection (unchecked)" at bounding box center [89, 340] width 13 height 13
checkbox input "true"
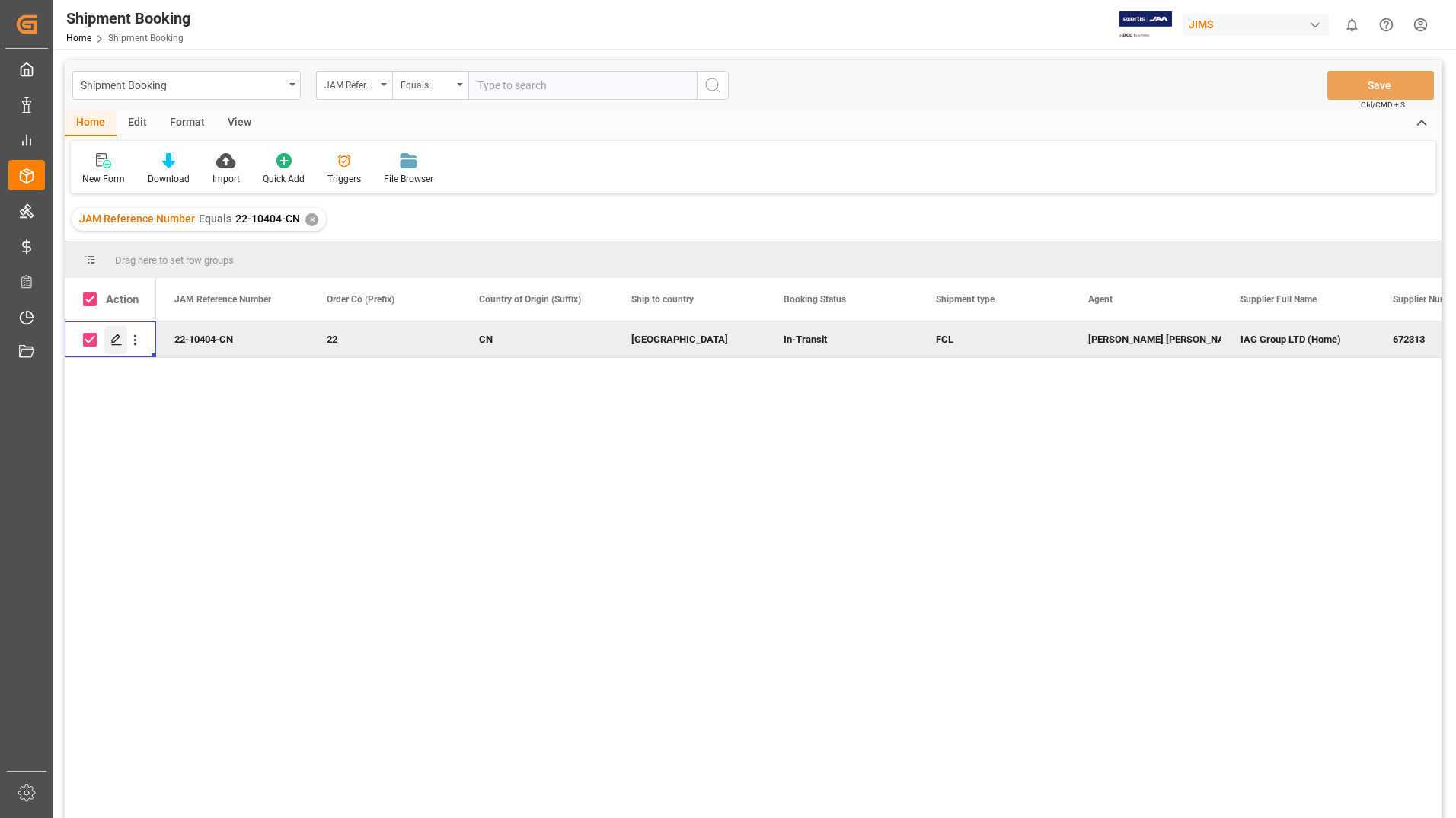
click at [115, 340] on icon "Press SPACE to deselect this row." at bounding box center [116, 340] width 13 height 13
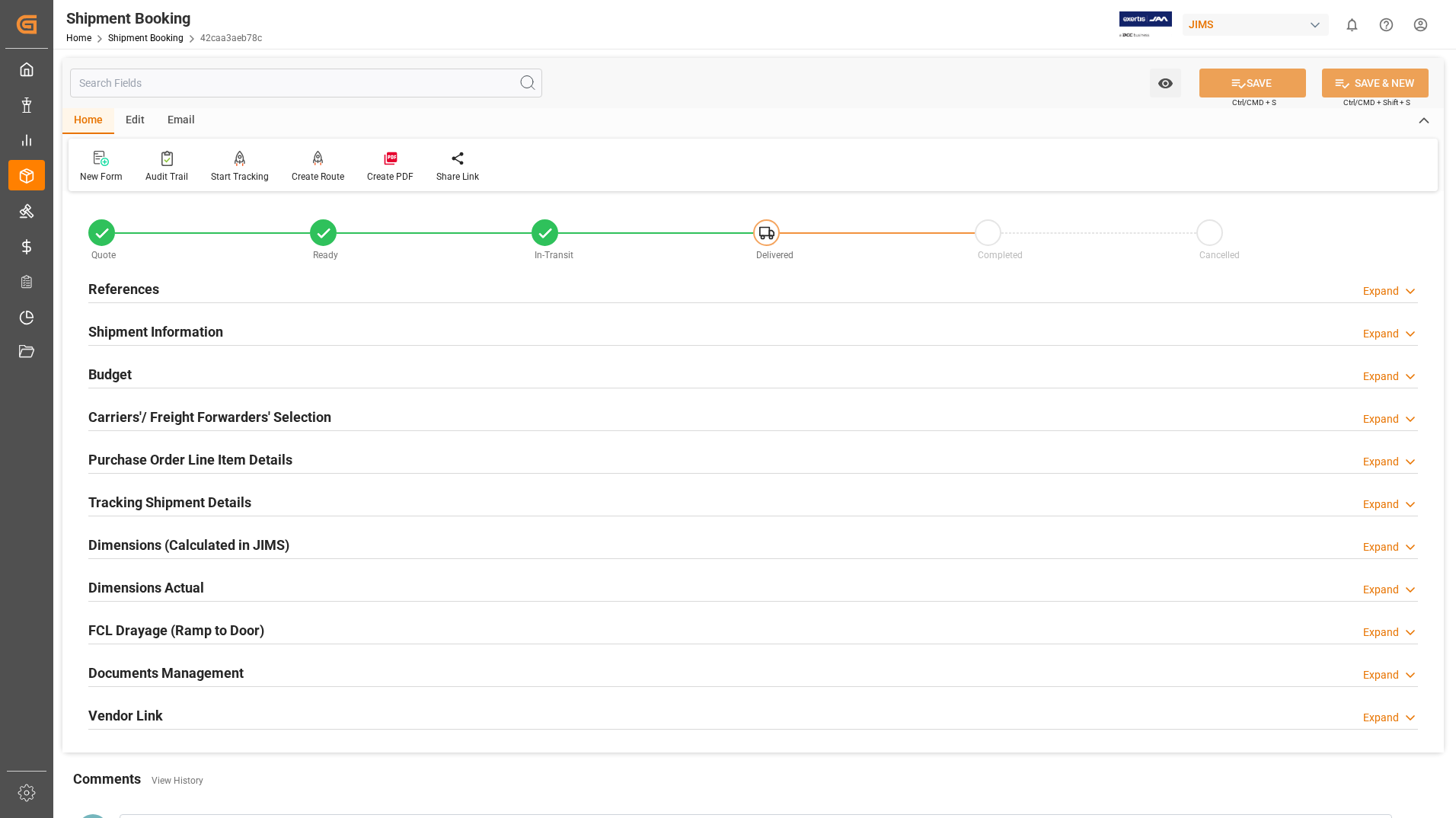
click at [219, 677] on h2 "Documents Management" at bounding box center [166, 673] width 155 height 20
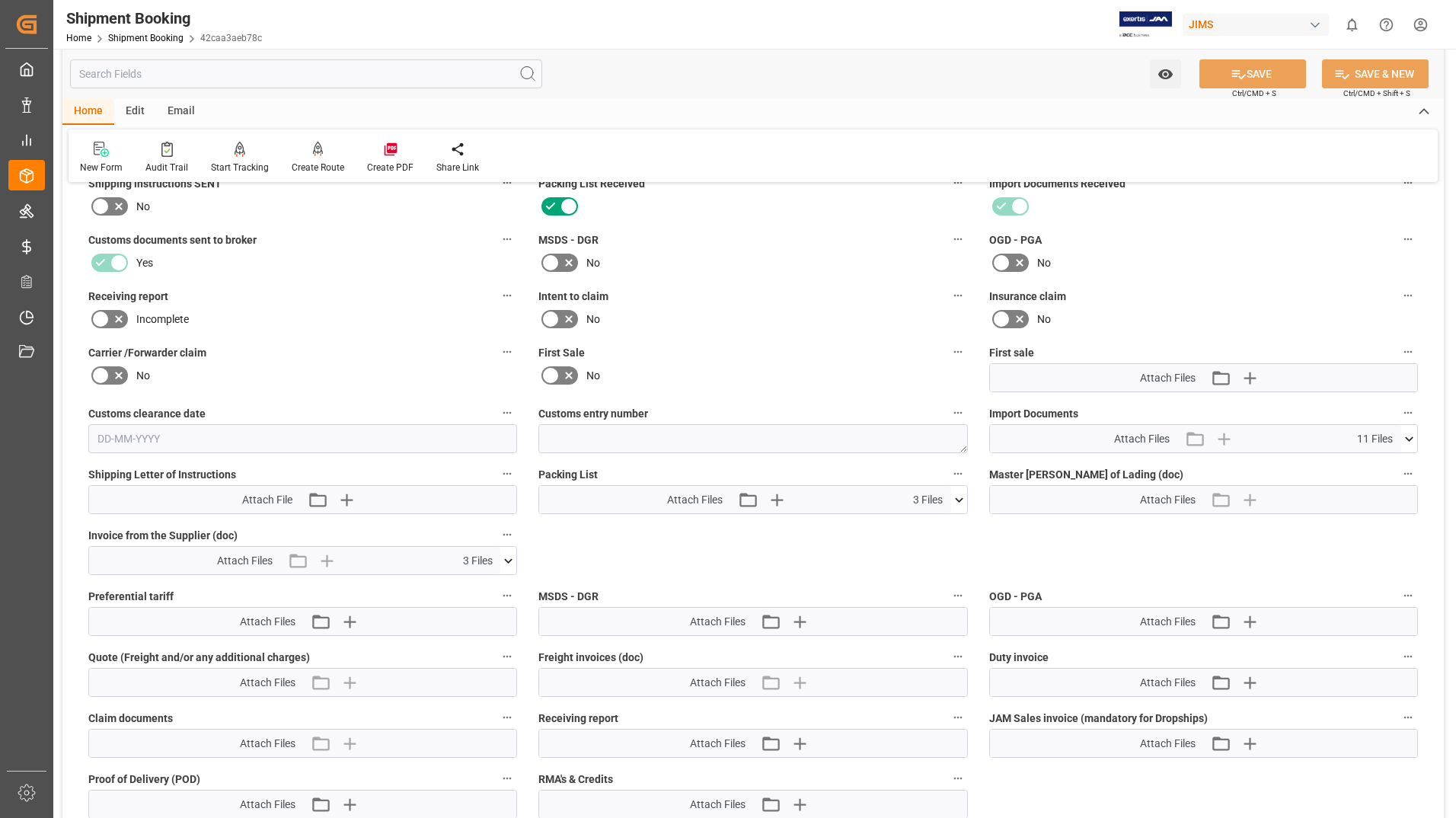
scroll to position [533, 0]
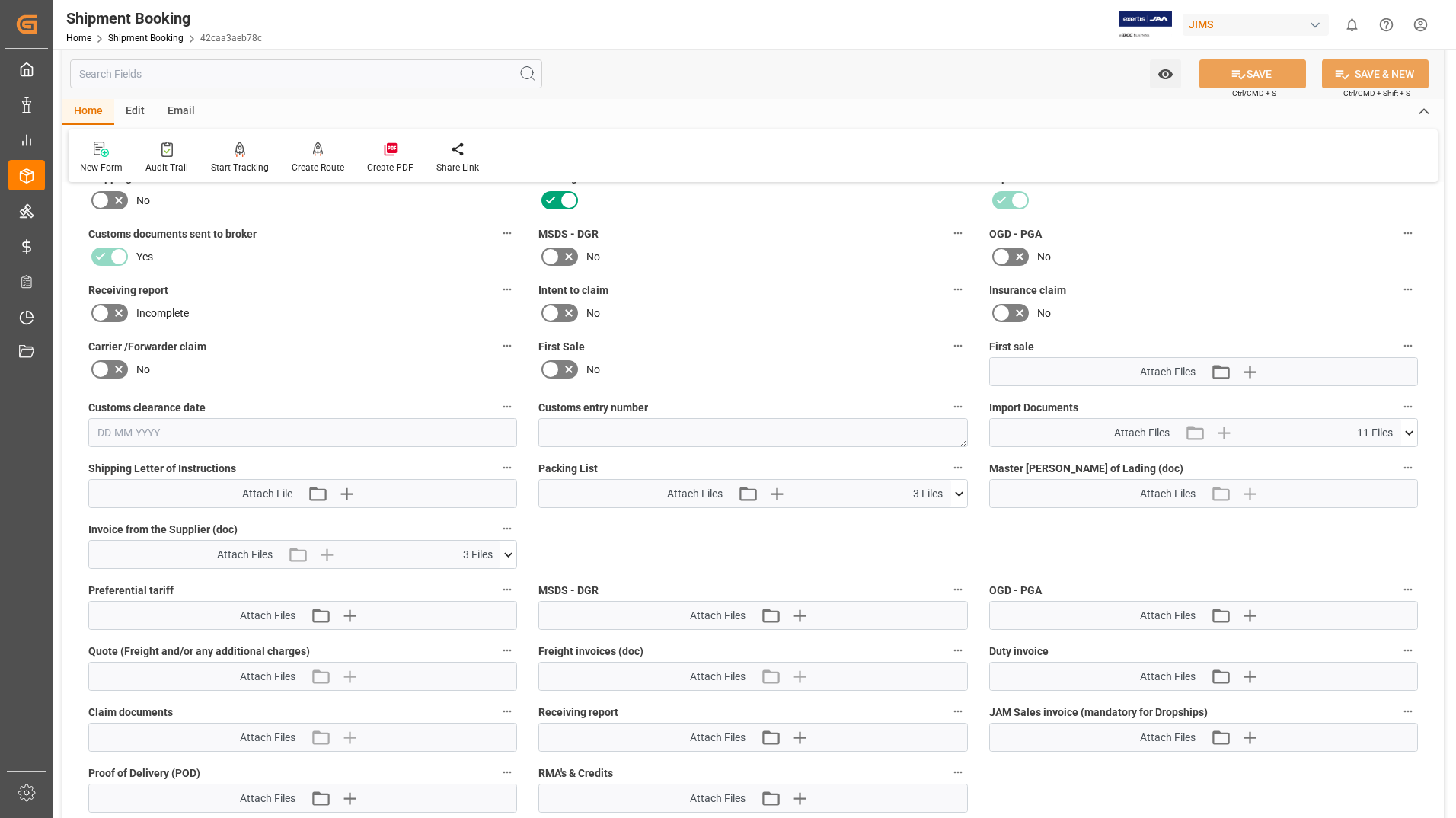
click at [959, 486] on icon at bounding box center [959, 494] width 16 height 16
click at [955, 519] on icon at bounding box center [951, 522] width 16 height 16
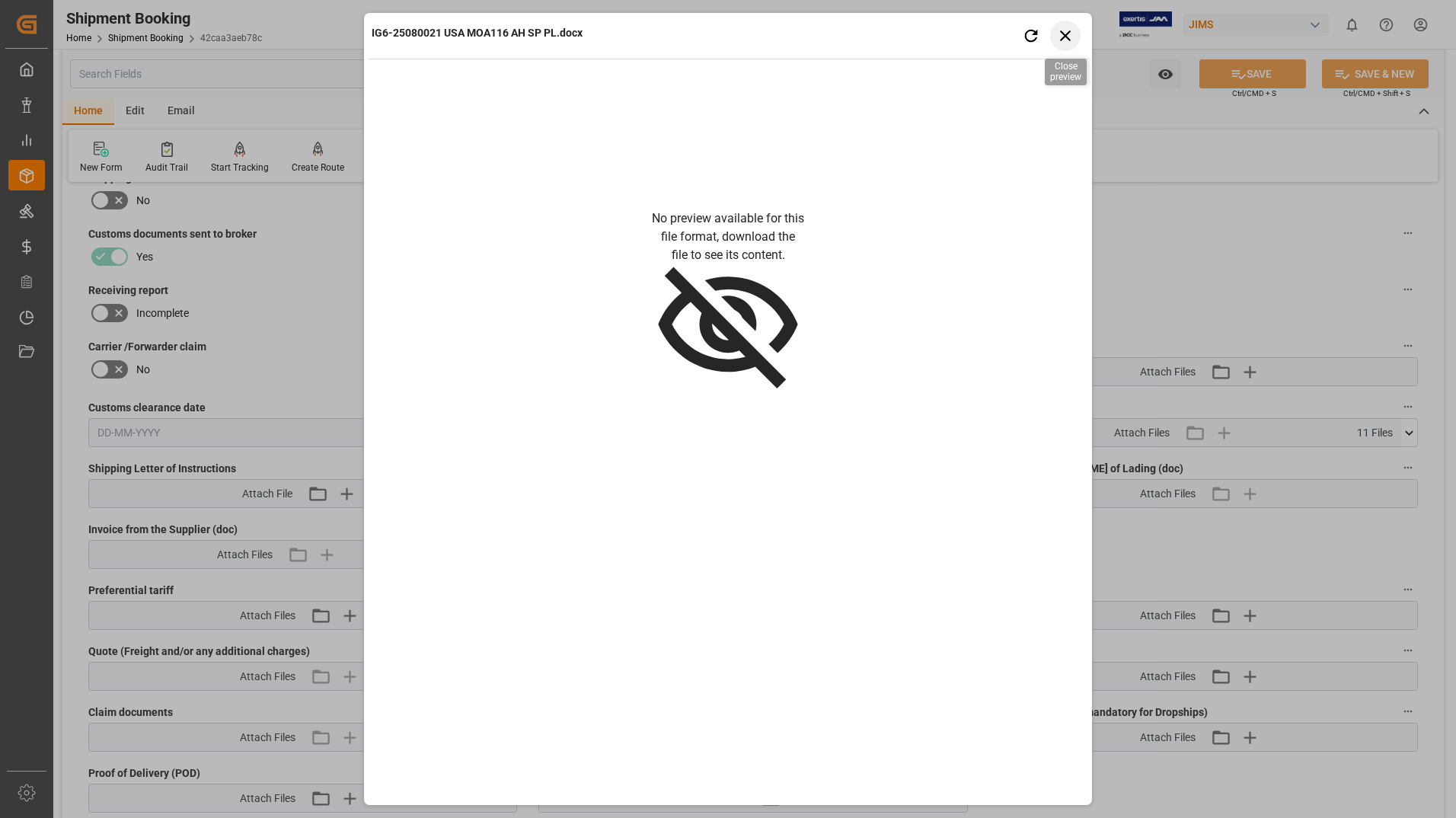
click at [1061, 30] on icon "button" at bounding box center [1066, 36] width 19 height 19
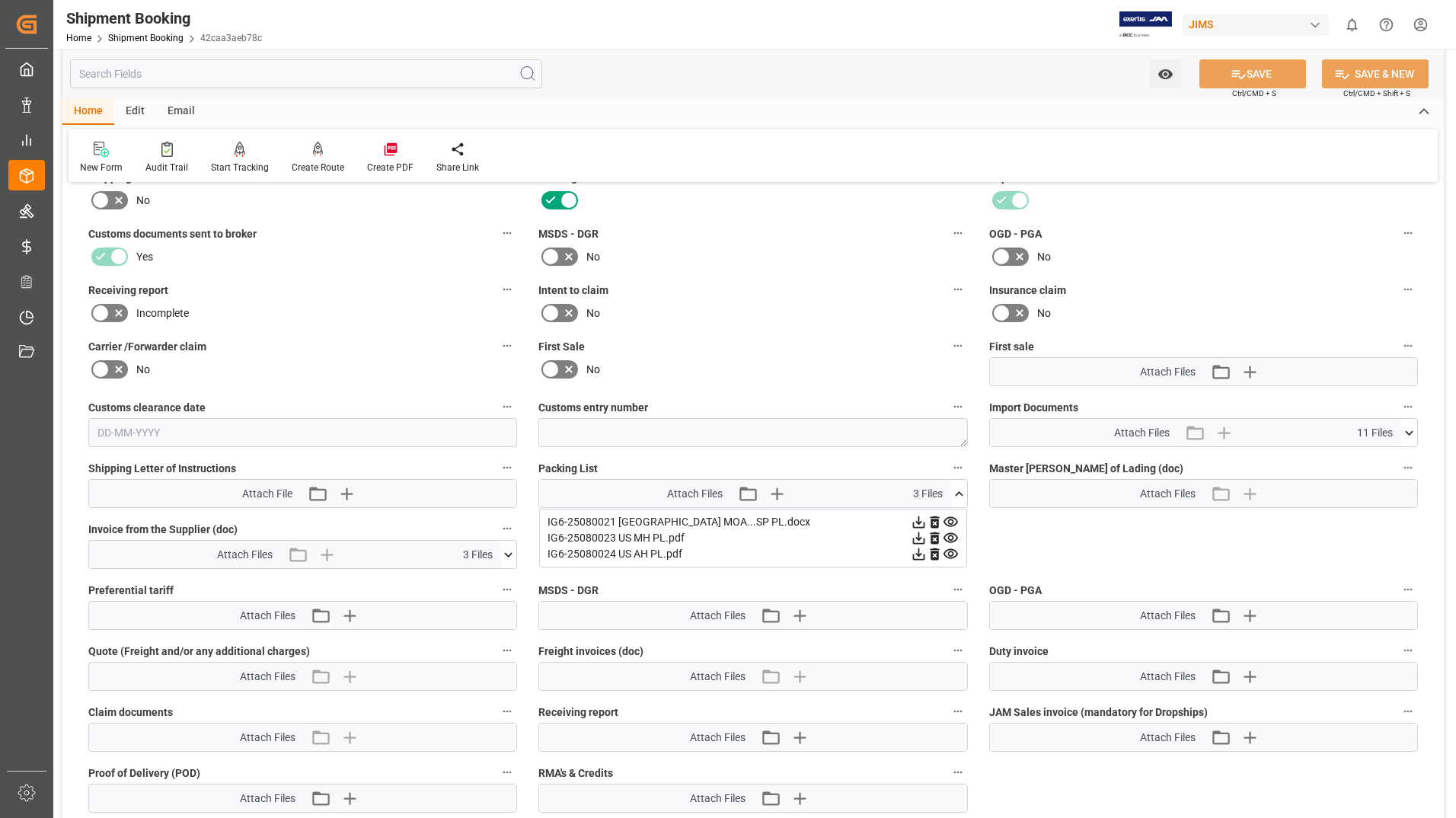
click at [919, 521] on icon at bounding box center [918, 523] width 13 height 13
click at [917, 522] on icon at bounding box center [918, 523] width 13 height 13
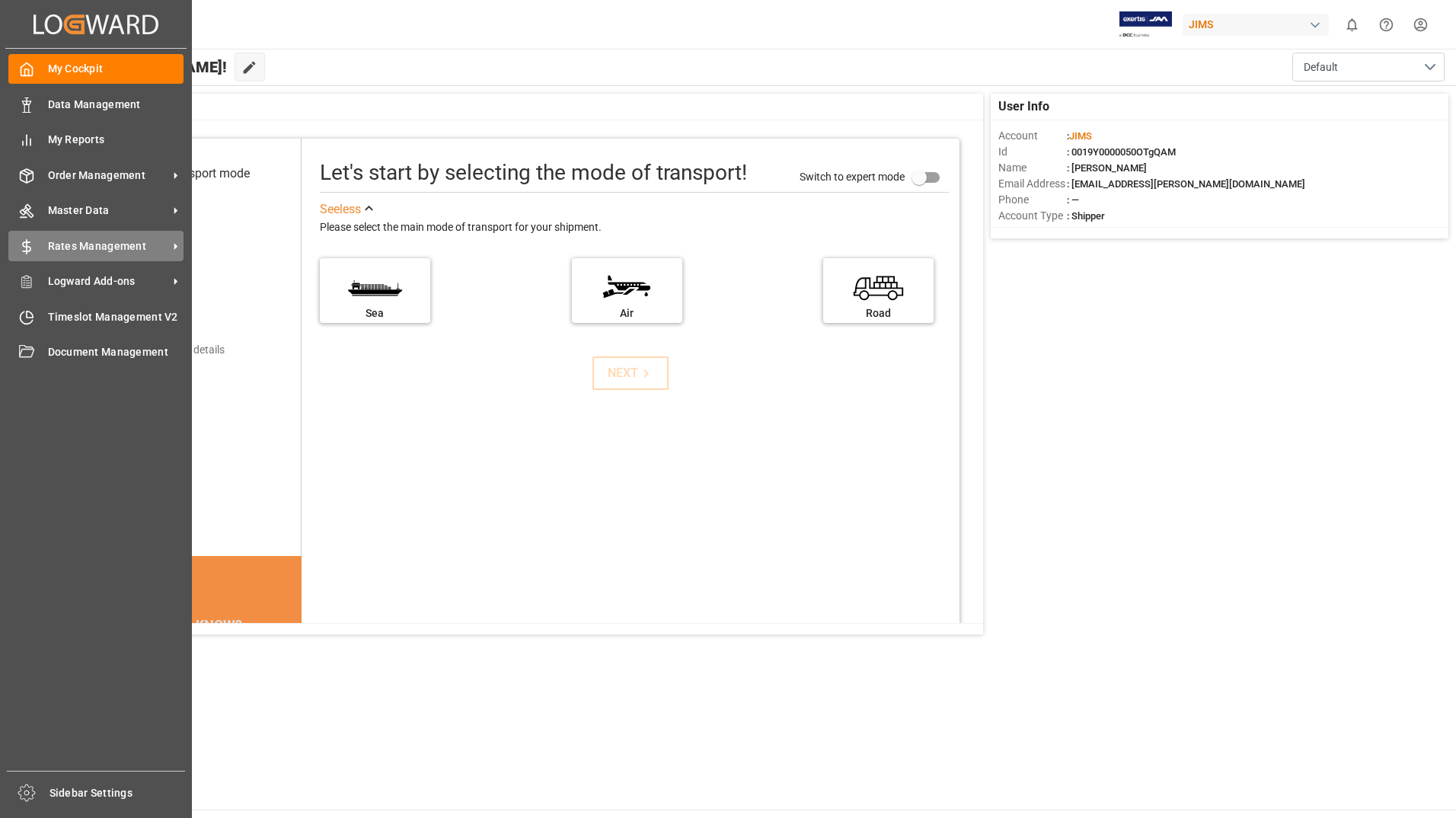
click at [112, 242] on span "Rates Management" at bounding box center [108, 246] width 120 height 16
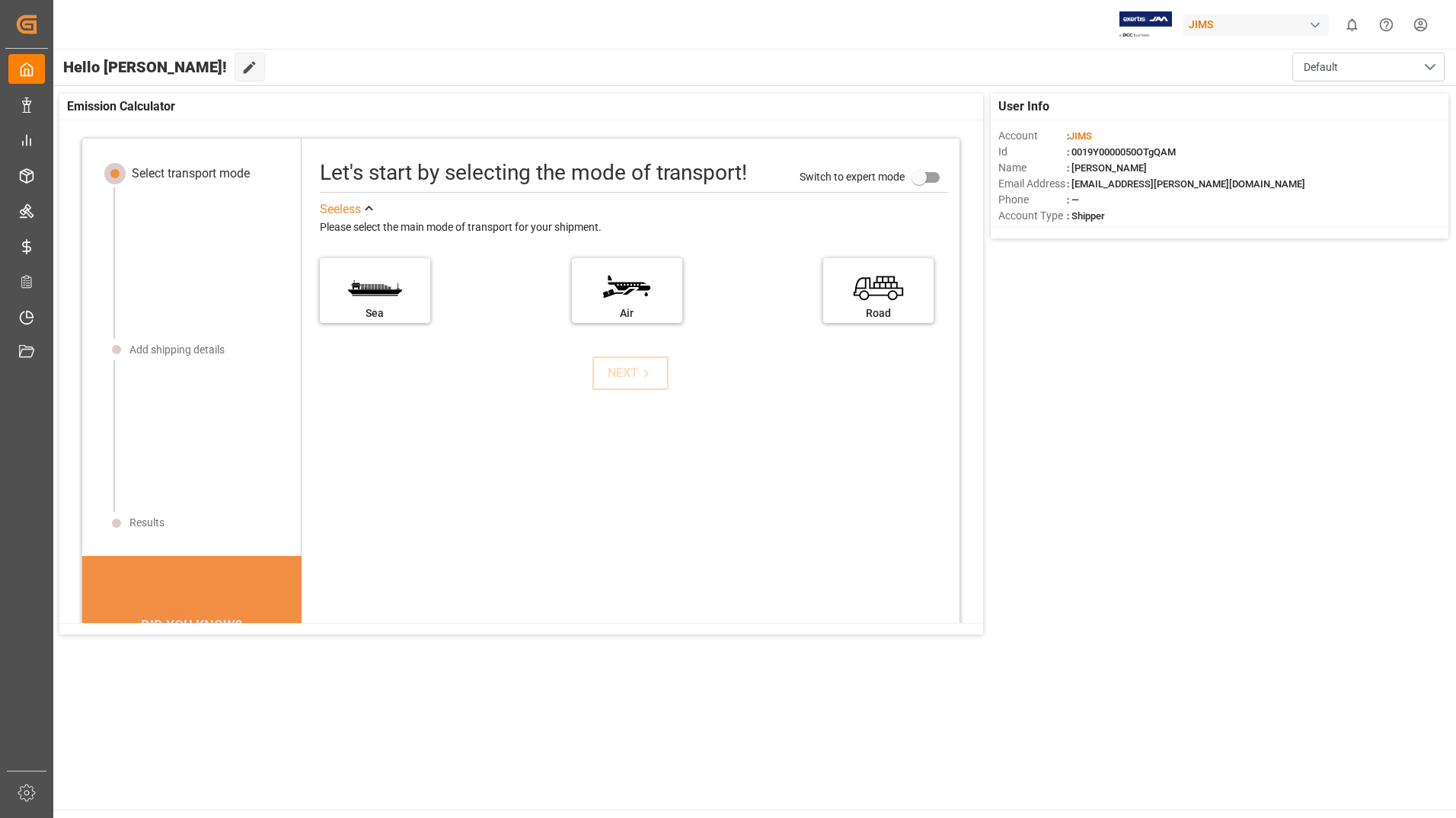
click at [405, 380] on div "NEXT" at bounding box center [631, 372] width 652 height 34
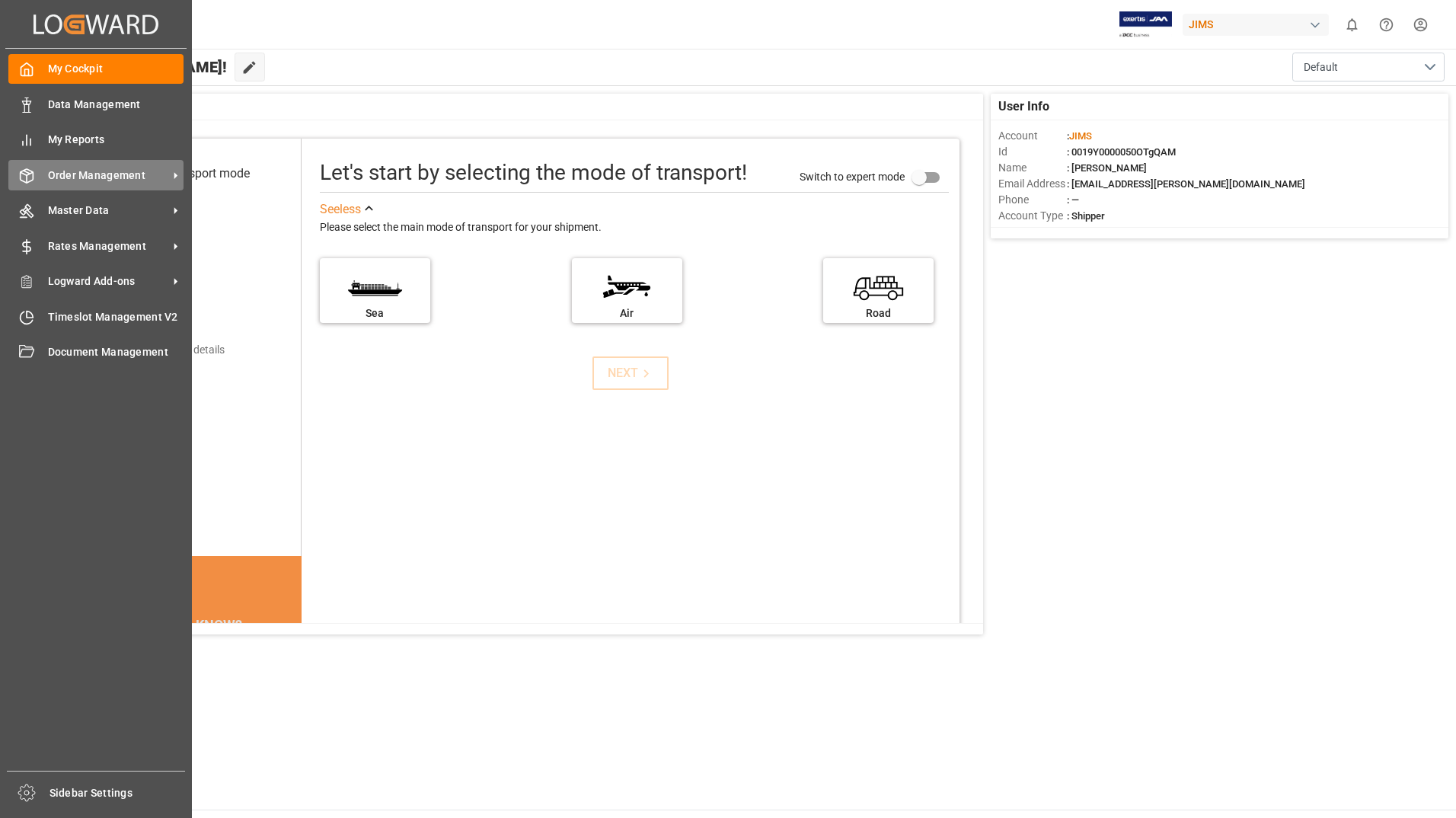
click at [65, 166] on div "Order Management Order Management" at bounding box center [96, 174] width 175 height 30
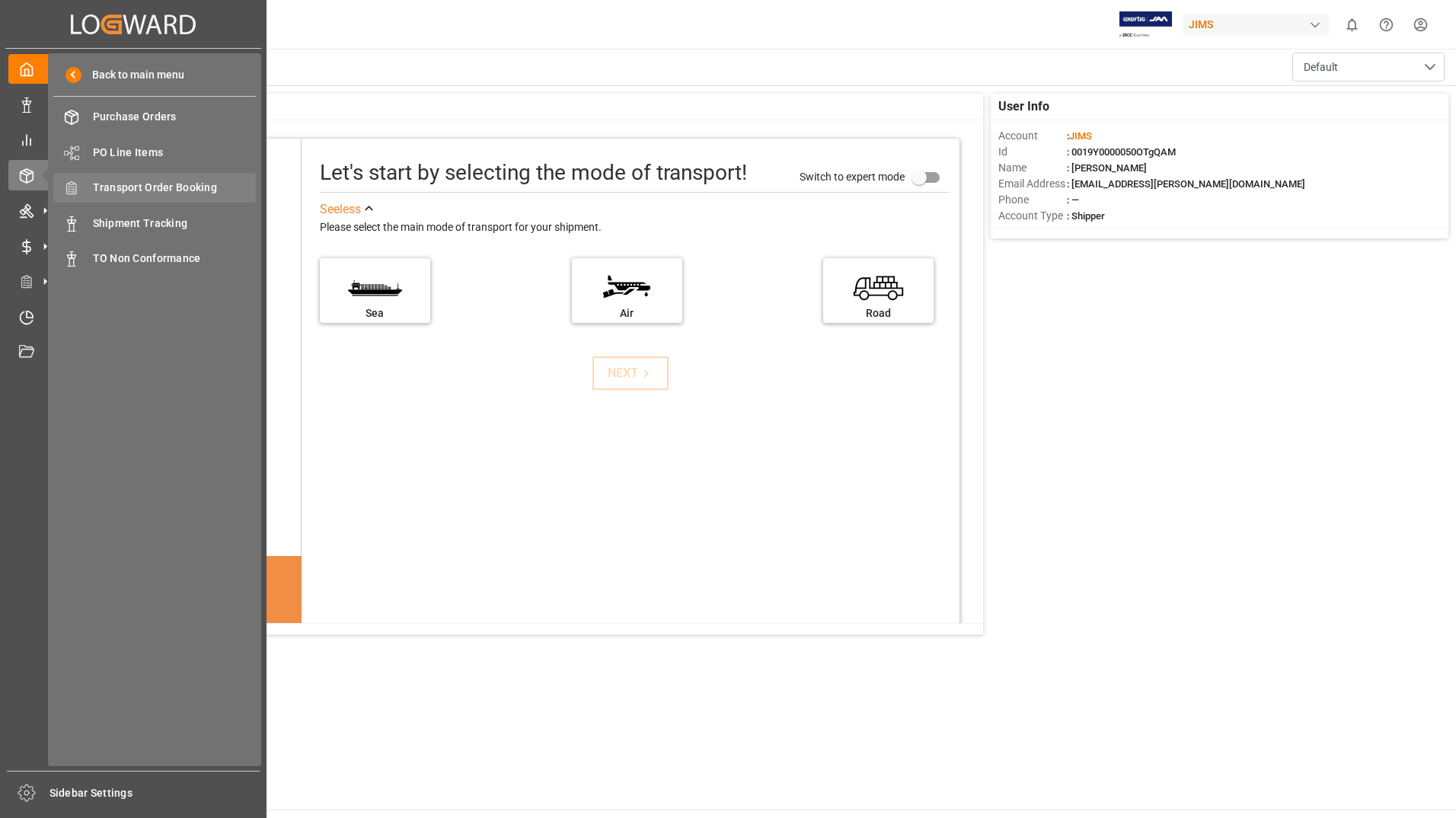
click at [154, 193] on span "Transport Order Booking" at bounding box center [175, 188] width 164 height 16
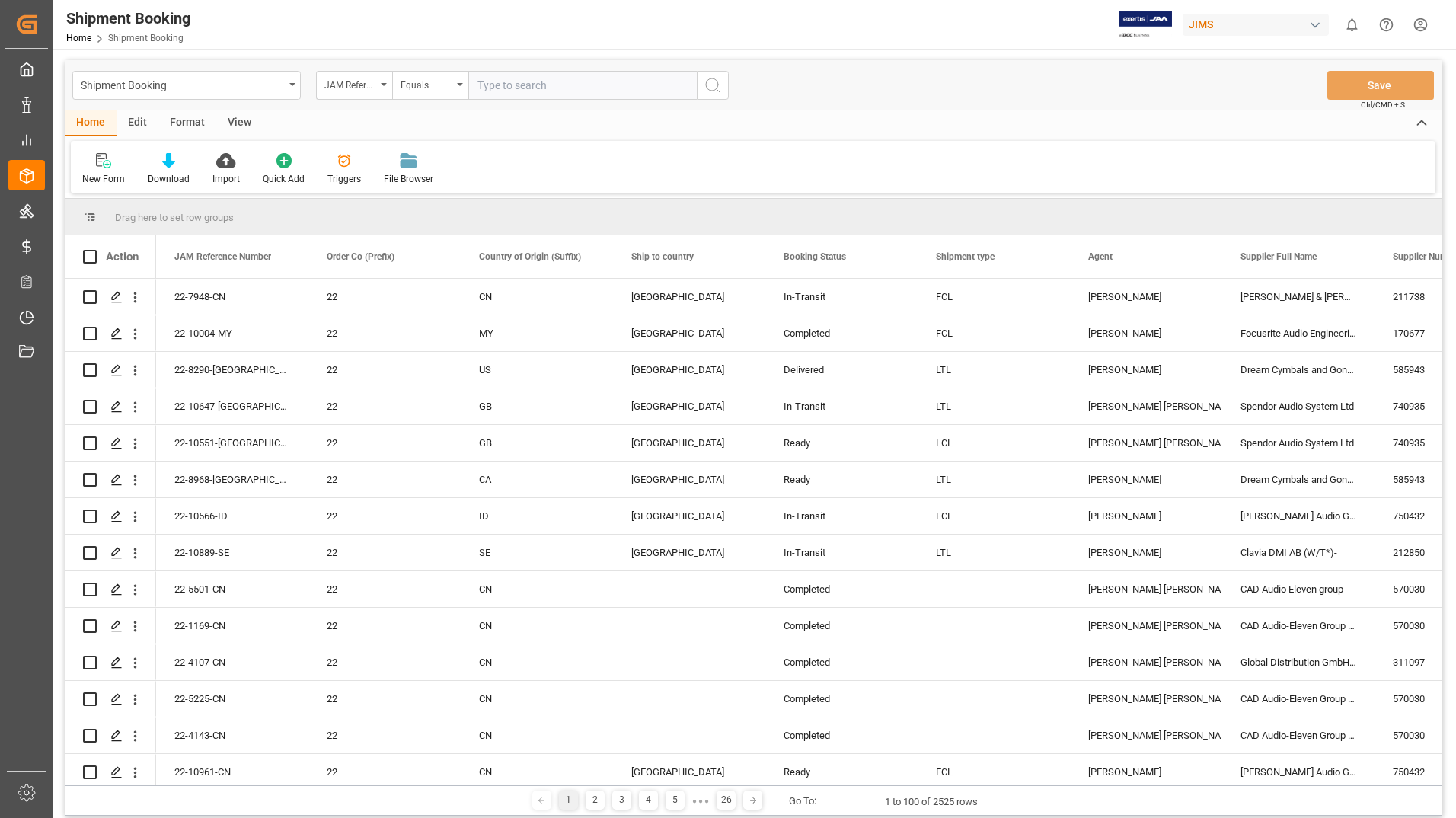
click at [668, 87] on input "text" at bounding box center [582, 86] width 228 height 29
type input "22-10404-cn"
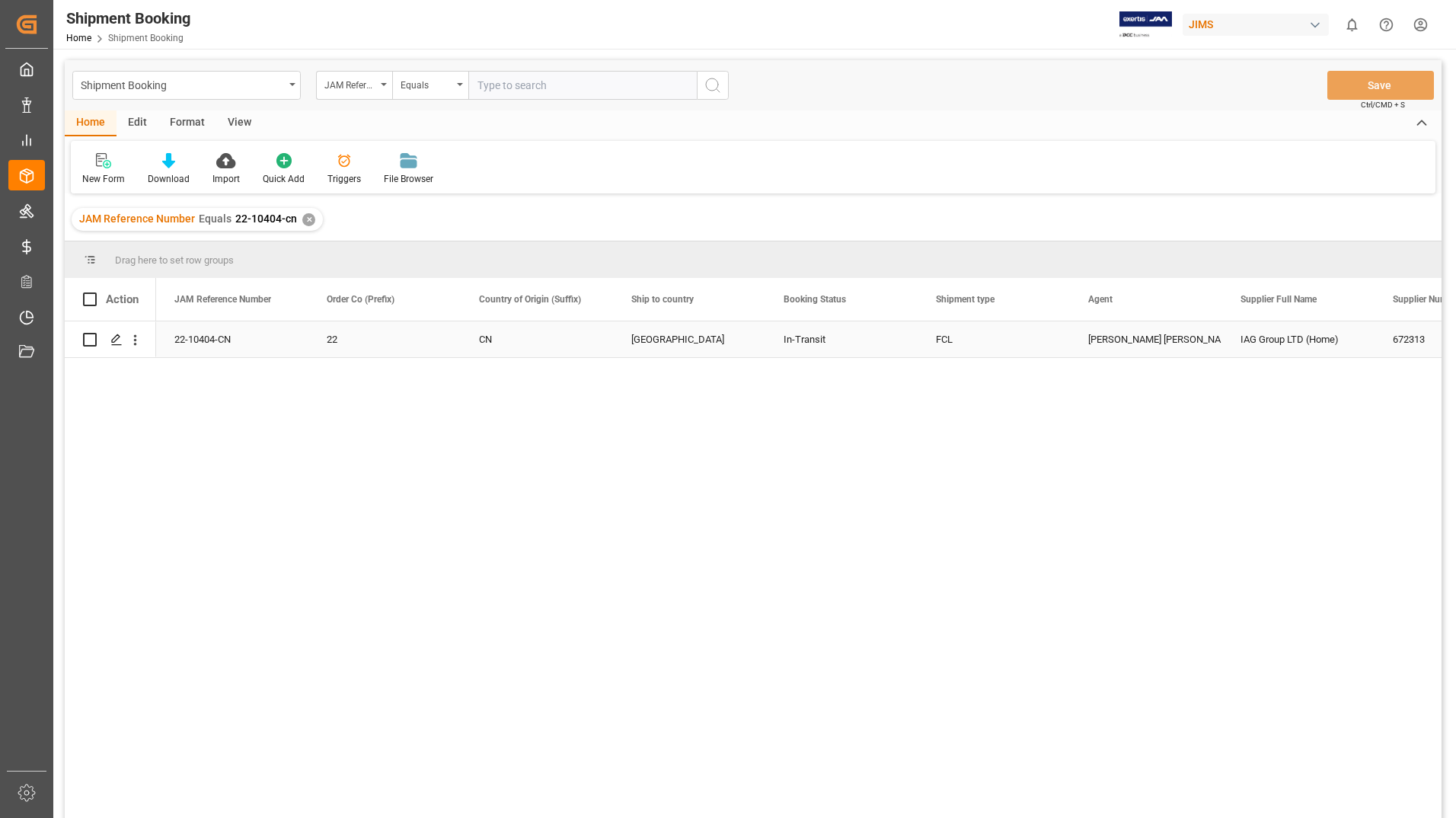
click at [86, 341] on input "Press Space to toggle row selection (unchecked)" at bounding box center [89, 340] width 13 height 13
checkbox input "true"
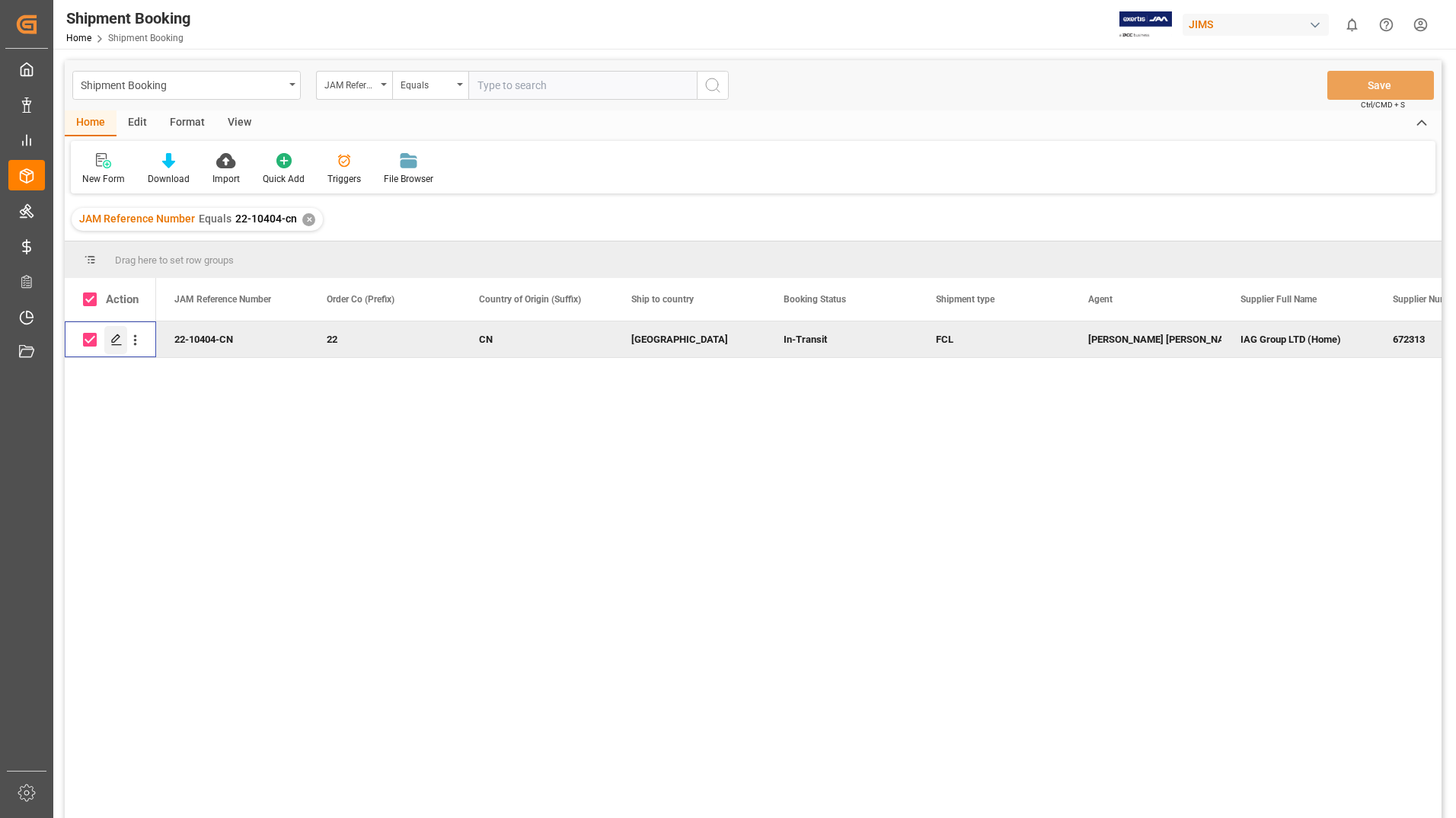
click at [114, 341] on icon "Press SPACE to deselect this row." at bounding box center [116, 340] width 13 height 13
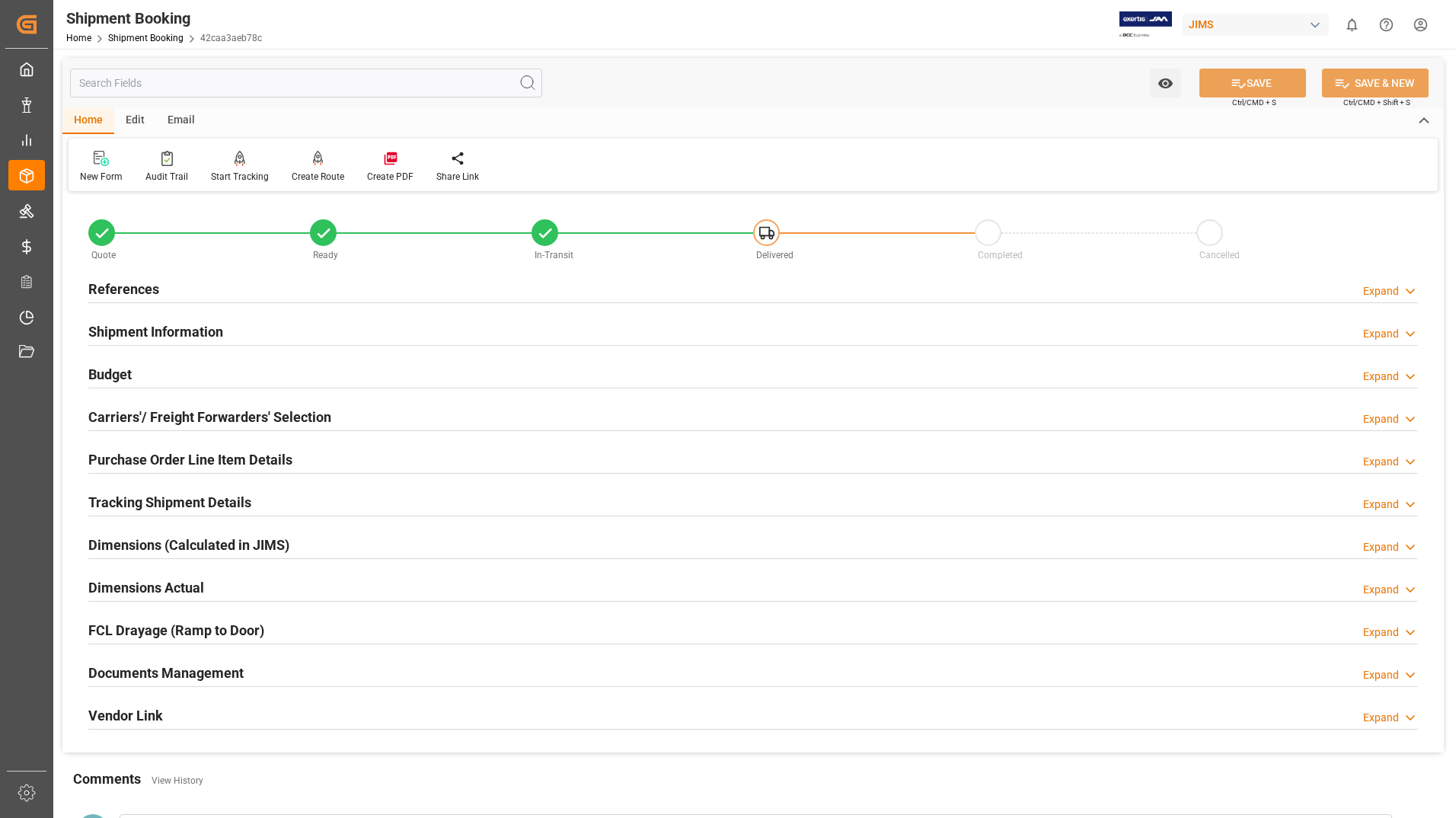
click at [140, 663] on h2 "Documents Management" at bounding box center [166, 673] width 155 height 20
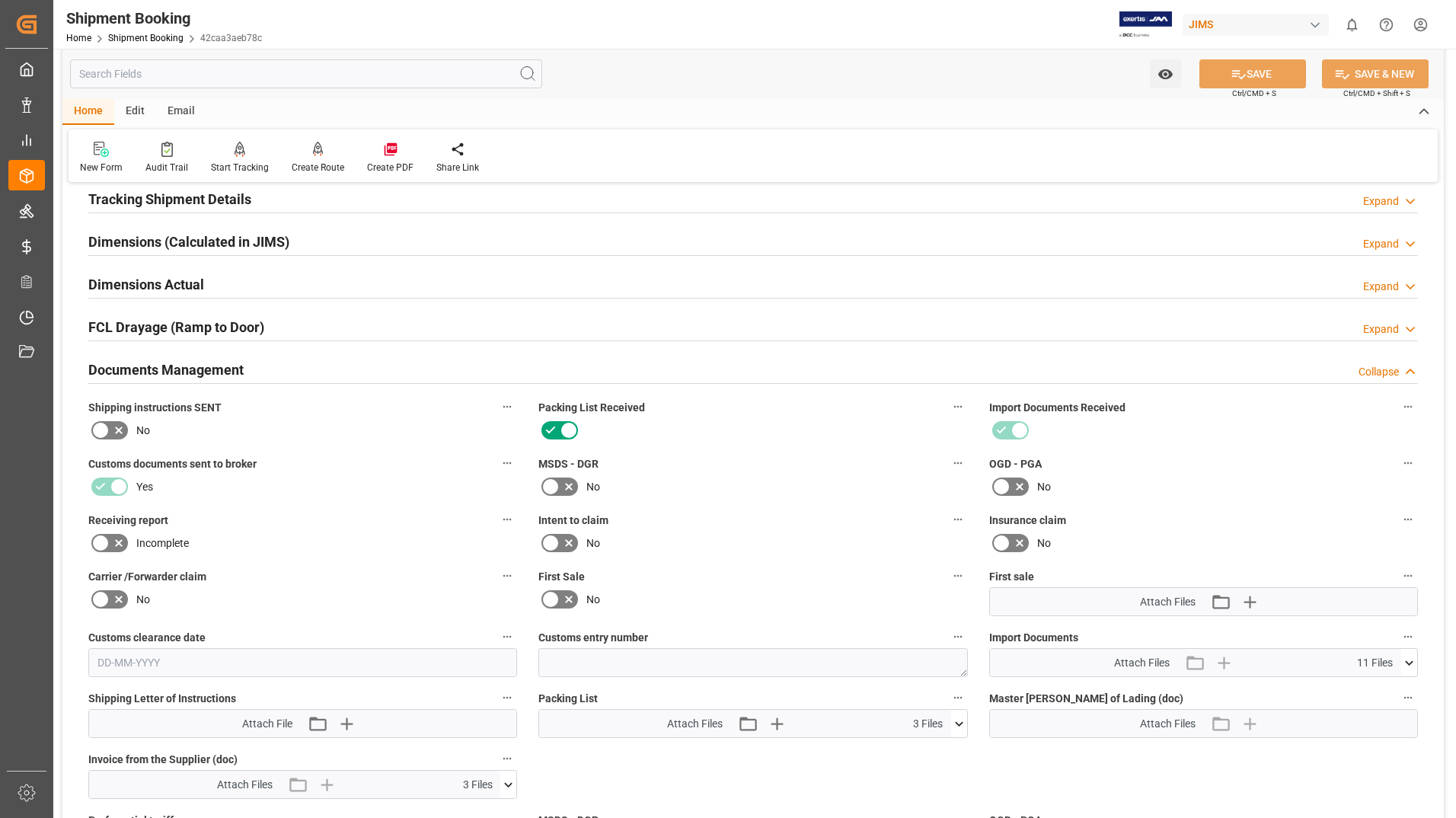
scroll to position [609, 0]
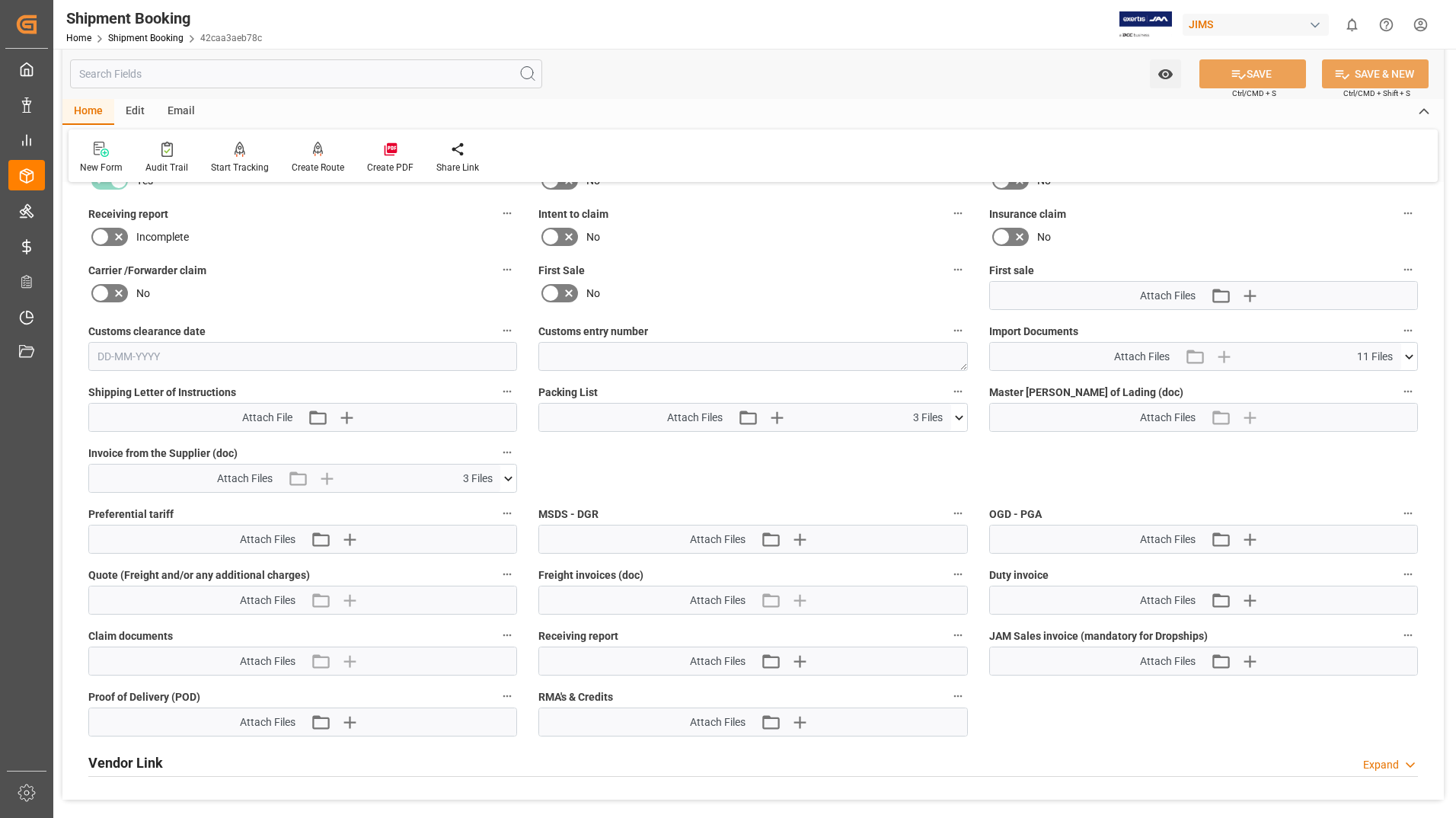
click at [507, 476] on icon at bounding box center [508, 478] width 16 height 16
click at [473, 518] on icon at bounding box center [468, 523] width 16 height 16
click at [471, 539] on icon at bounding box center [468, 539] width 16 height 16
click at [473, 502] on icon at bounding box center [468, 506] width 16 height 16
click at [1412, 356] on icon at bounding box center [1409, 356] width 9 height 5
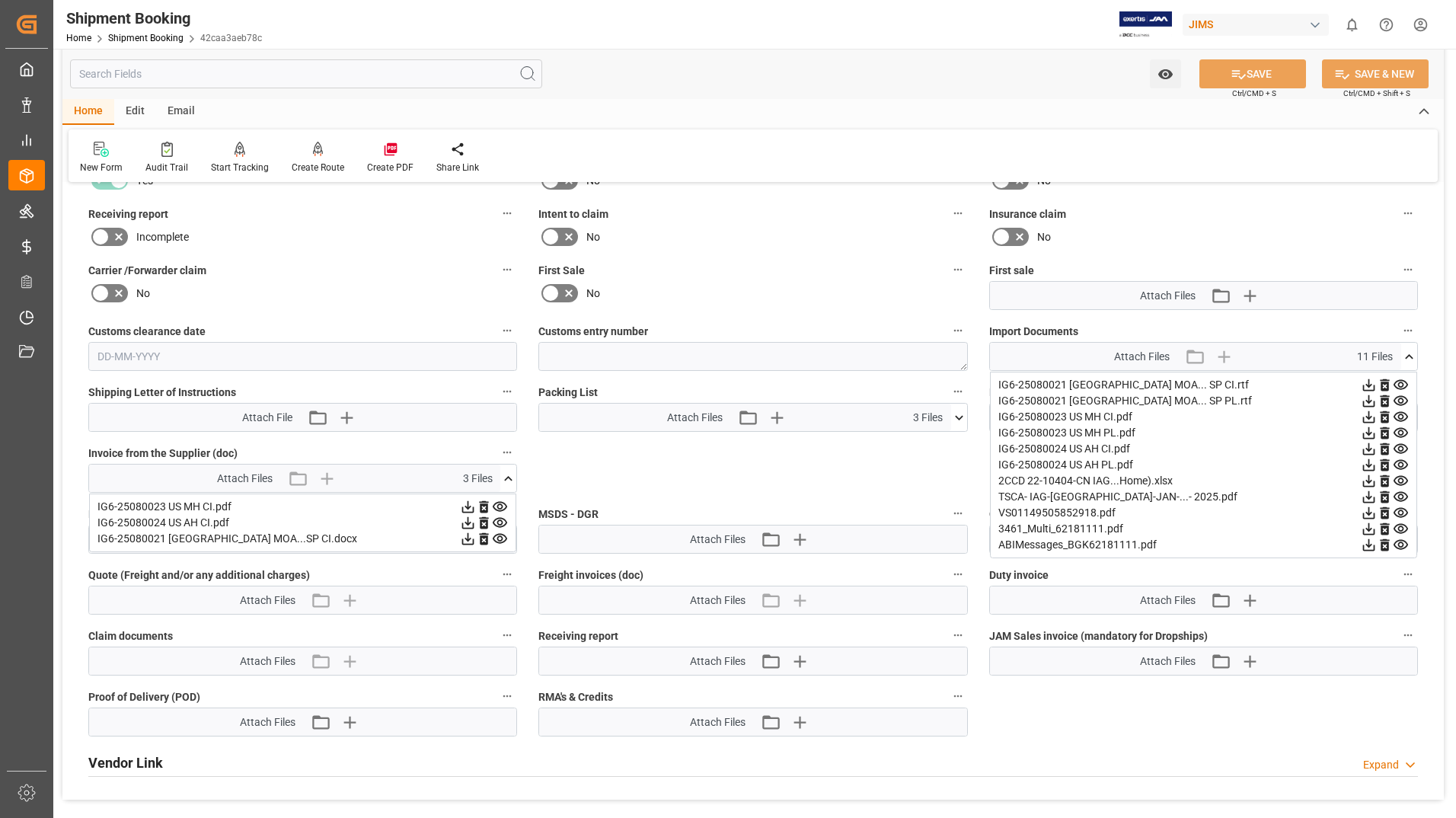
click at [1368, 434] on icon at bounding box center [1369, 433] width 13 height 13
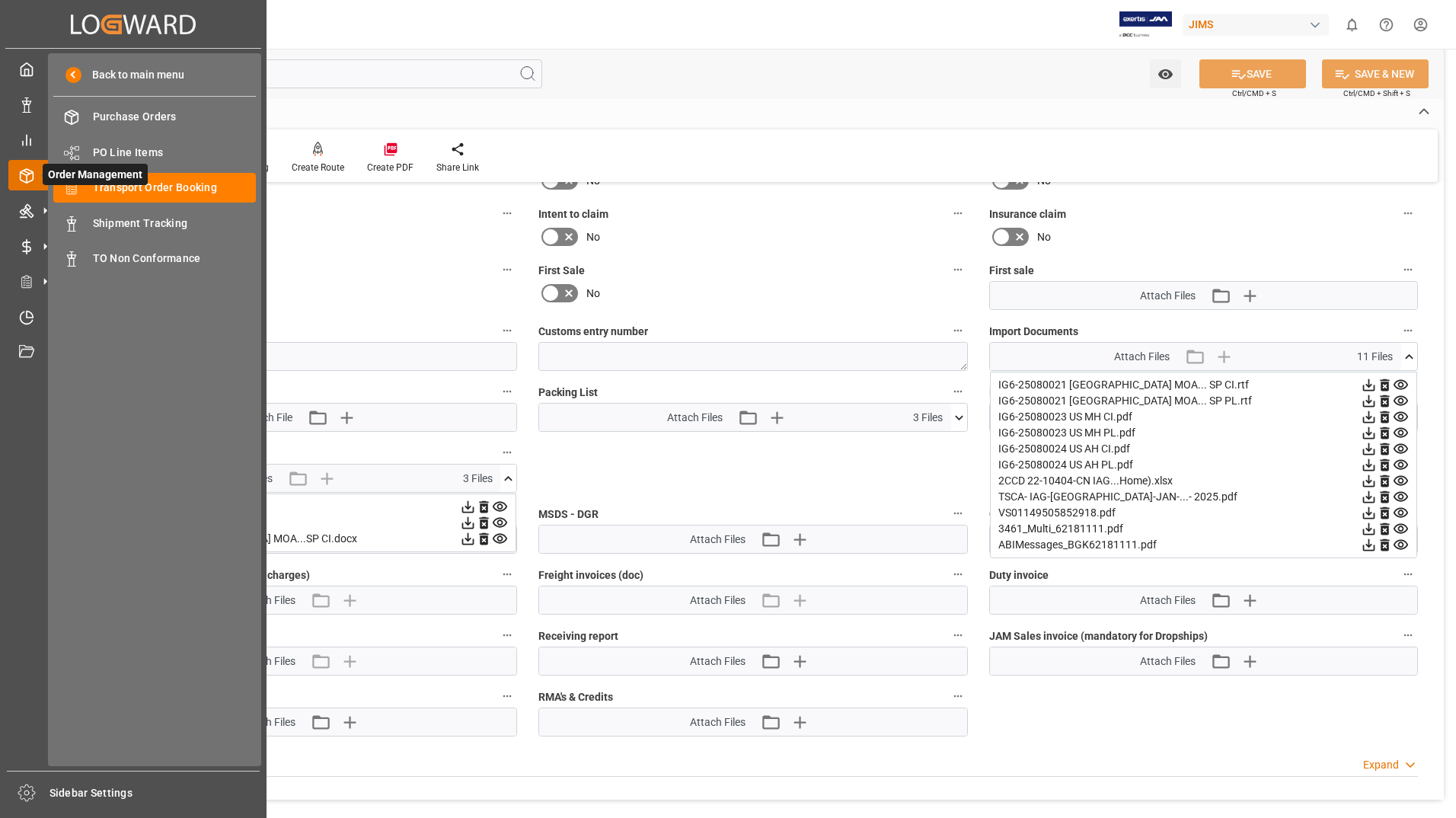
click at [29, 167] on icon at bounding box center [44, 174] width 32 height 32
click at [179, 192] on span "Transport Order Booking" at bounding box center [175, 188] width 164 height 16
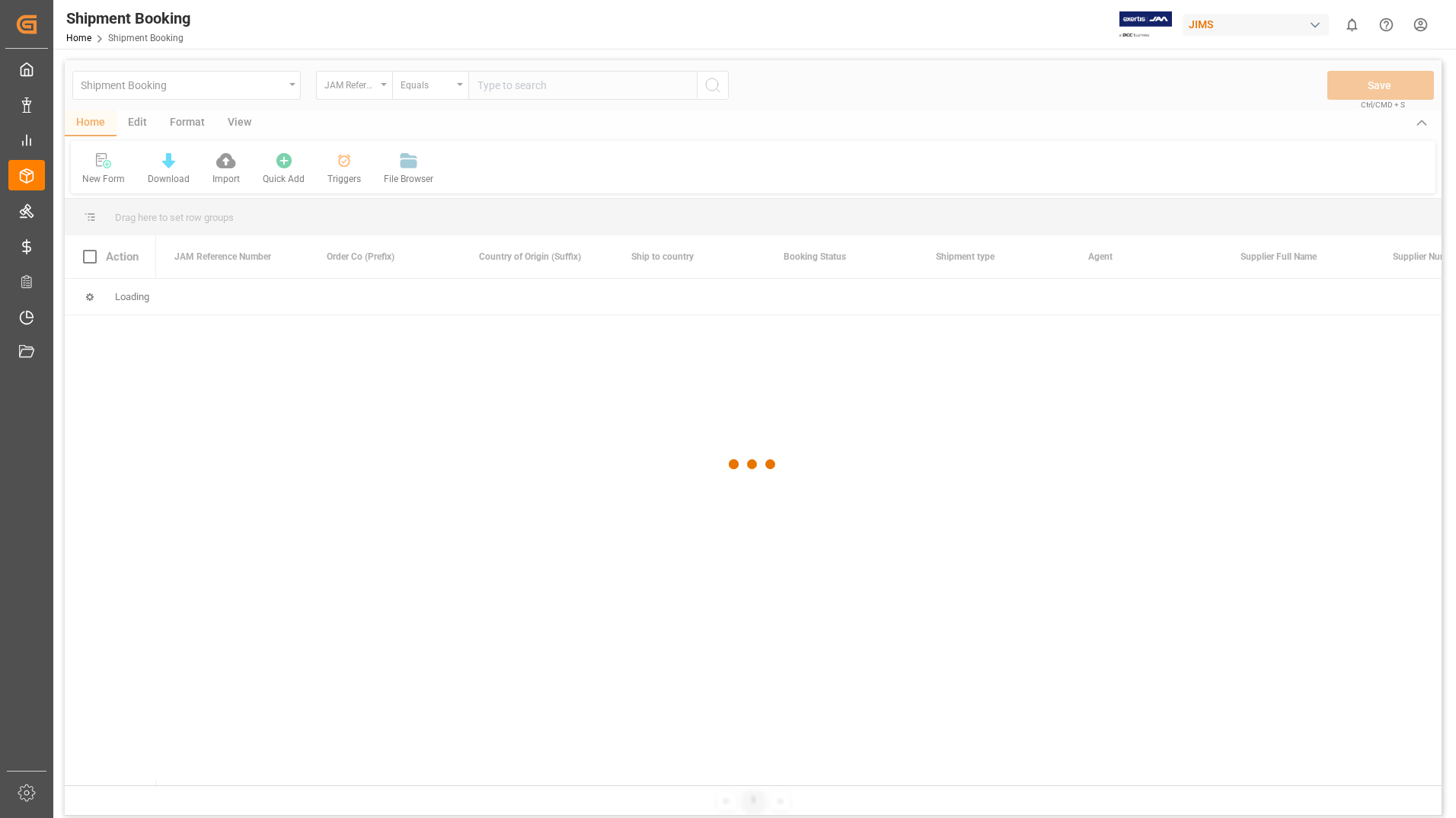
click at [535, 86] on div at bounding box center [753, 465] width 1377 height 809
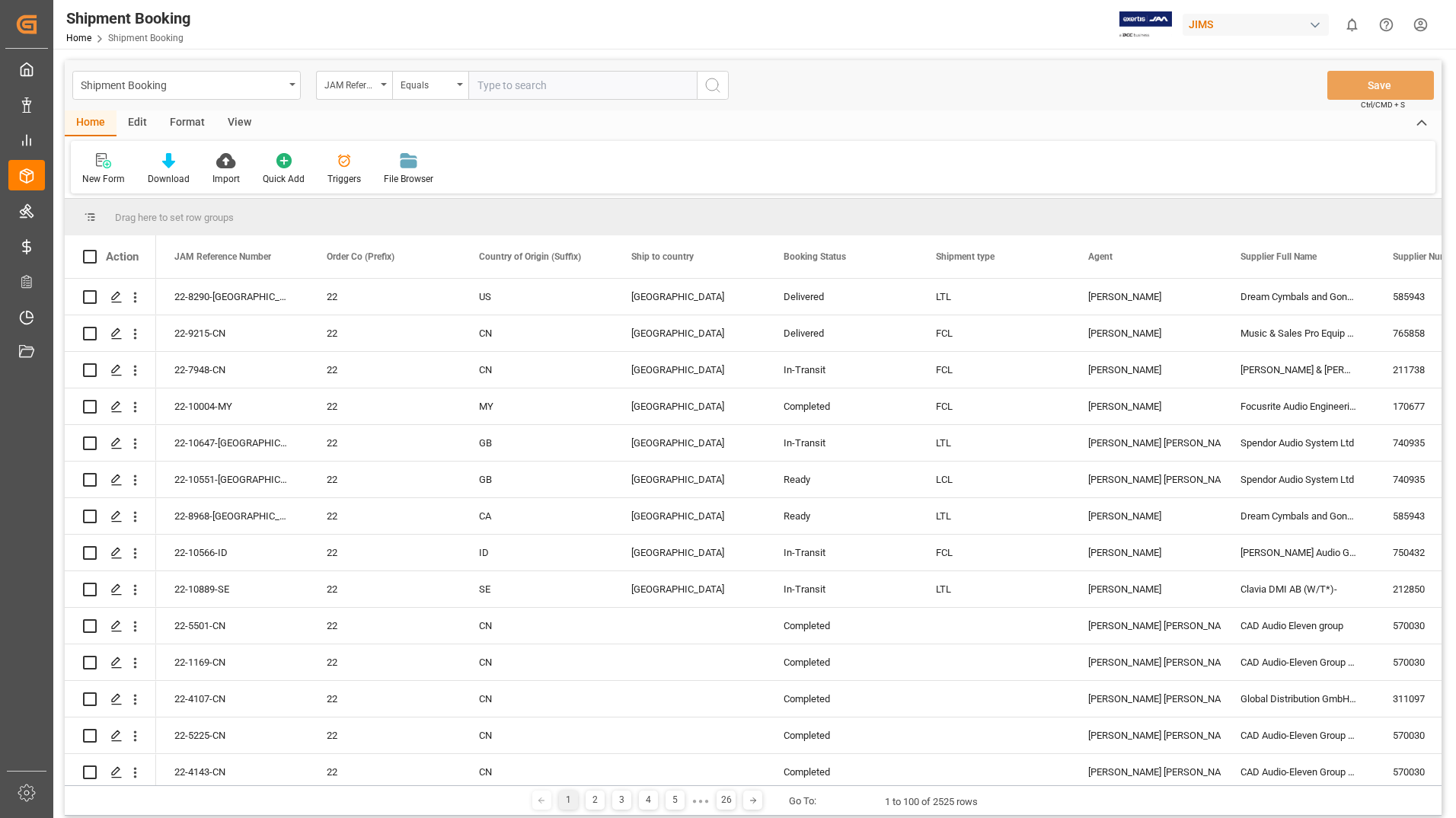
click at [543, 82] on input "text" at bounding box center [582, 86] width 228 height 29
type input "22-10156-cn"
